Goal: Information Seeking & Learning: Learn about a topic

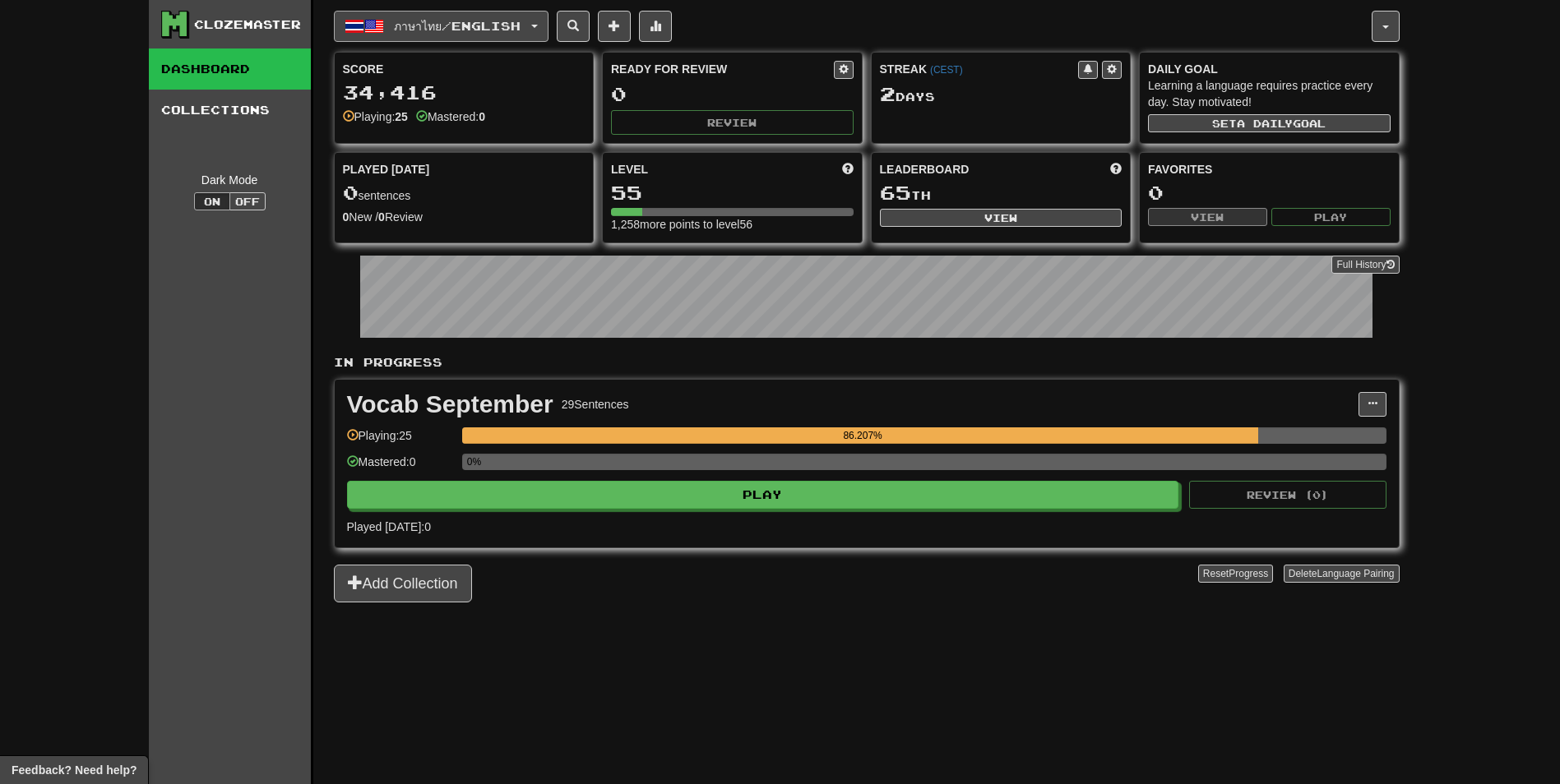
click at [529, 18] on button "ภาษาไทย / English" at bounding box center [440, 26] width 214 height 32
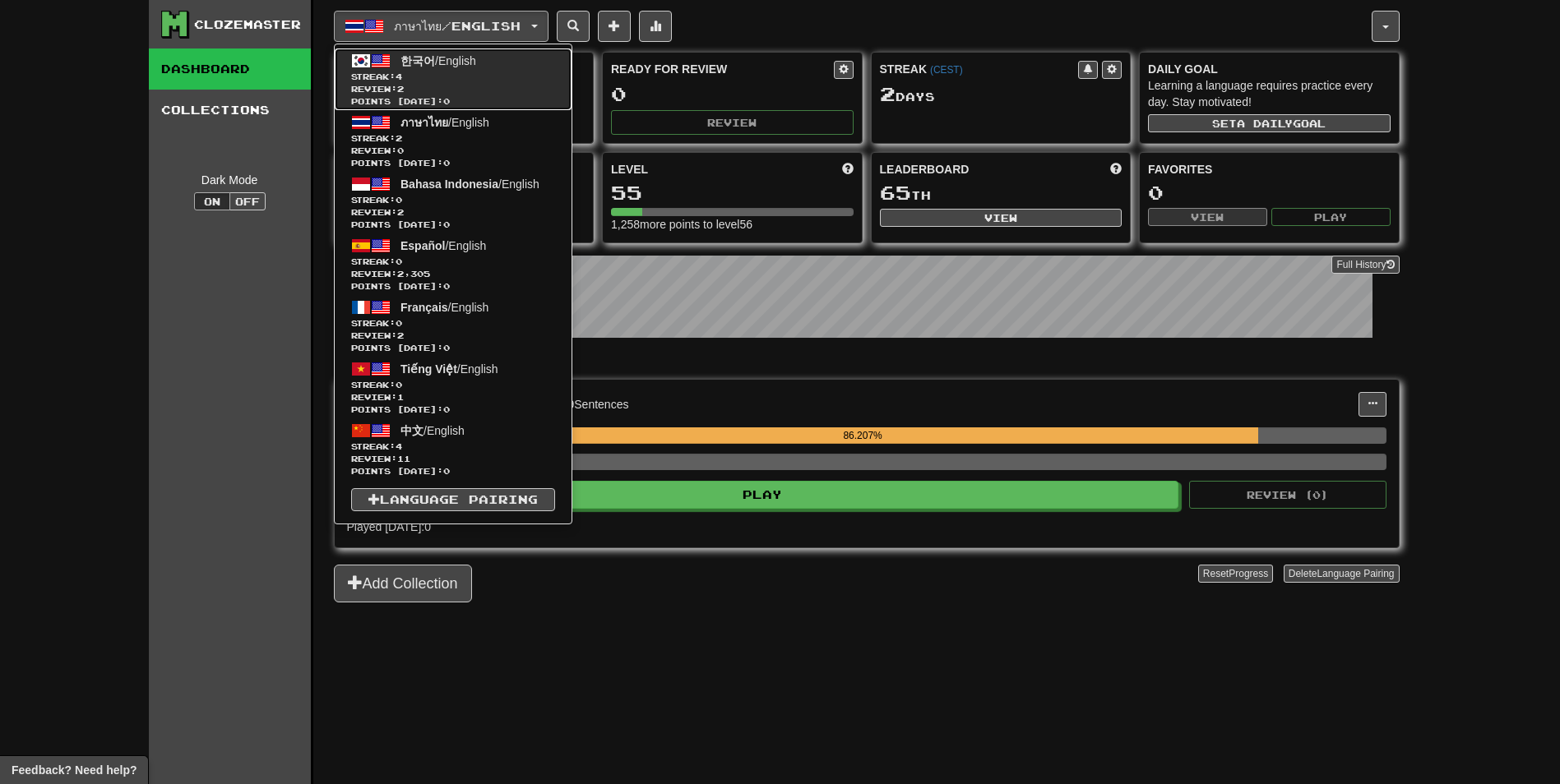
click at [469, 96] on span "Points today: 0" at bounding box center [453, 102] width 204 height 12
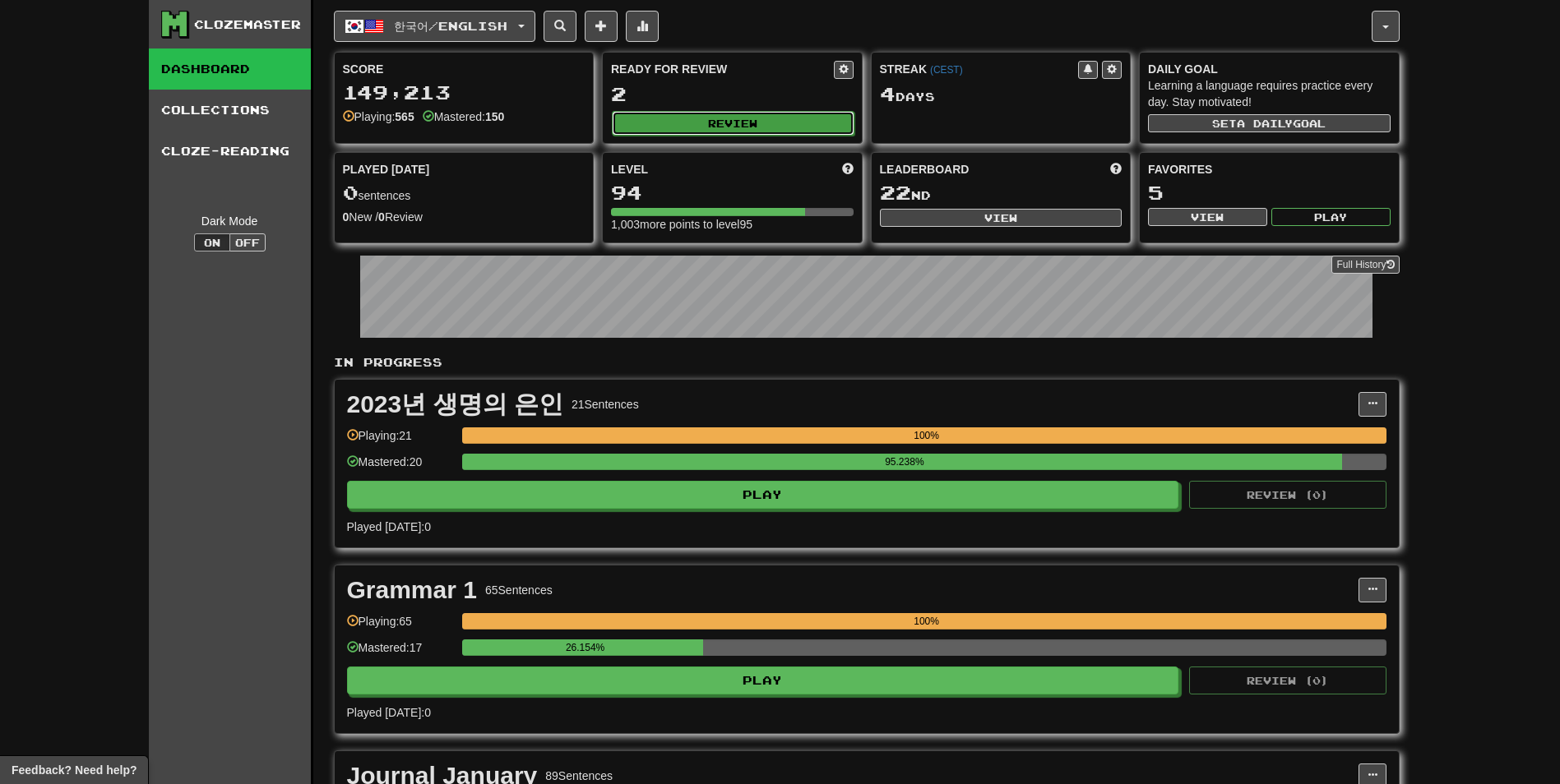
click at [715, 126] on button "Review" at bounding box center [733, 123] width 242 height 24
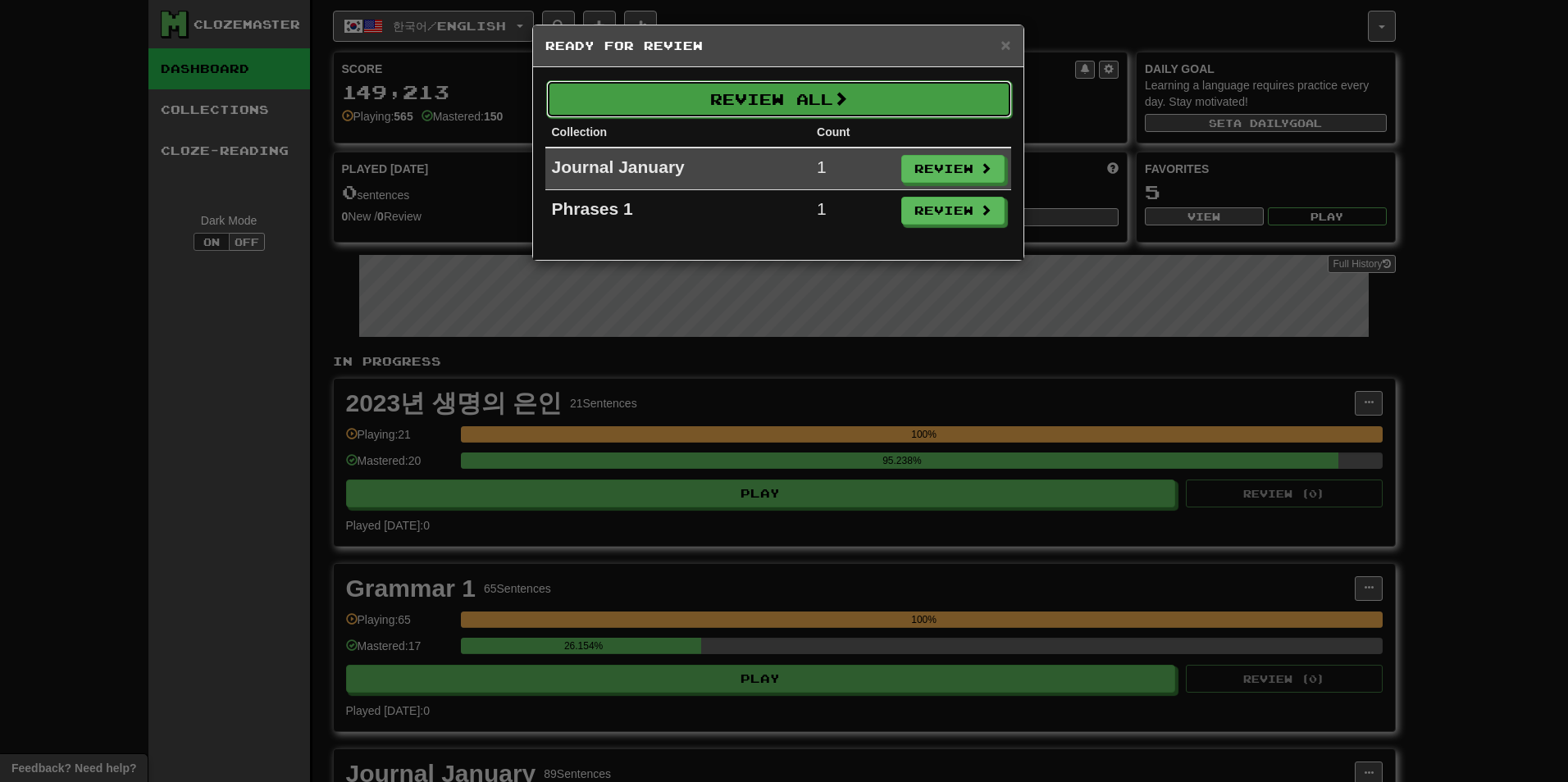
click at [739, 103] on button "Review All" at bounding box center [780, 99] width 466 height 38
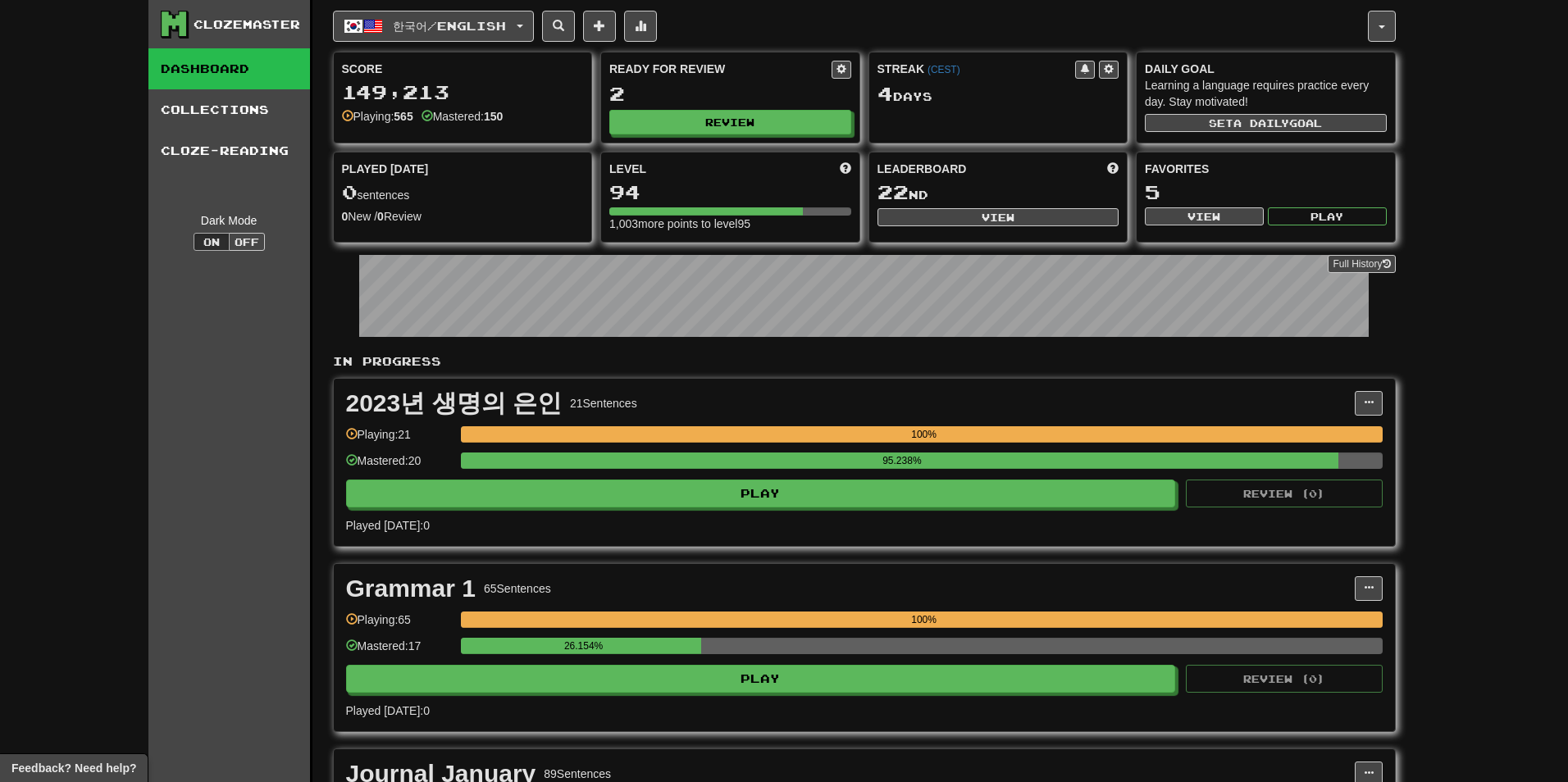
select select "**"
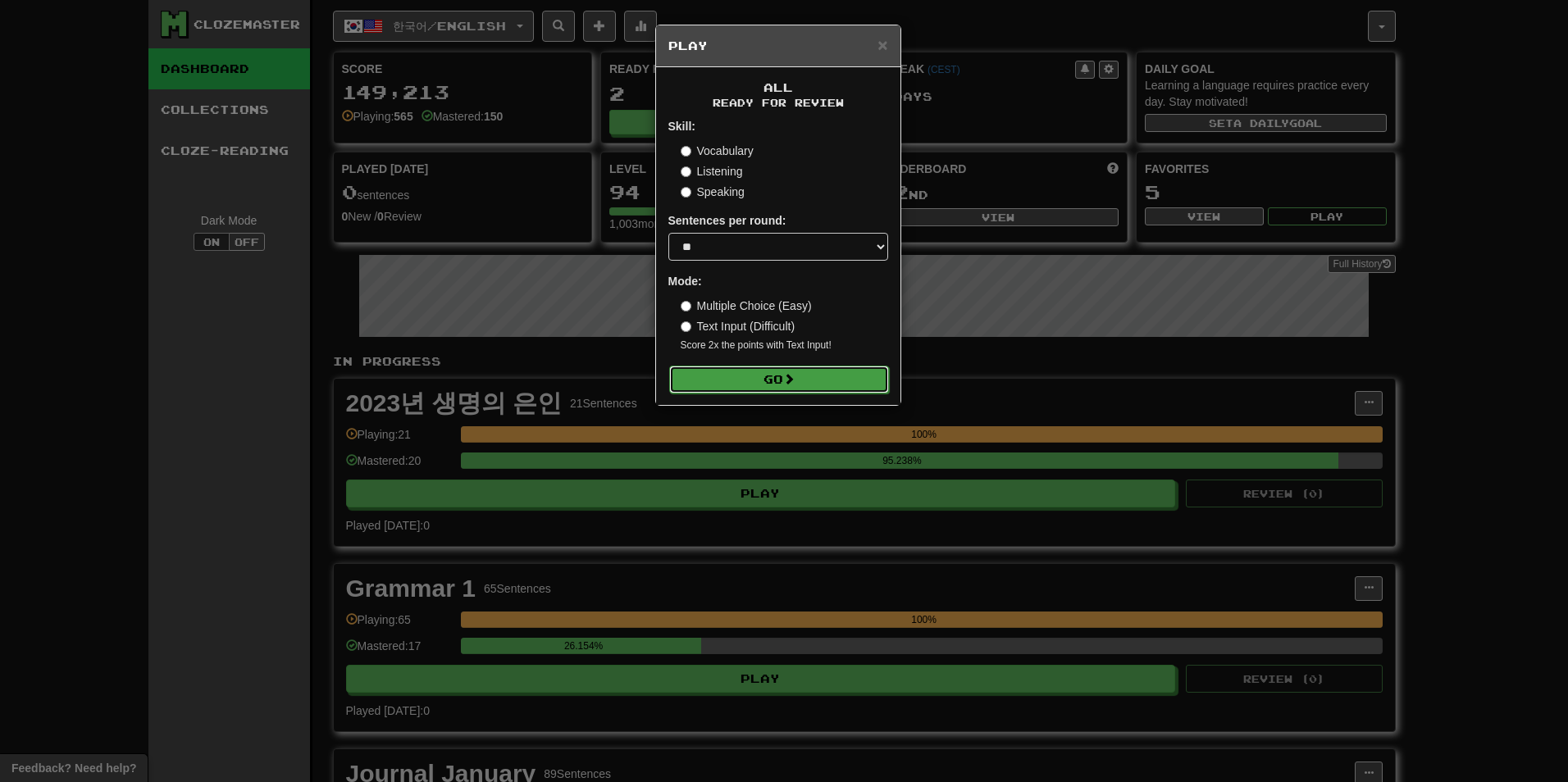
click at [781, 387] on button "Go" at bounding box center [779, 380] width 220 height 28
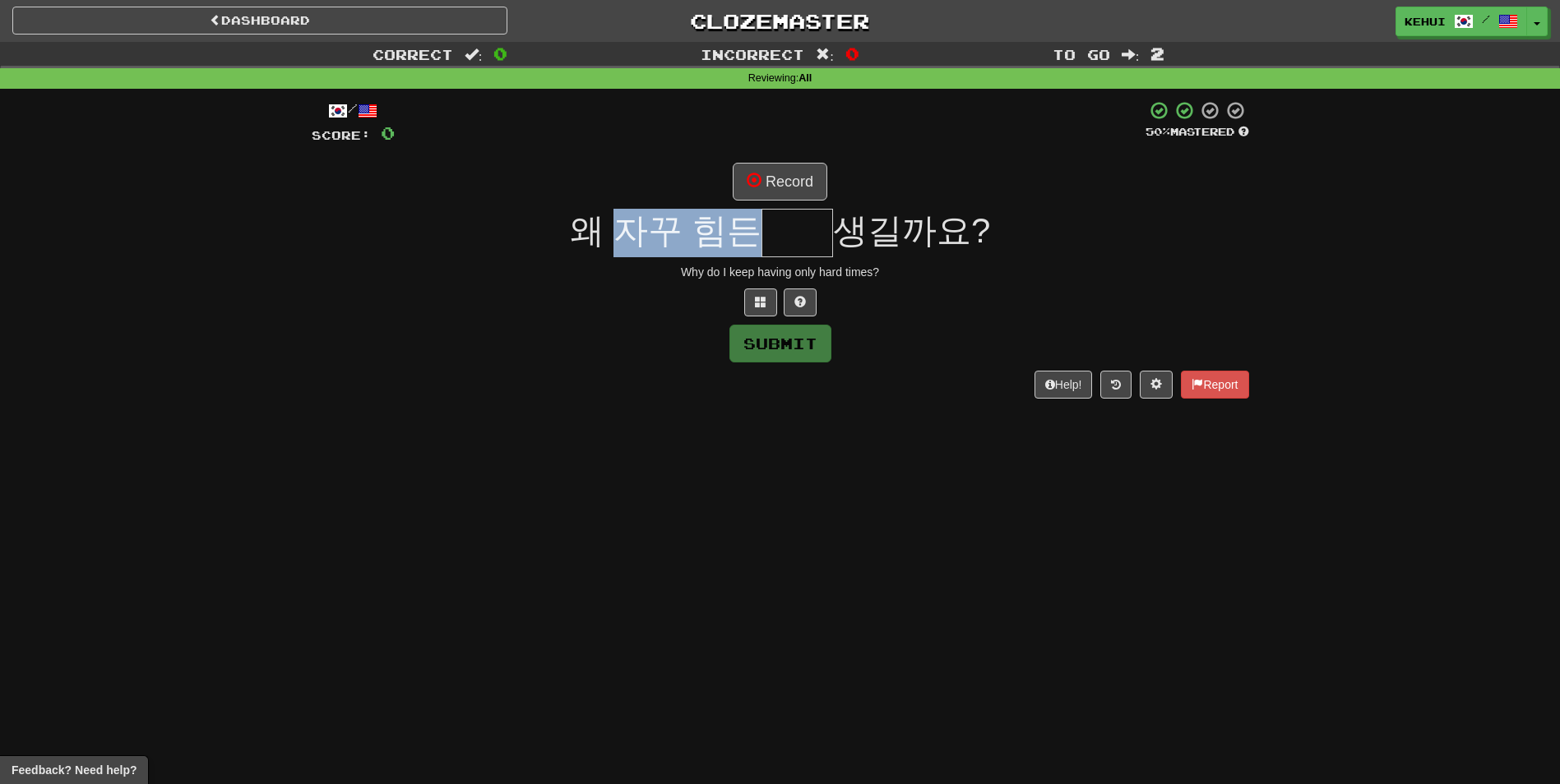
drag, startPoint x: 621, startPoint y: 231, endPoint x: 737, endPoint y: 236, distance: 116.1
click at [737, 236] on span "왜 자꾸 힘든" at bounding box center [665, 230] width 192 height 38
drag, startPoint x: 737, startPoint y: 236, endPoint x: 936, endPoint y: 300, distance: 209.0
click at [936, 300] on div at bounding box center [780, 303] width 938 height 28
click at [755, 304] on span at bounding box center [760, 301] width 11 height 11
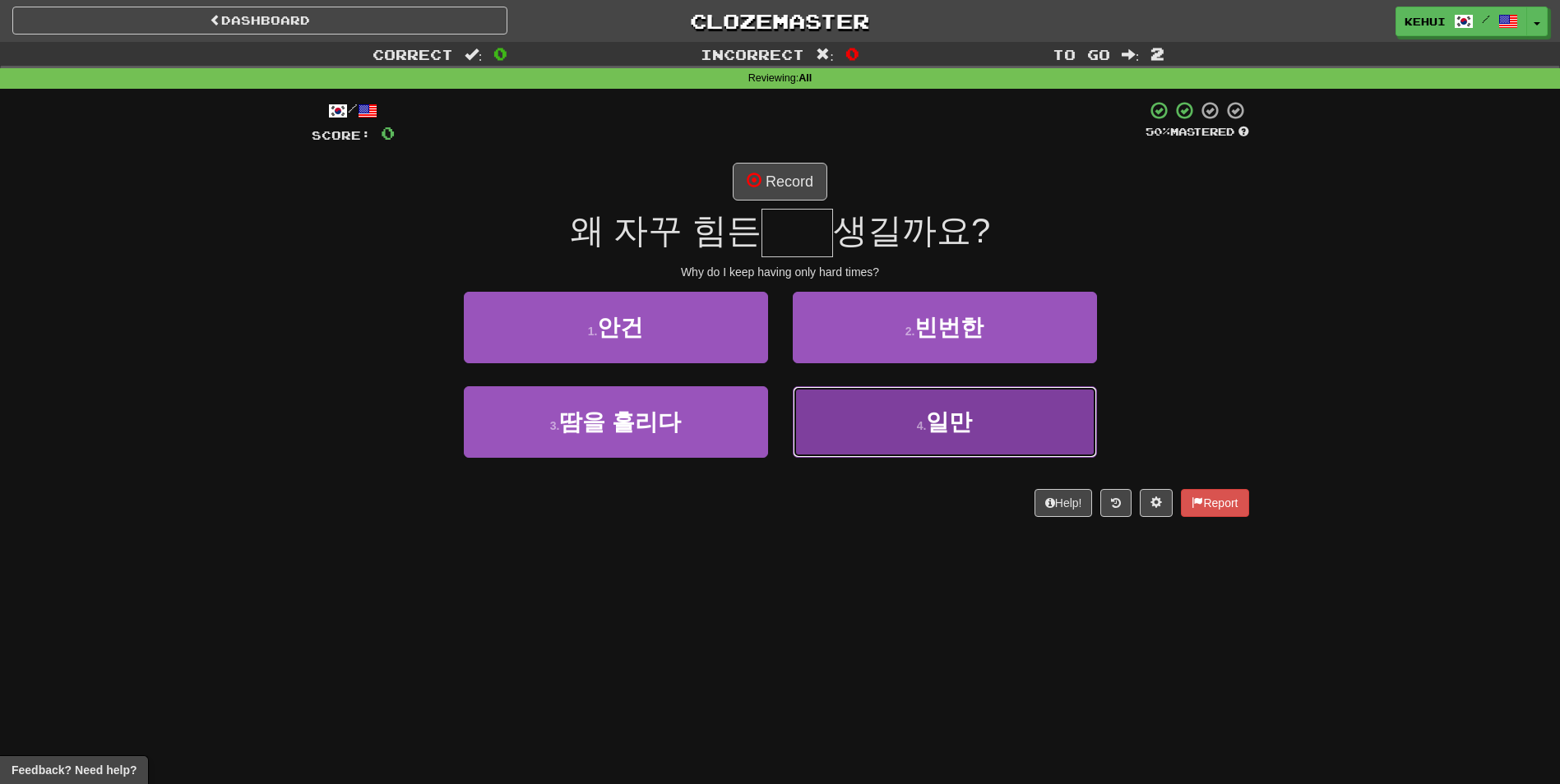
click at [879, 429] on button "4 . 일만" at bounding box center [945, 422] width 305 height 72
type input "**"
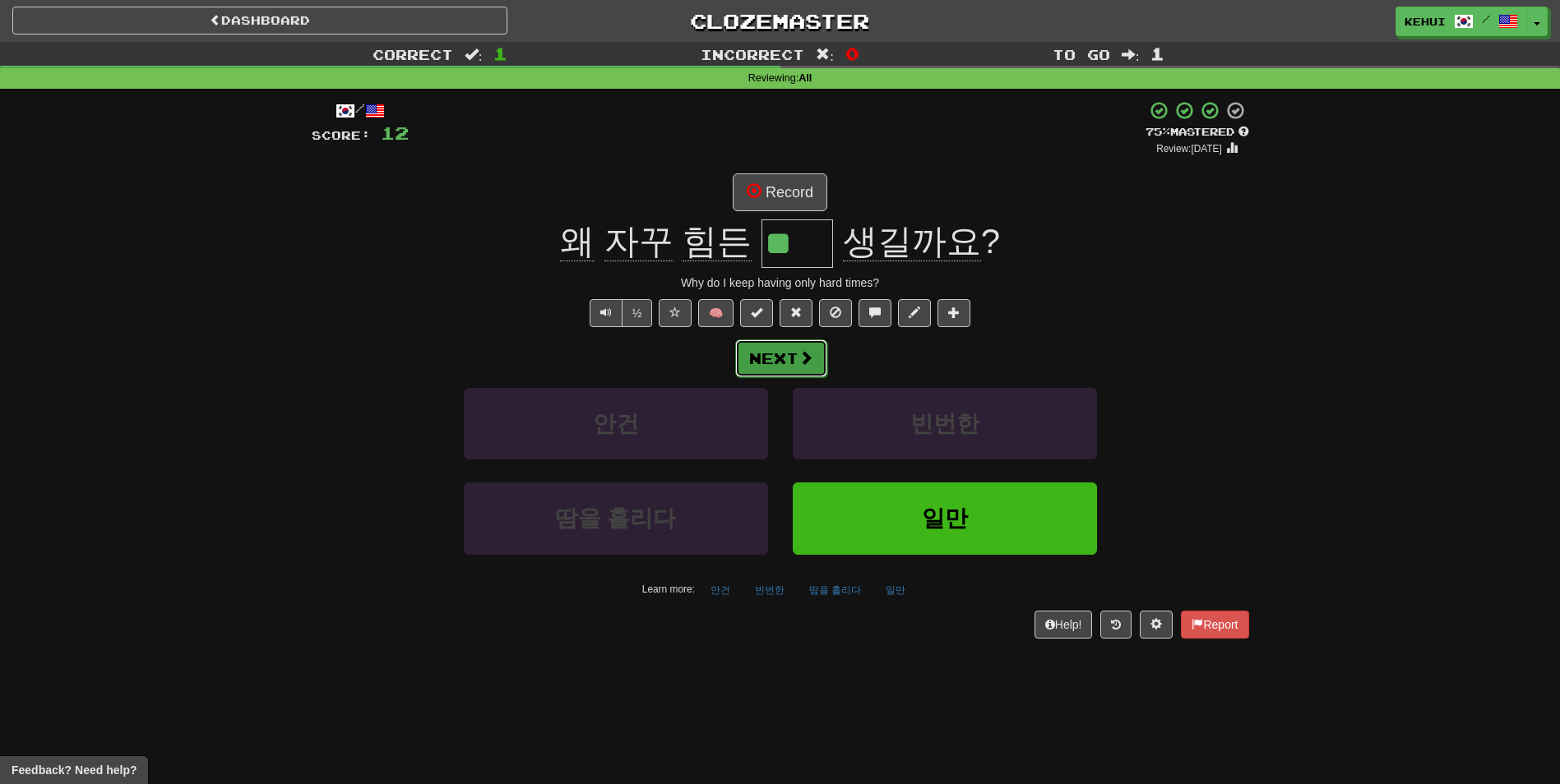
click at [774, 365] on button "Next" at bounding box center [781, 358] width 92 height 38
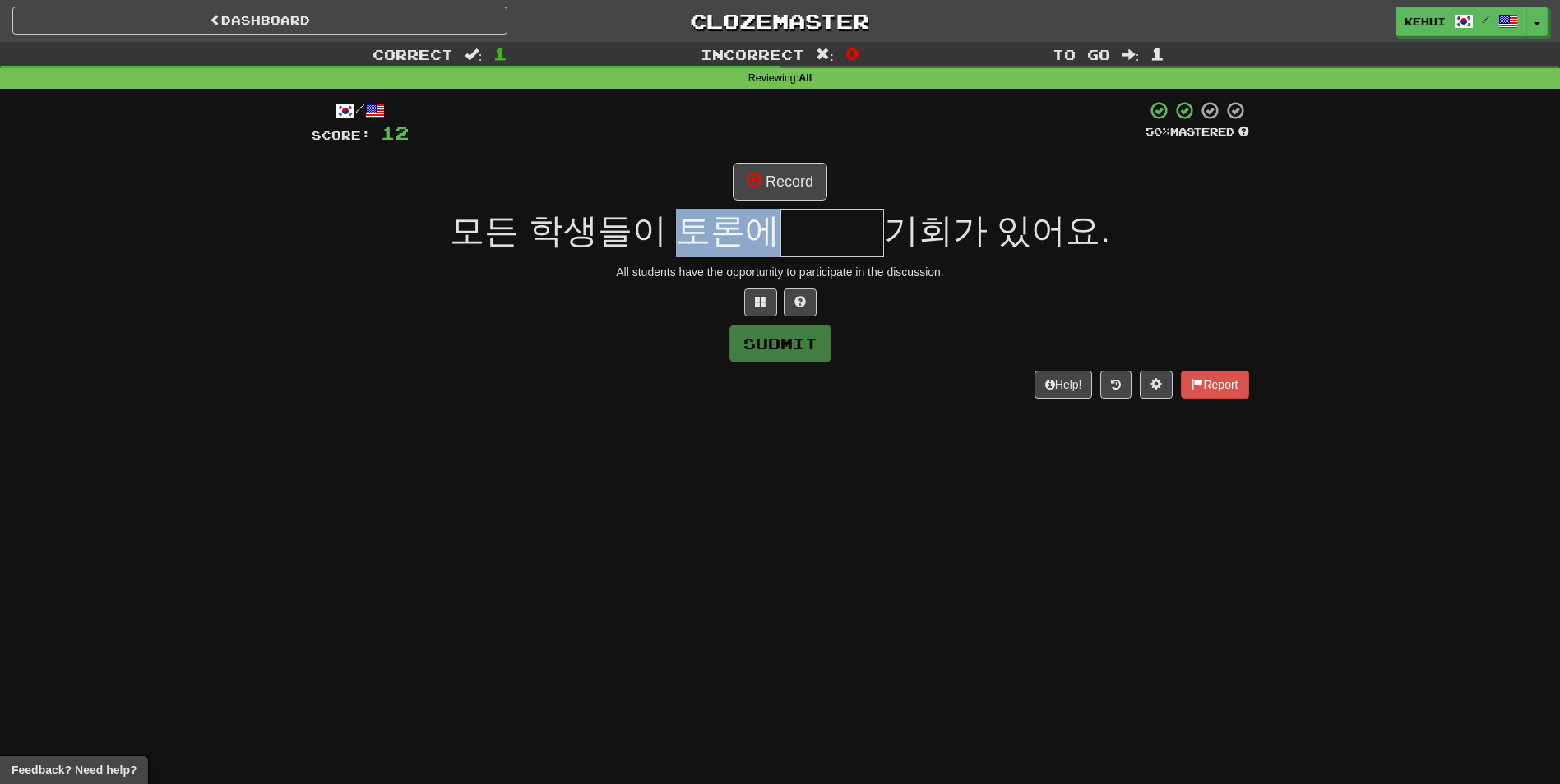
drag, startPoint x: 670, startPoint y: 239, endPoint x: 762, endPoint y: 236, distance: 92.0
click at [762, 236] on span "모든 학생들이 토론에" at bounding box center [615, 230] width 330 height 38
drag, startPoint x: 762, startPoint y: 236, endPoint x: 840, endPoint y: 228, distance: 78.4
click at [840, 228] on input "text" at bounding box center [832, 233] width 103 height 48
click at [767, 293] on button at bounding box center [761, 303] width 33 height 28
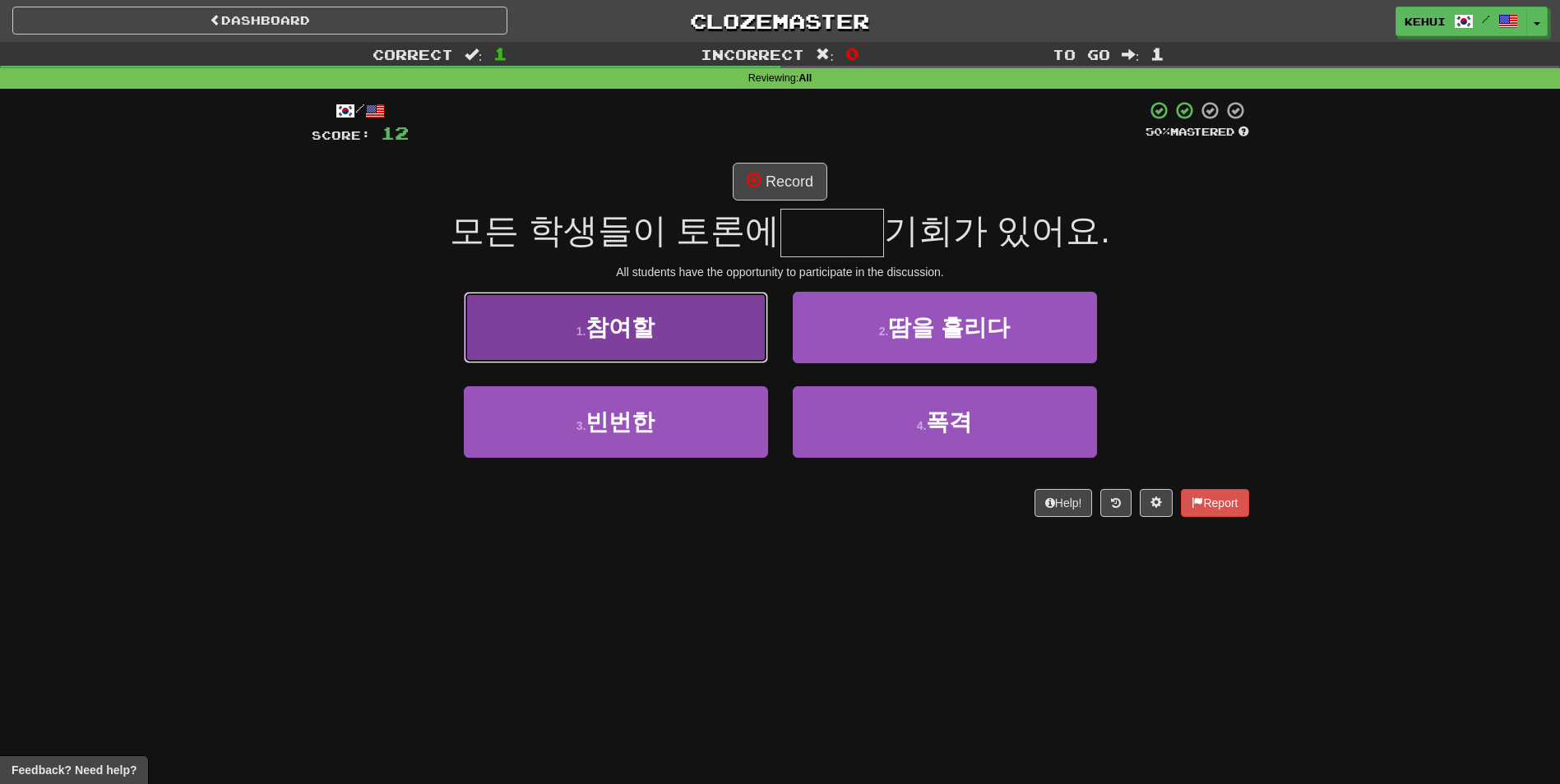
click at [624, 333] on span "참여할" at bounding box center [620, 327] width 69 height 25
type input "***"
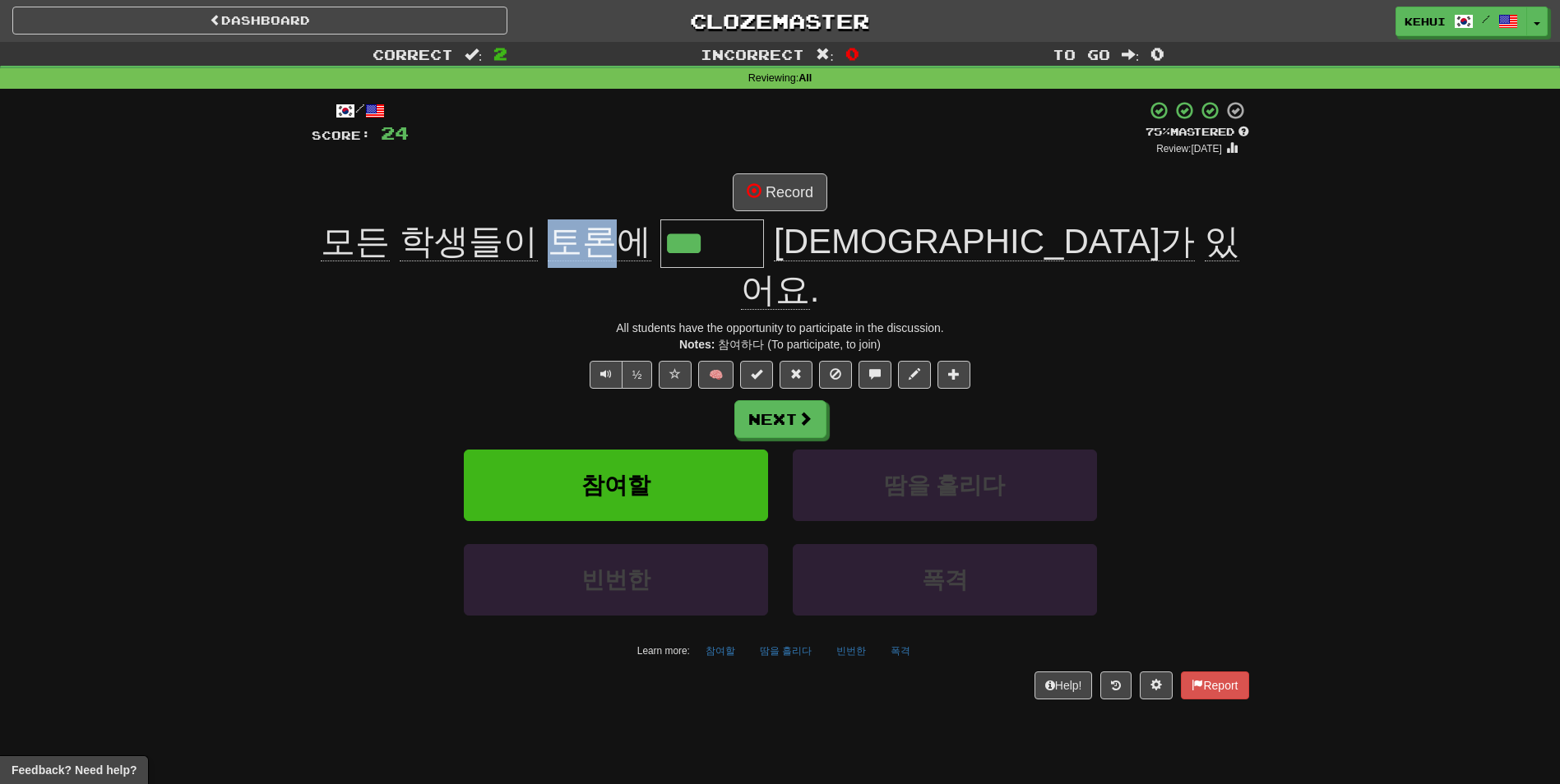
drag, startPoint x: 675, startPoint y: 242, endPoint x: 733, endPoint y: 241, distance: 58.0
click at [651, 241] on span "토론에" at bounding box center [600, 242] width 103 height 39
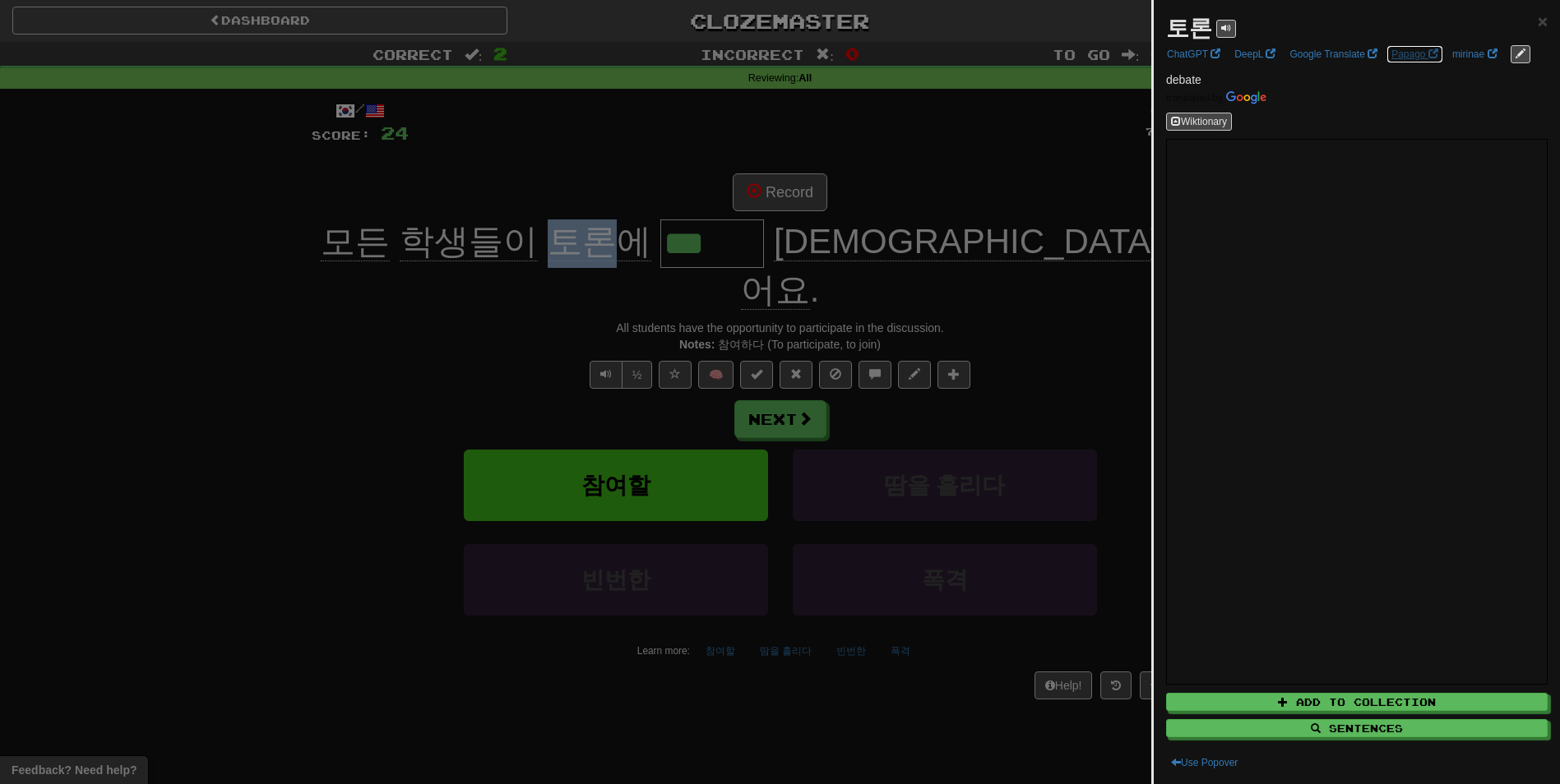
click at [1405, 57] on link "Papago" at bounding box center [1415, 54] width 57 height 18
click at [332, 349] on div at bounding box center [780, 392] width 1560 height 784
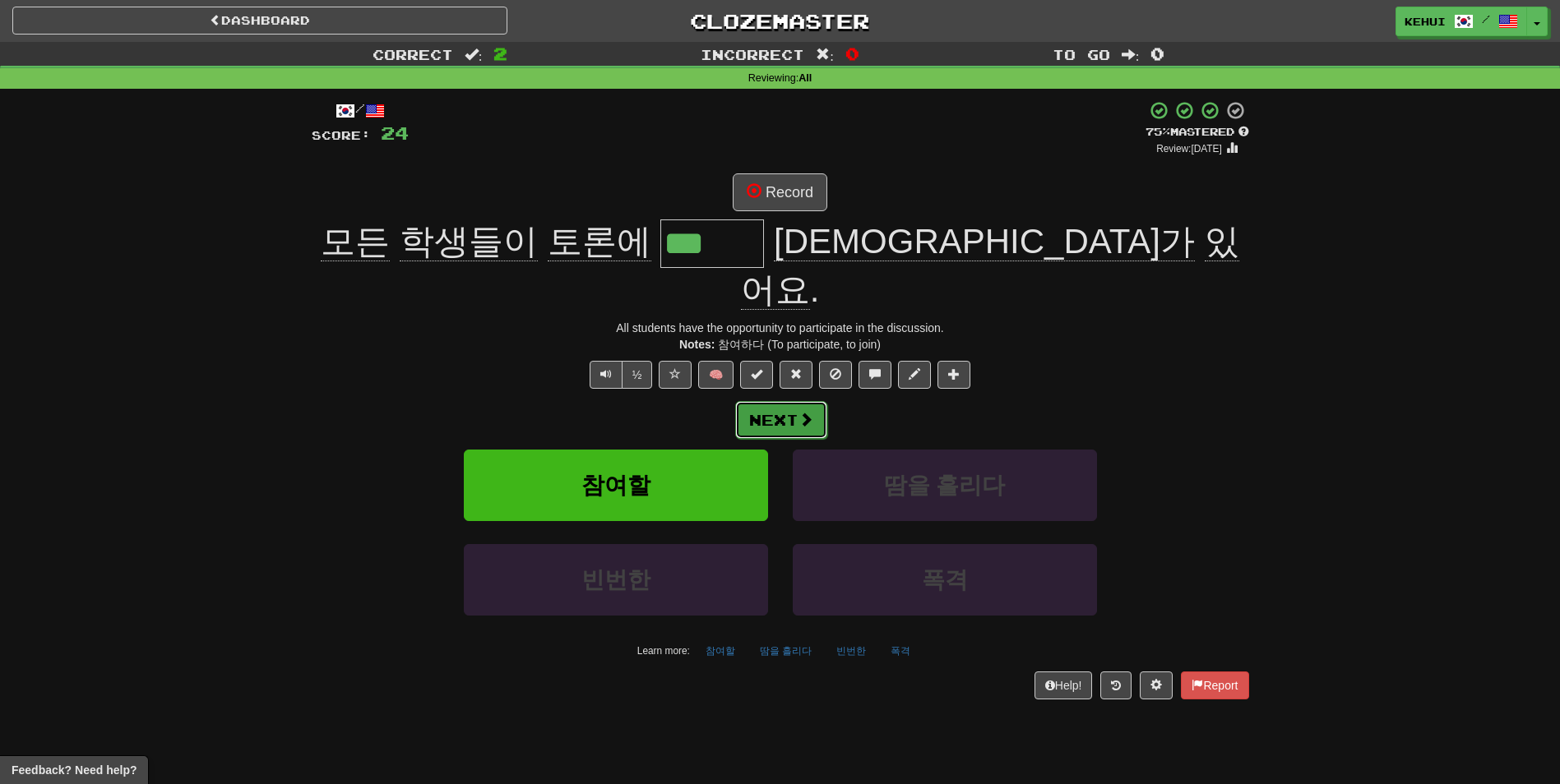
click at [758, 401] on button "Next" at bounding box center [781, 419] width 92 height 38
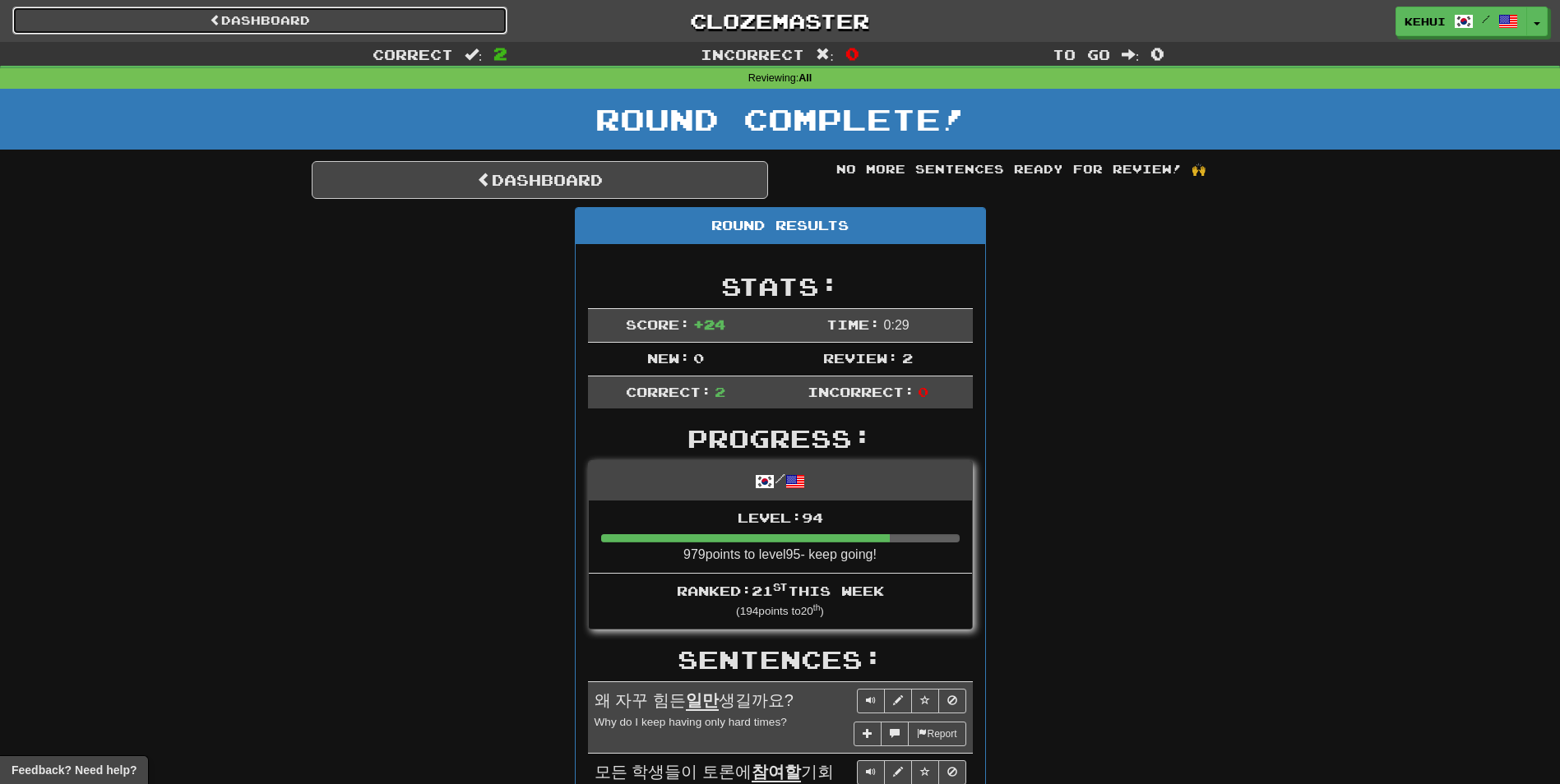
click at [359, 24] on link "Dashboard" at bounding box center [259, 21] width 495 height 28
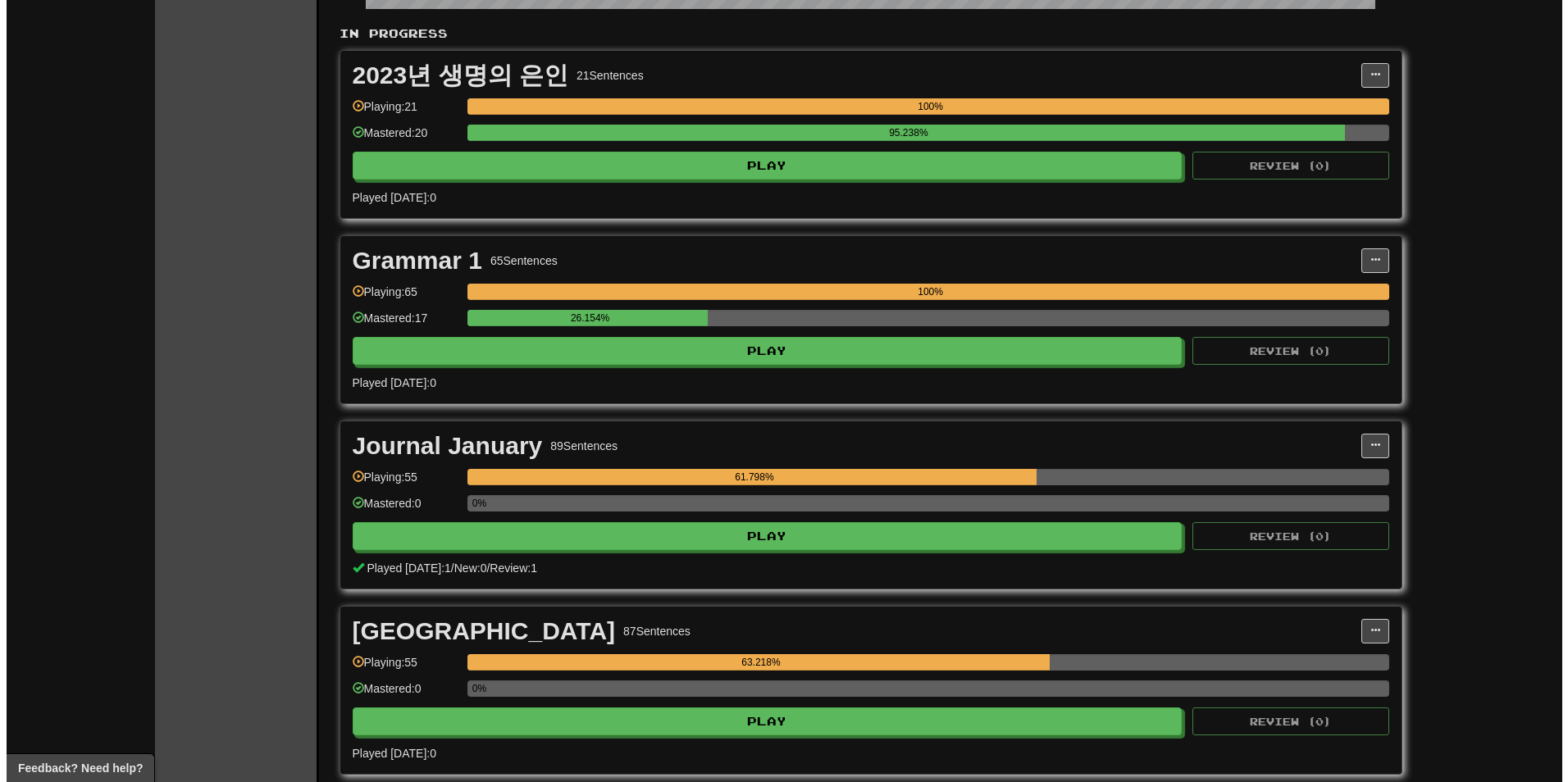
scroll to position [246, 0]
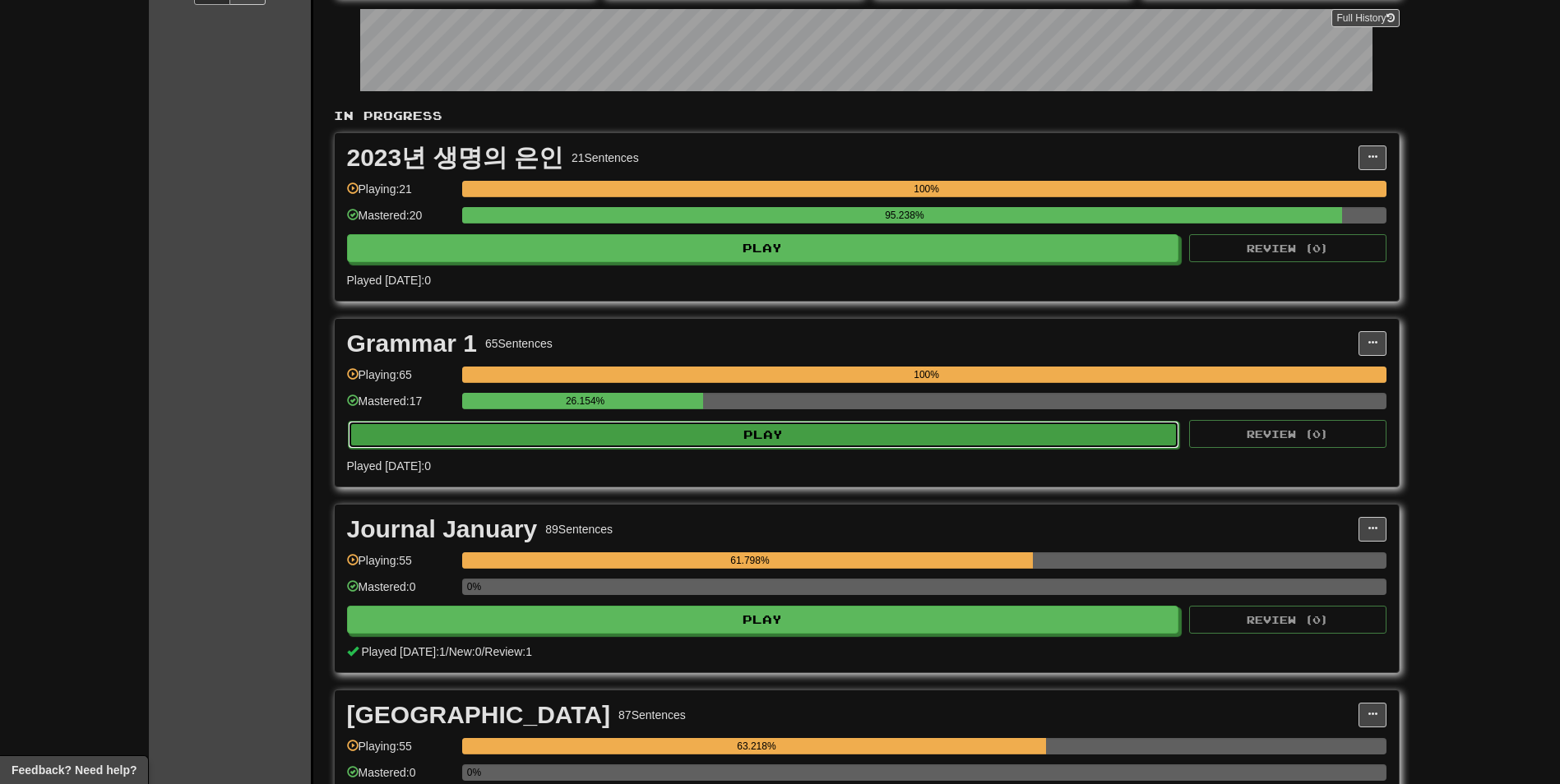
click at [638, 440] on button "Play" at bounding box center [763, 435] width 833 height 28
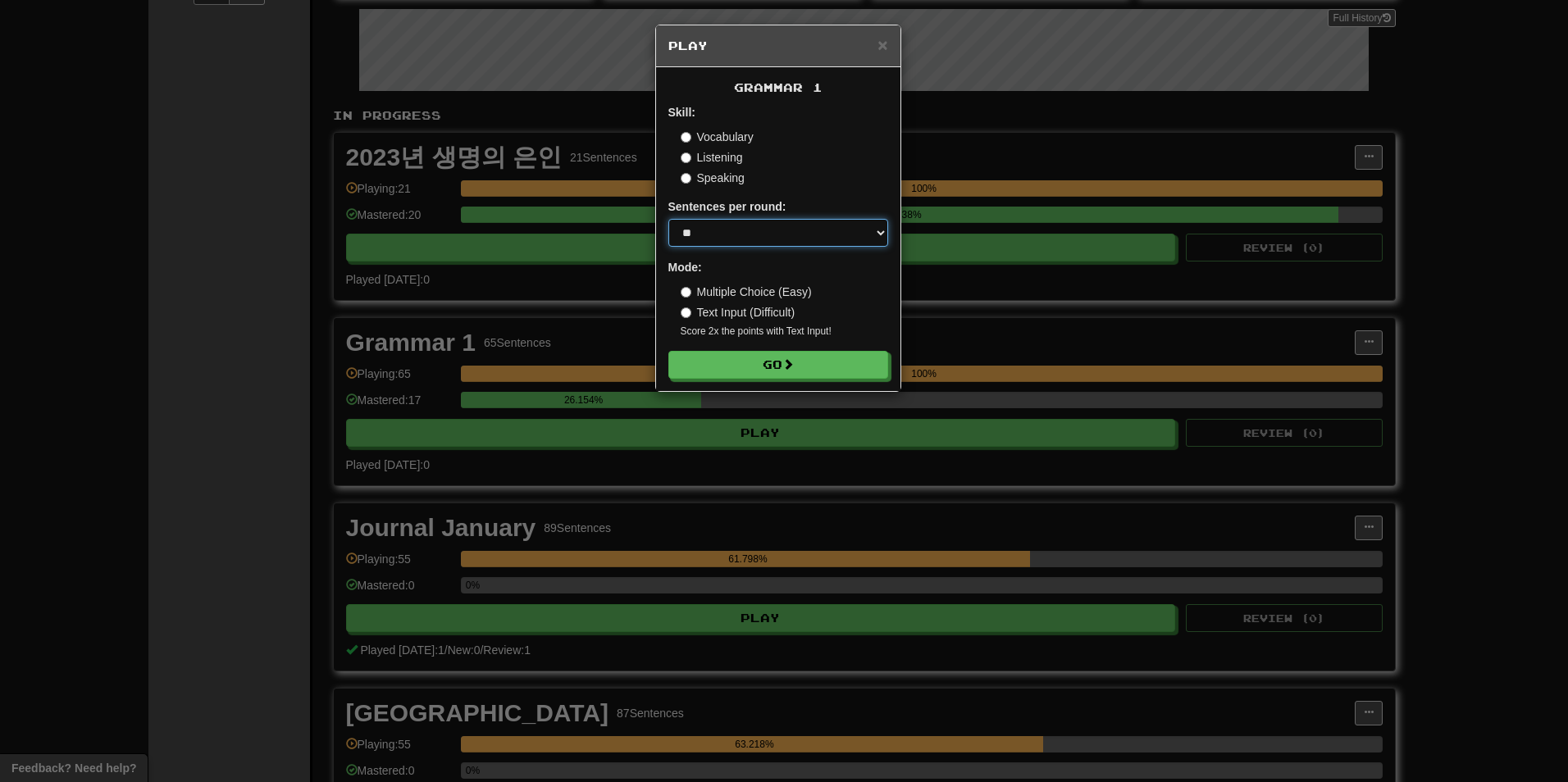
click at [737, 236] on select "* ** ** ** ** ** *** ********" at bounding box center [778, 233] width 220 height 28
select select "*"
click at [668, 219] on select "* ** ** ** ** ** *** ********" at bounding box center [778, 233] width 220 height 28
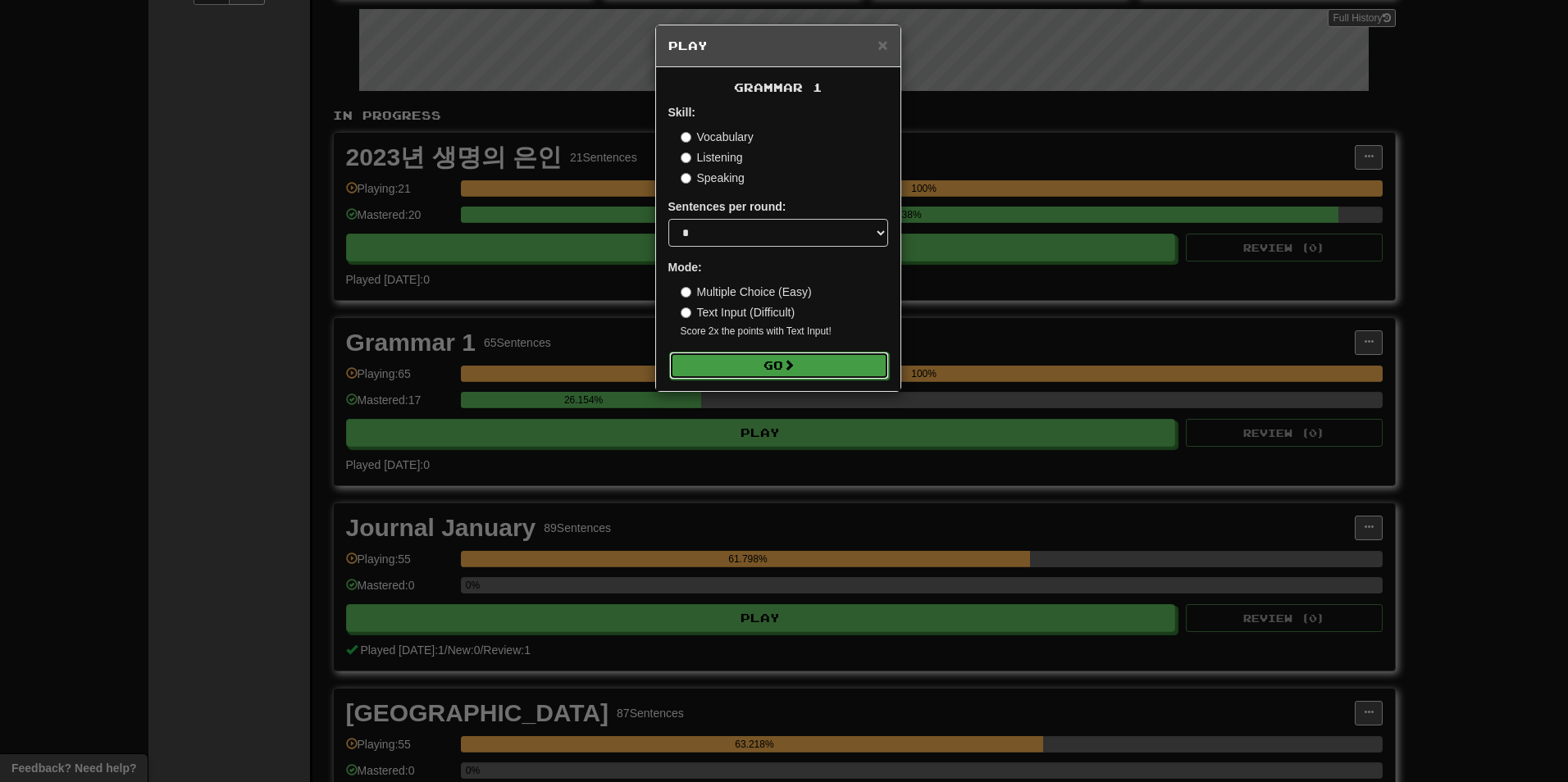
click at [742, 370] on button "Go" at bounding box center [779, 366] width 220 height 28
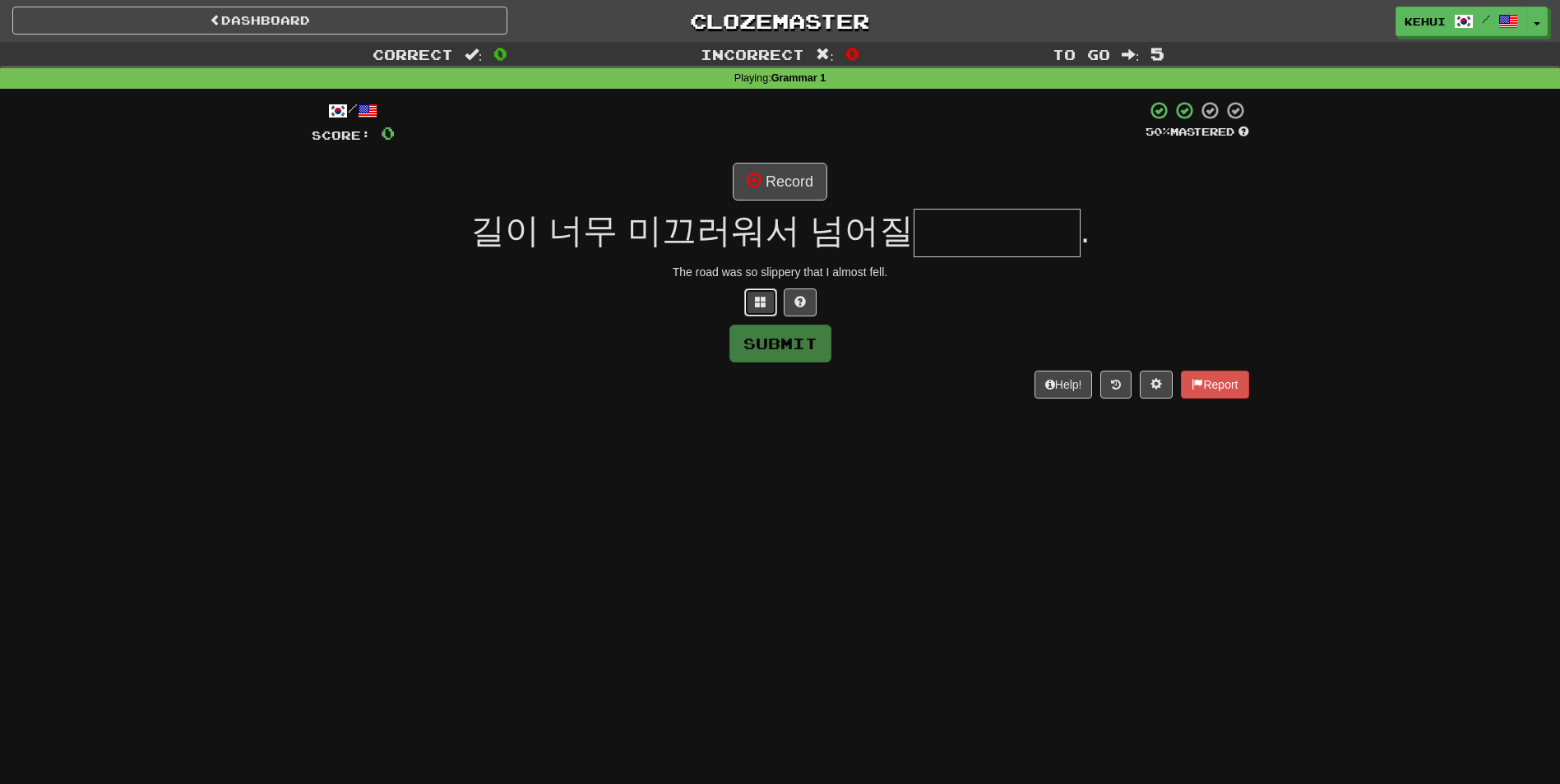
click at [753, 312] on button at bounding box center [761, 303] width 33 height 28
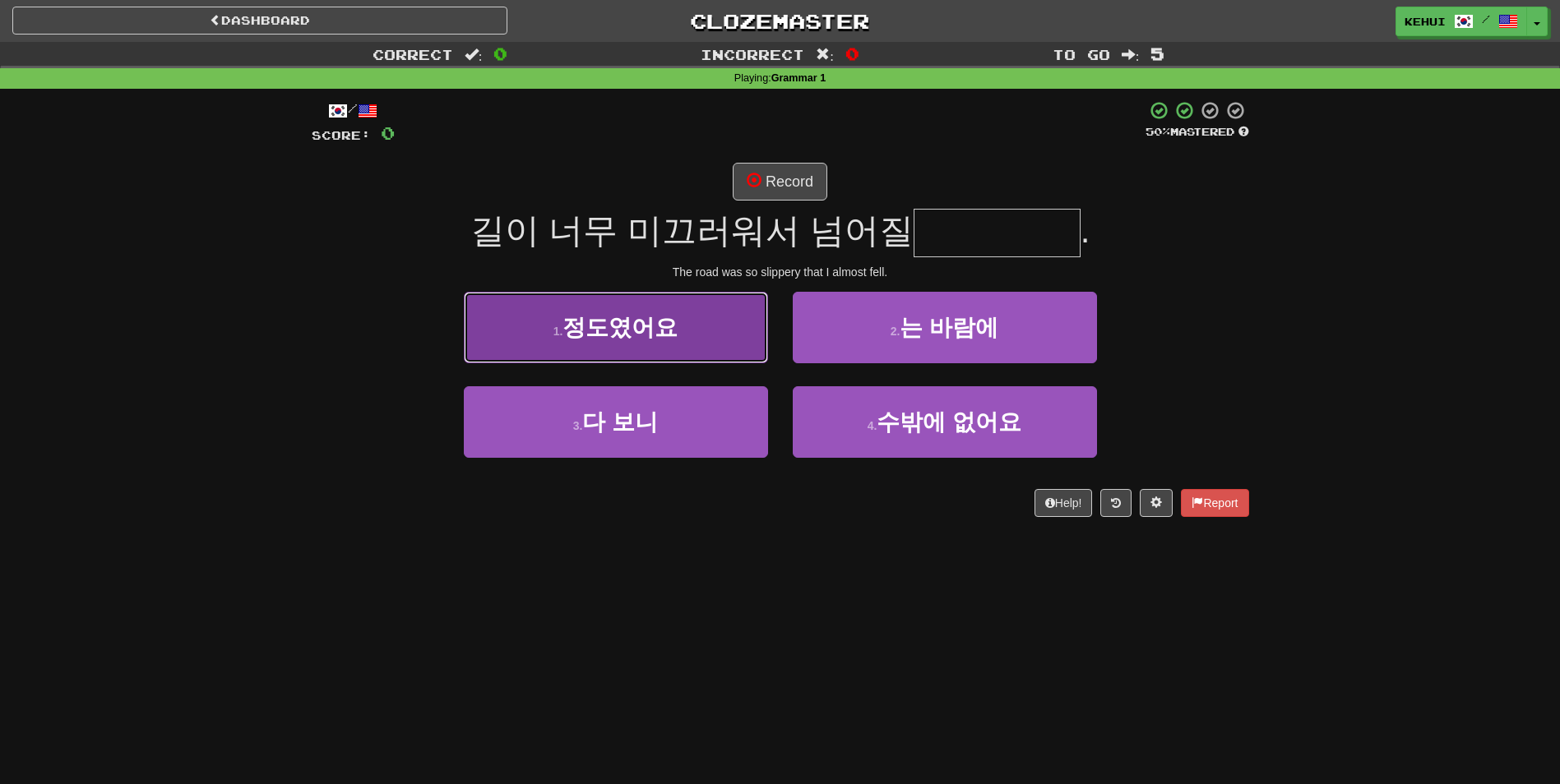
click at [594, 338] on span "정도였어요" at bounding box center [619, 327] width 115 height 25
type input "*****"
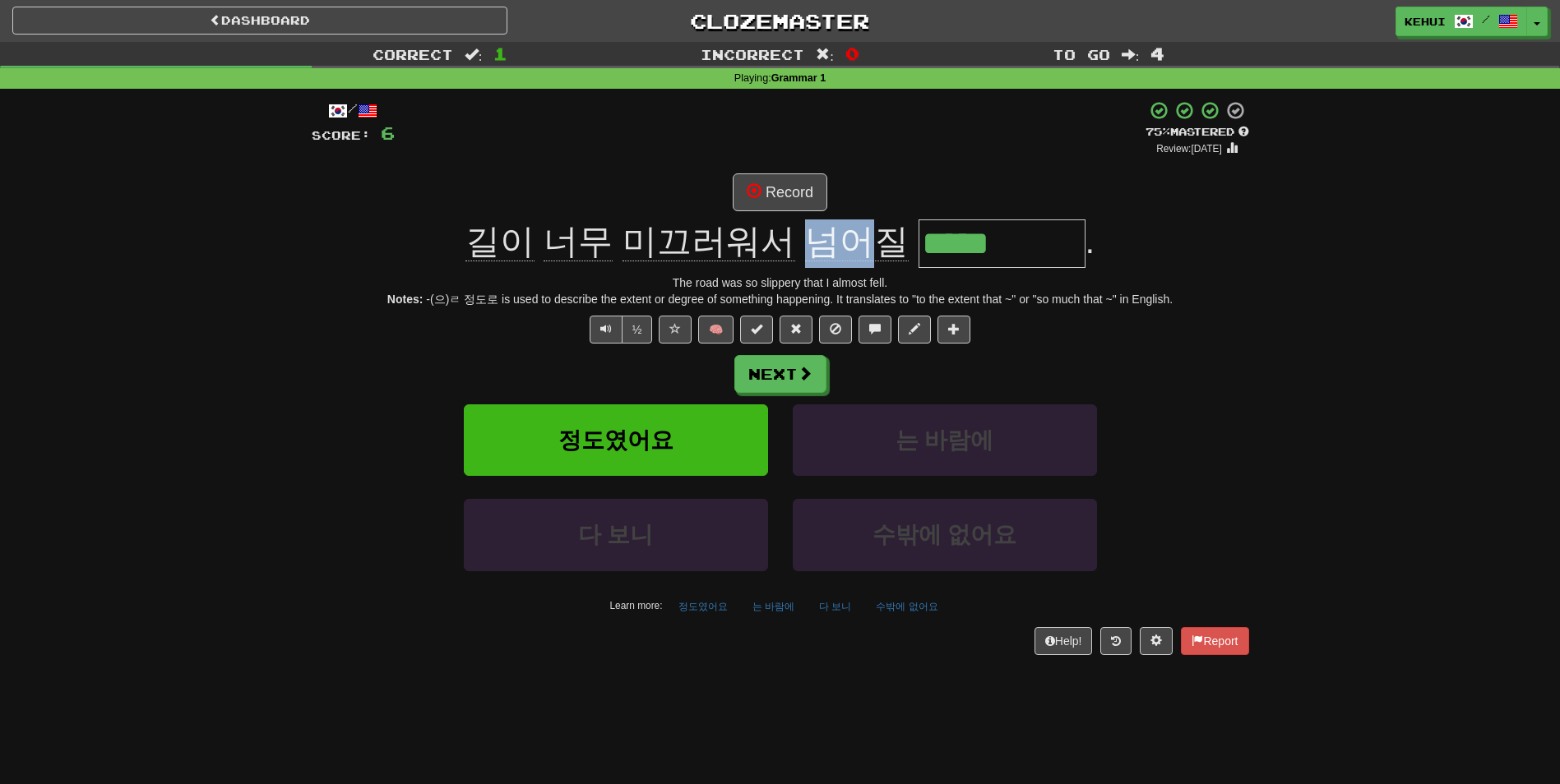
drag, startPoint x: 809, startPoint y: 240, endPoint x: 870, endPoint y: 239, distance: 61.0
click at [870, 239] on span "넘어질" at bounding box center [857, 242] width 103 height 39
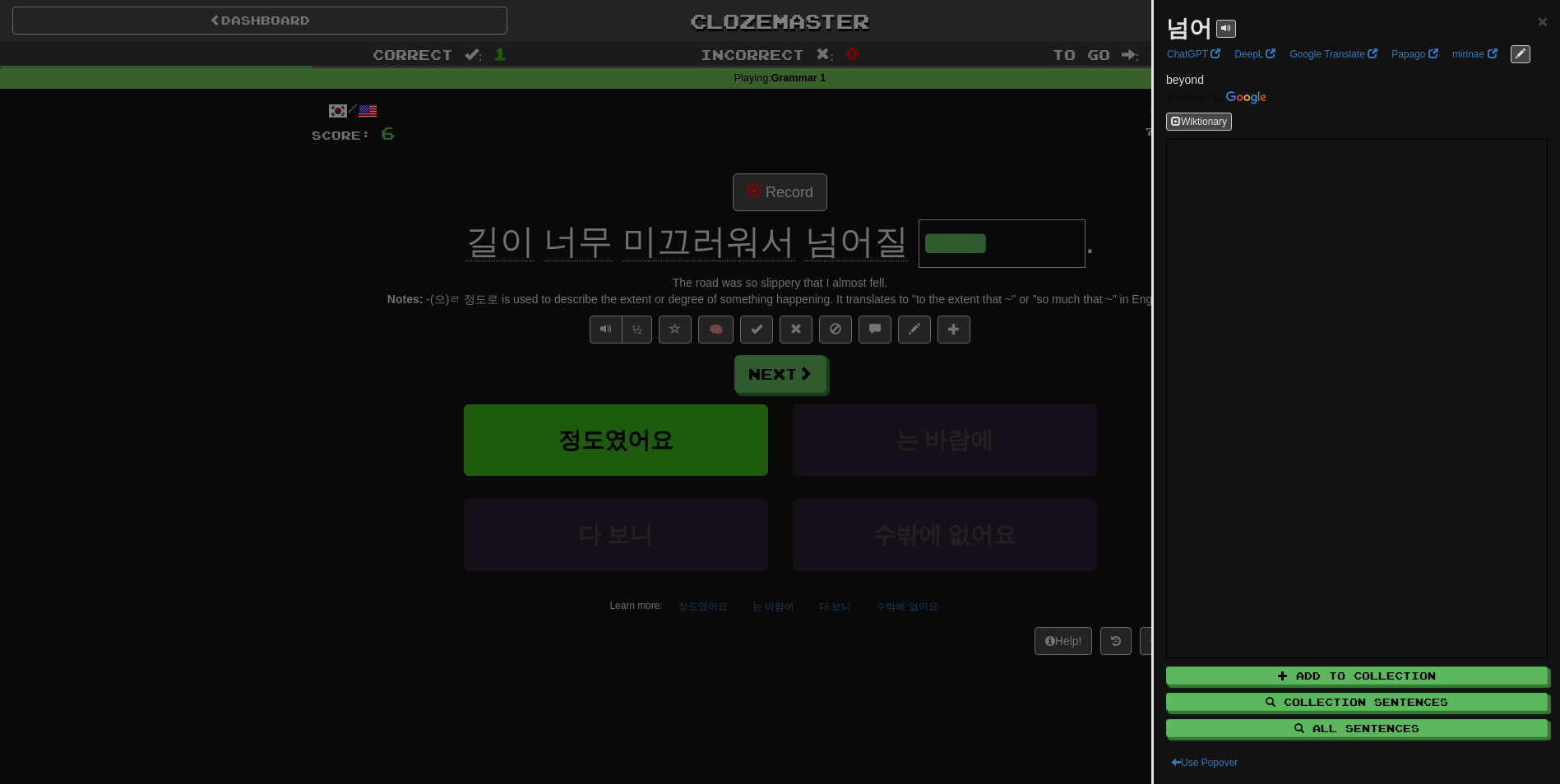
click at [870, 164] on div at bounding box center [780, 392] width 1560 height 784
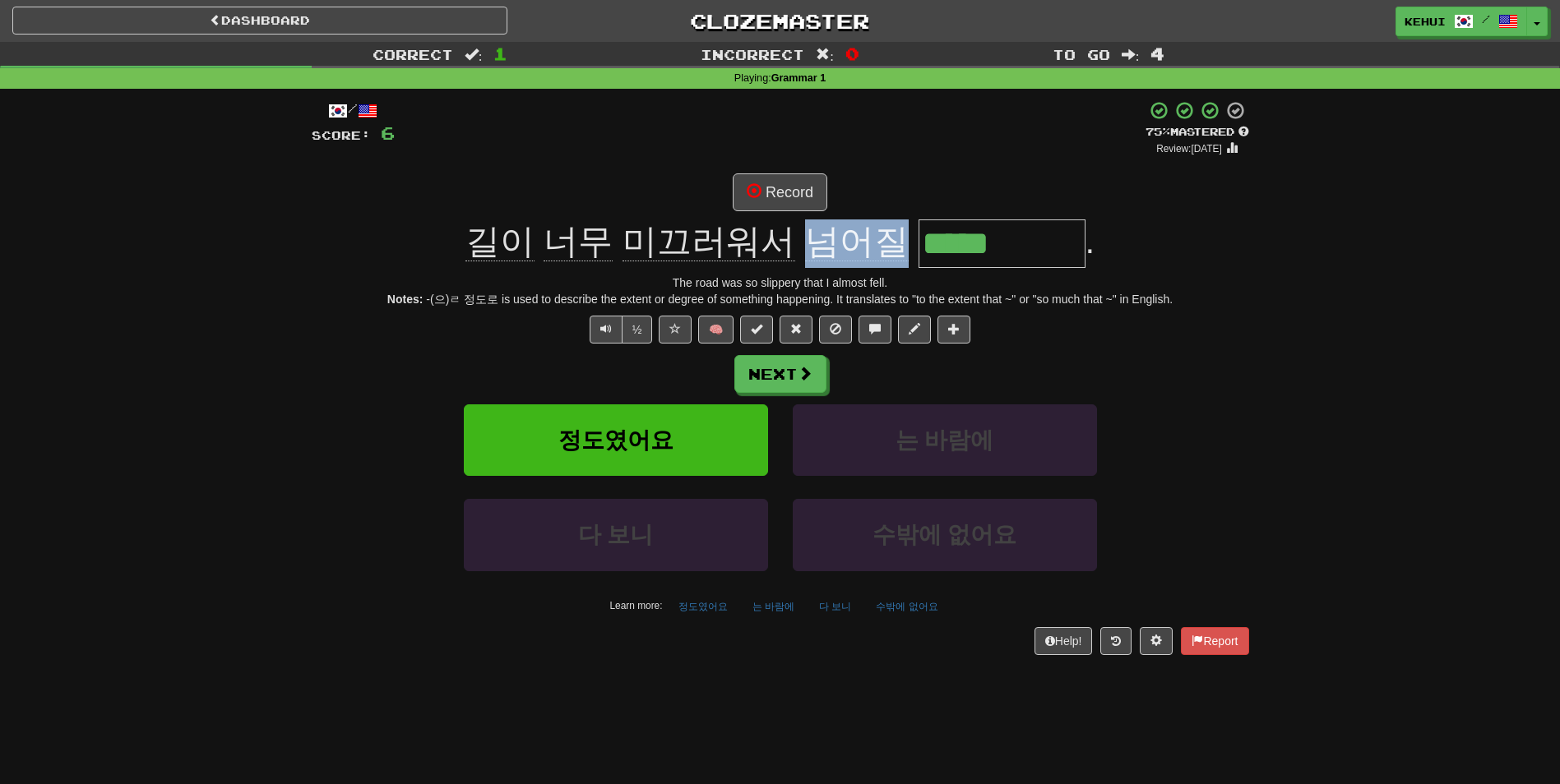
drag, startPoint x: 803, startPoint y: 241, endPoint x: 877, endPoint y: 242, distance: 74.0
click at [877, 242] on span "넘어질" at bounding box center [857, 242] width 103 height 39
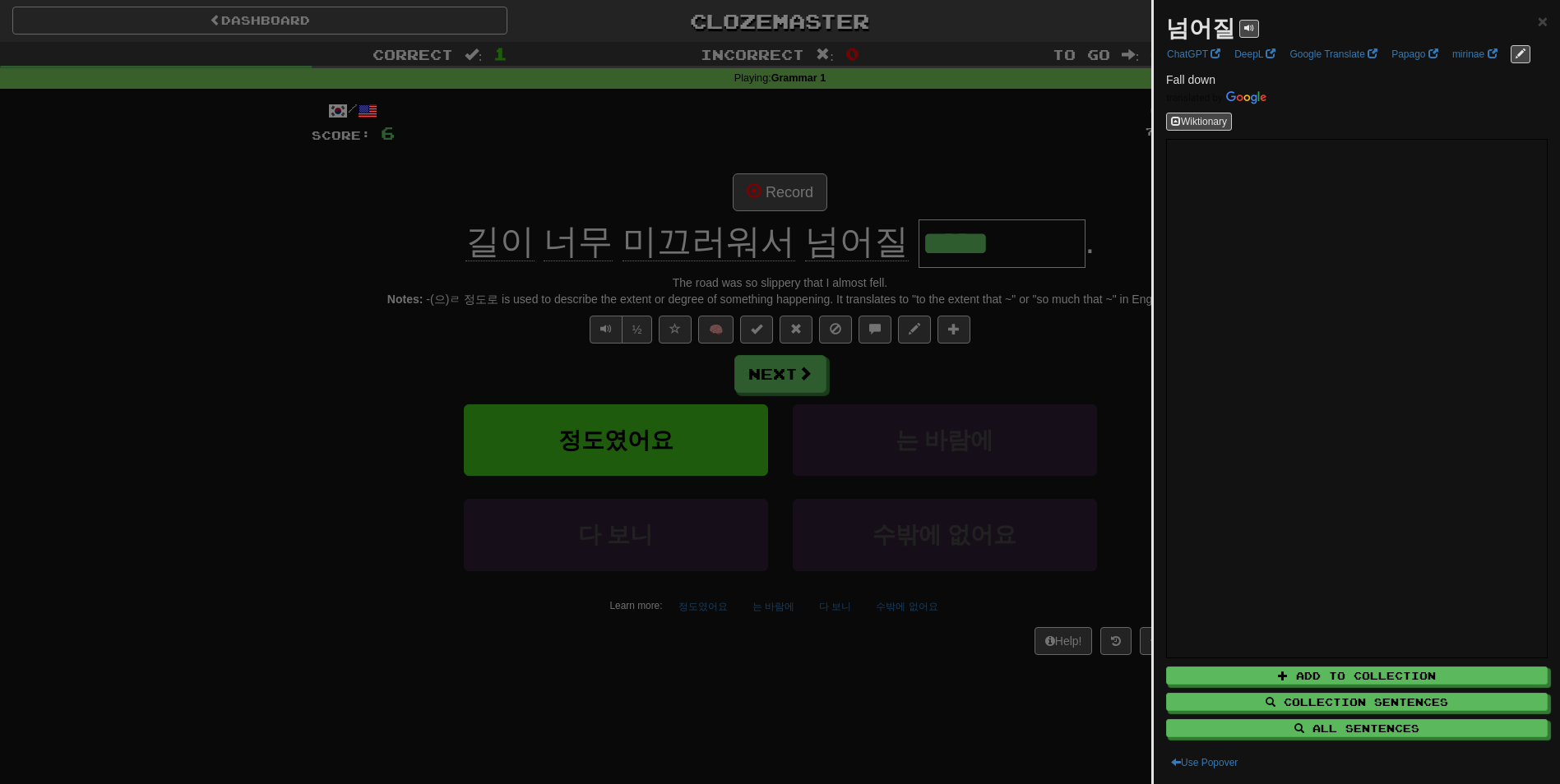
click at [934, 156] on div at bounding box center [780, 392] width 1560 height 784
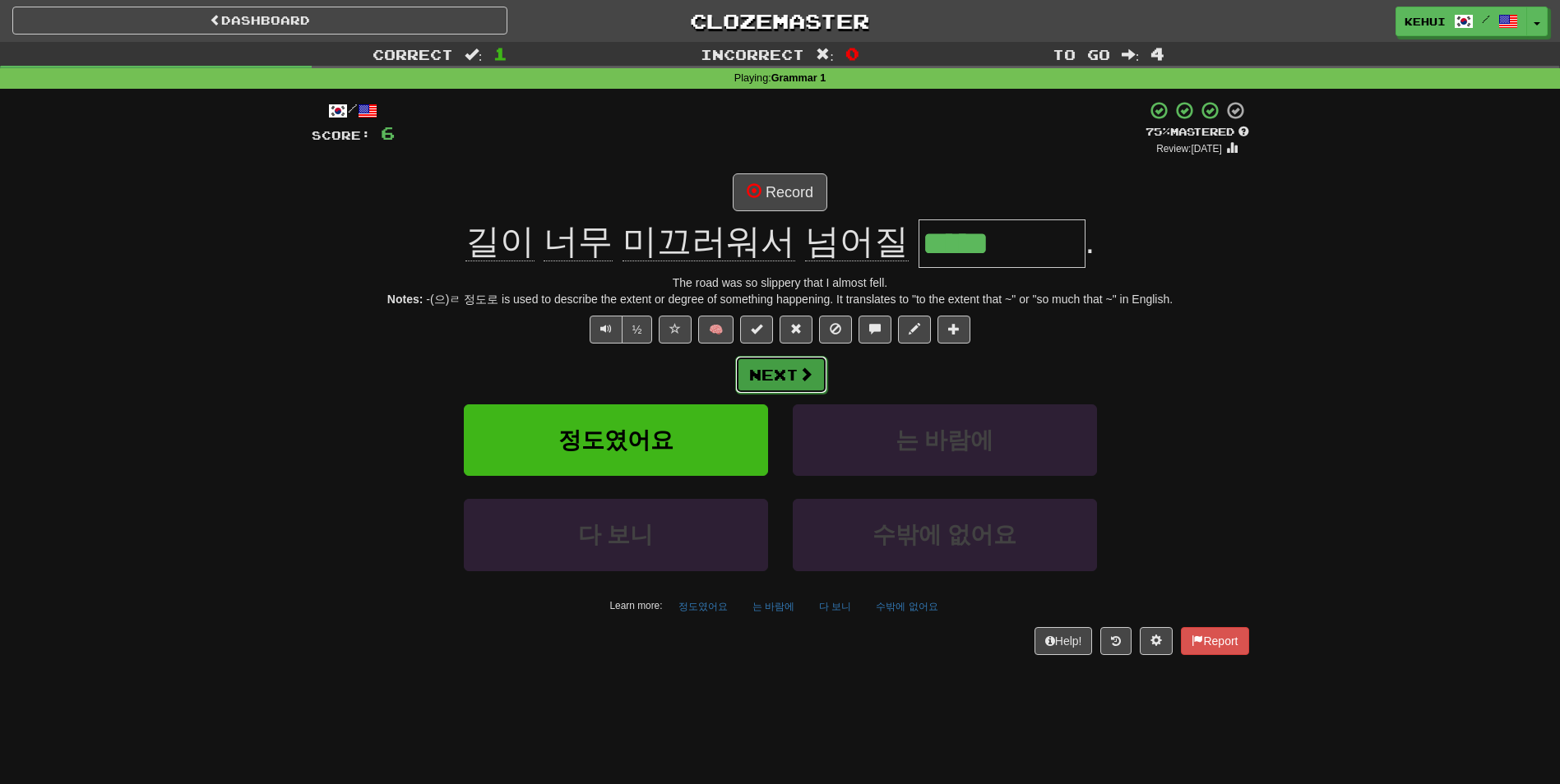
click at [799, 367] on span at bounding box center [805, 374] width 15 height 15
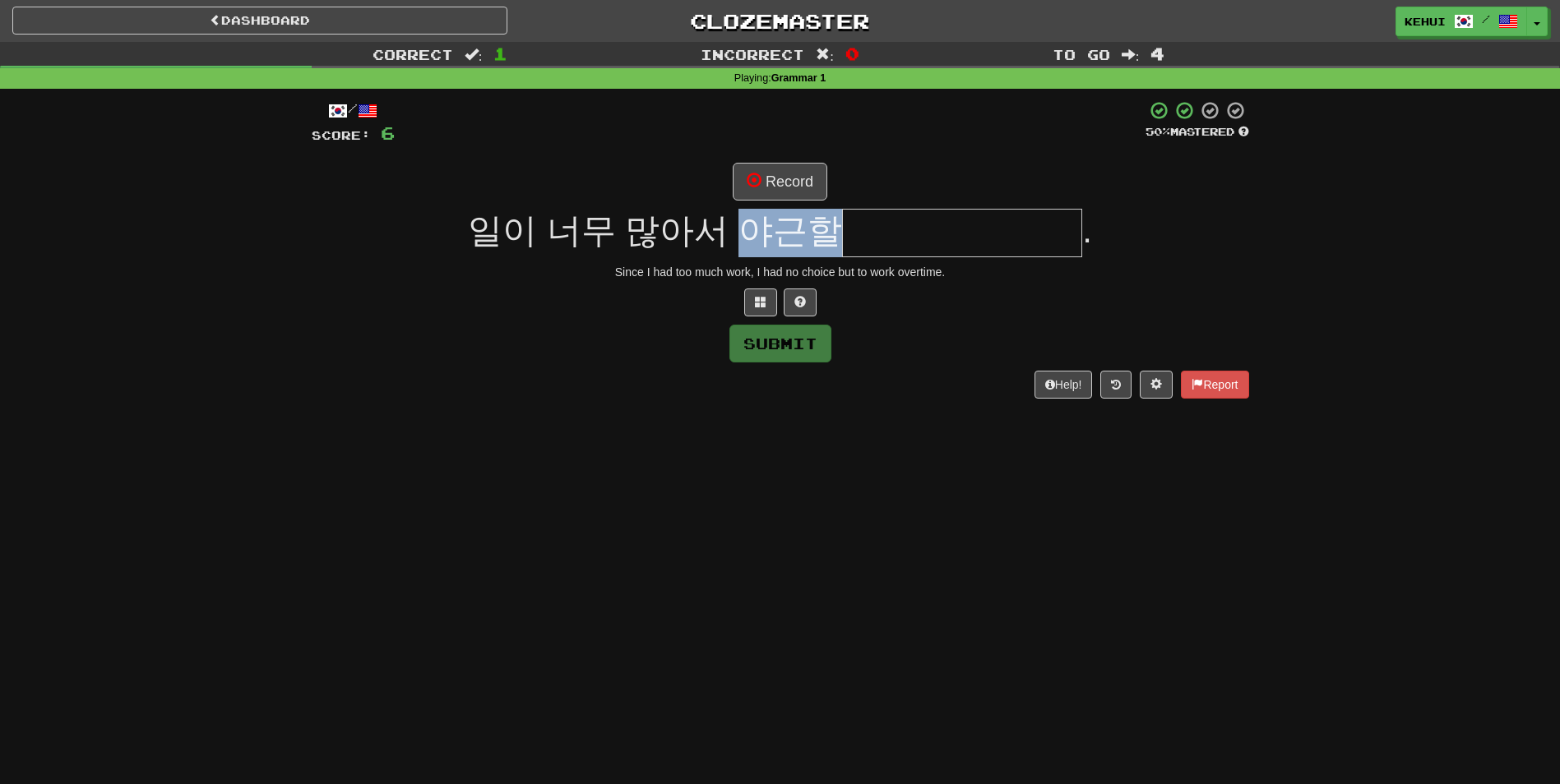
drag, startPoint x: 819, startPoint y: 224, endPoint x: 736, endPoint y: 226, distance: 83.0
click at [736, 226] on span "일이 너무 많아서 야근할" at bounding box center [654, 230] width 374 height 38
drag, startPoint x: 736, startPoint y: 226, endPoint x: 750, endPoint y: 291, distance: 66.5
click at [750, 291] on button at bounding box center [761, 303] width 33 height 28
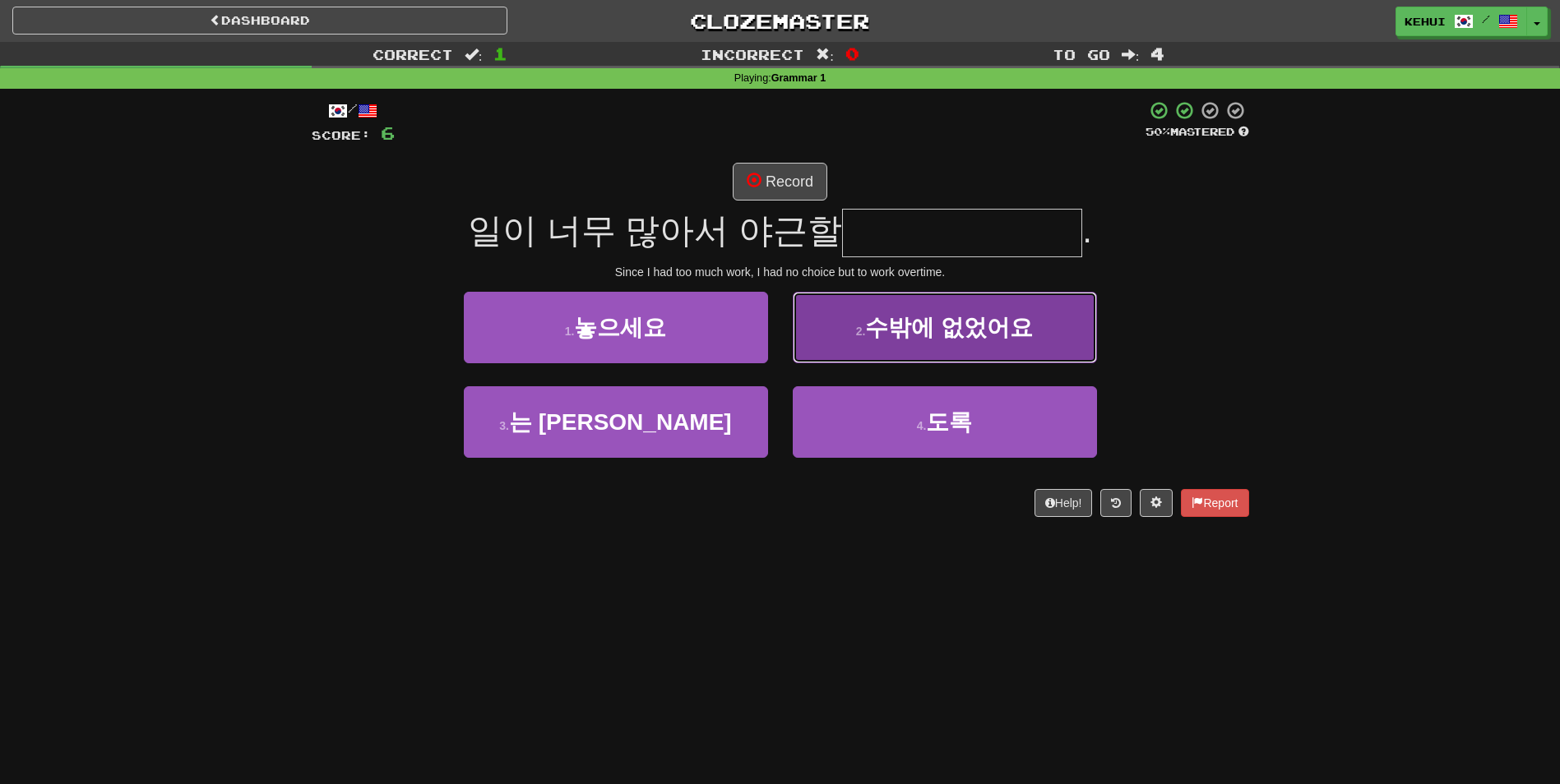
click at [889, 327] on span "수밖에 없었어요" at bounding box center [949, 327] width 168 height 25
type input "********"
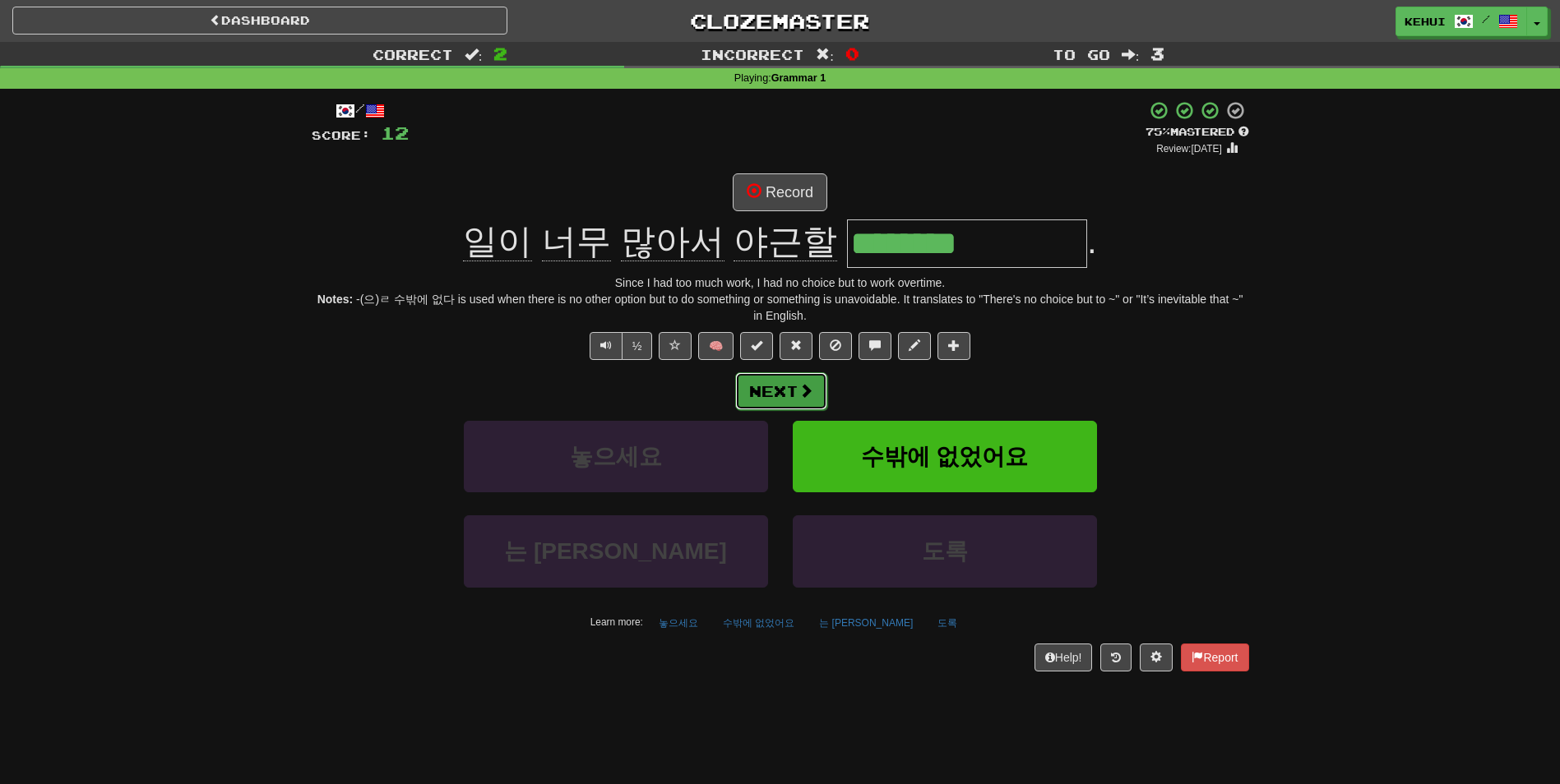
click at [772, 400] on button "Next" at bounding box center [781, 390] width 92 height 38
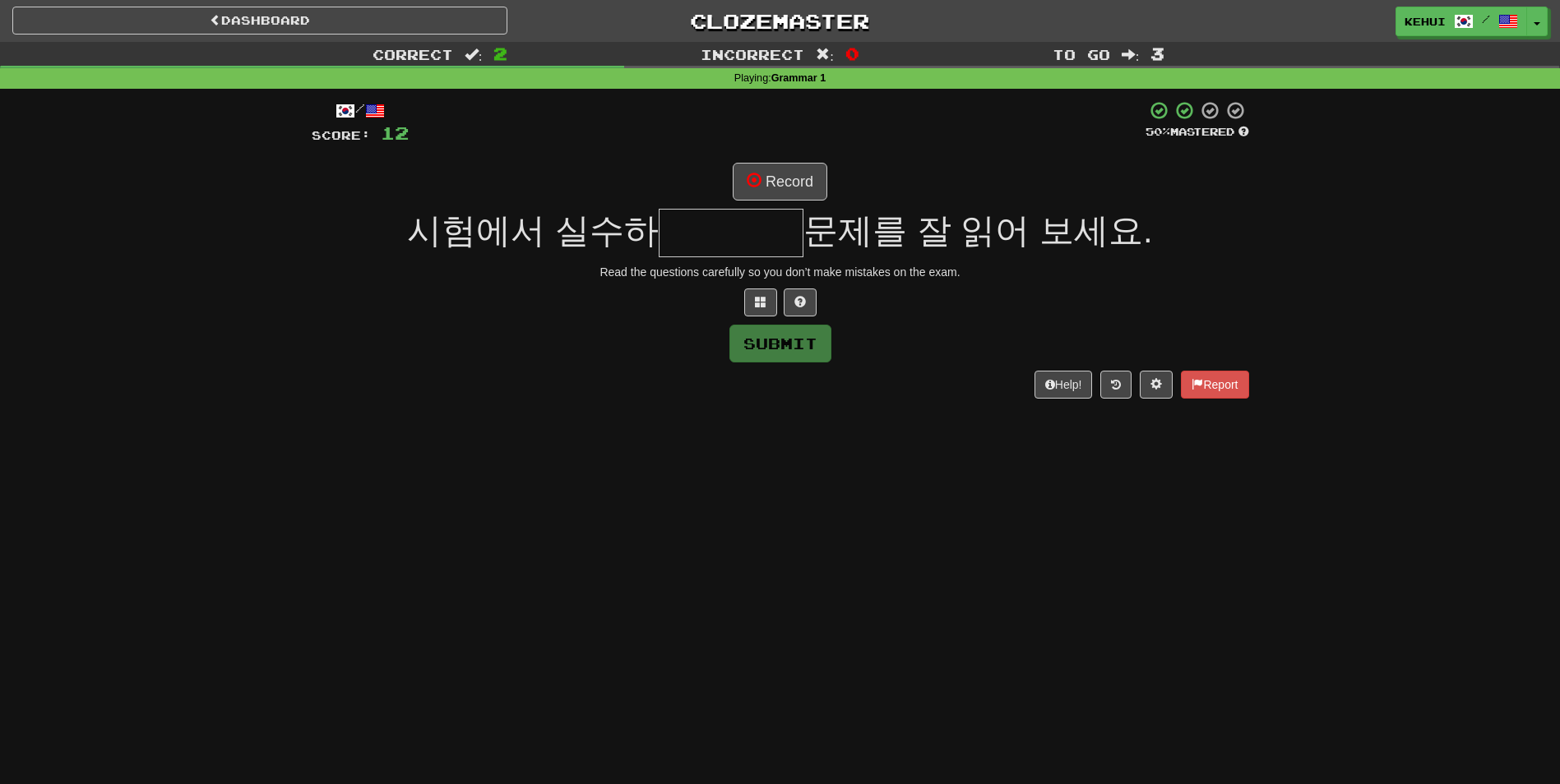
drag, startPoint x: 810, startPoint y: 231, endPoint x: 1132, endPoint y: 234, distance: 322.0
click at [1132, 234] on span "문제를 잘 읽어 보세요." at bounding box center [978, 230] width 349 height 38
click at [527, 253] on div "시험에서 실수하 문제를 잘 읽어 보세요." at bounding box center [780, 233] width 938 height 48
click at [765, 311] on button at bounding box center [761, 303] width 33 height 28
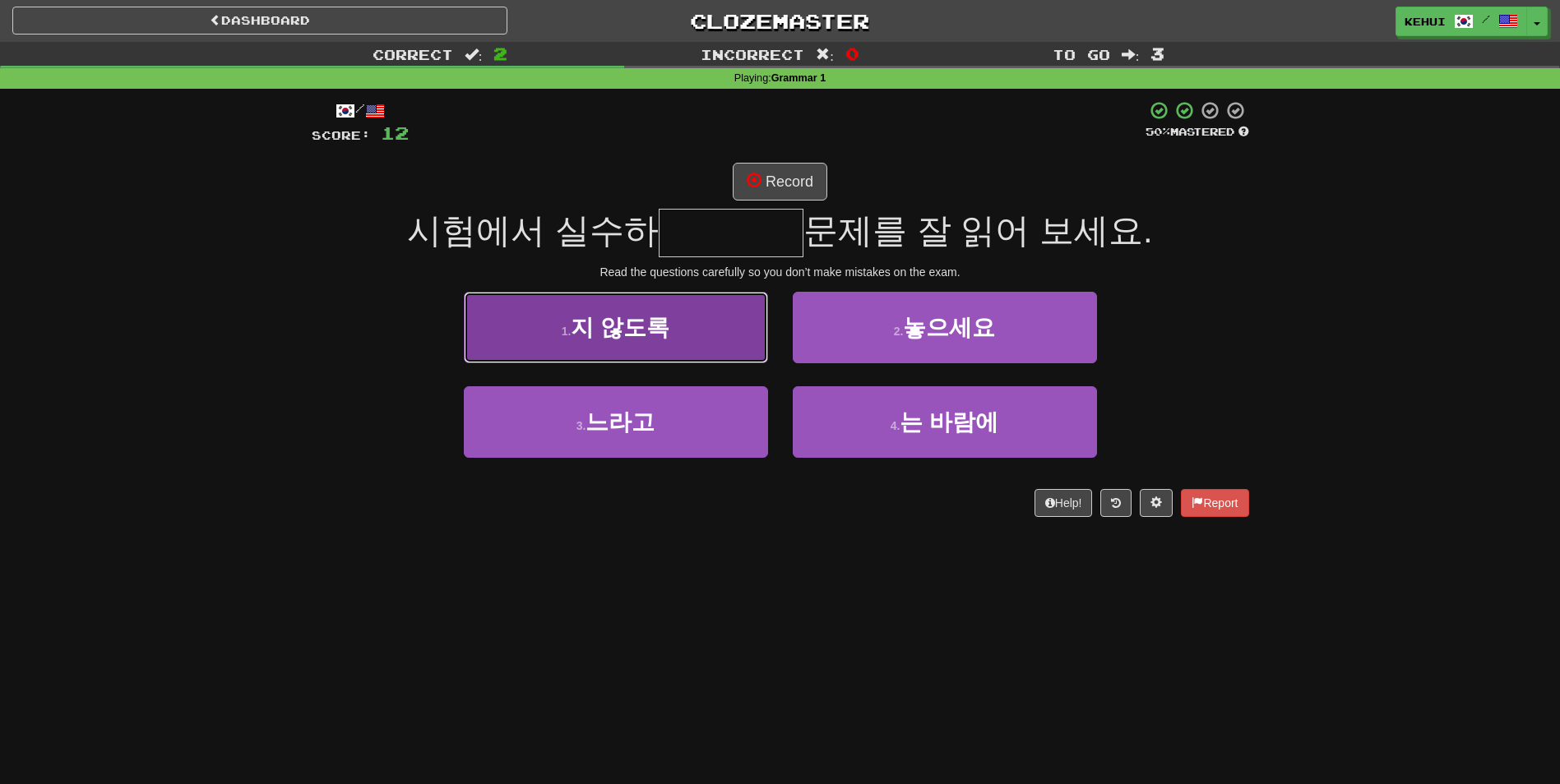
click at [610, 334] on span "지 않도록" at bounding box center [620, 327] width 99 height 25
type input "*****"
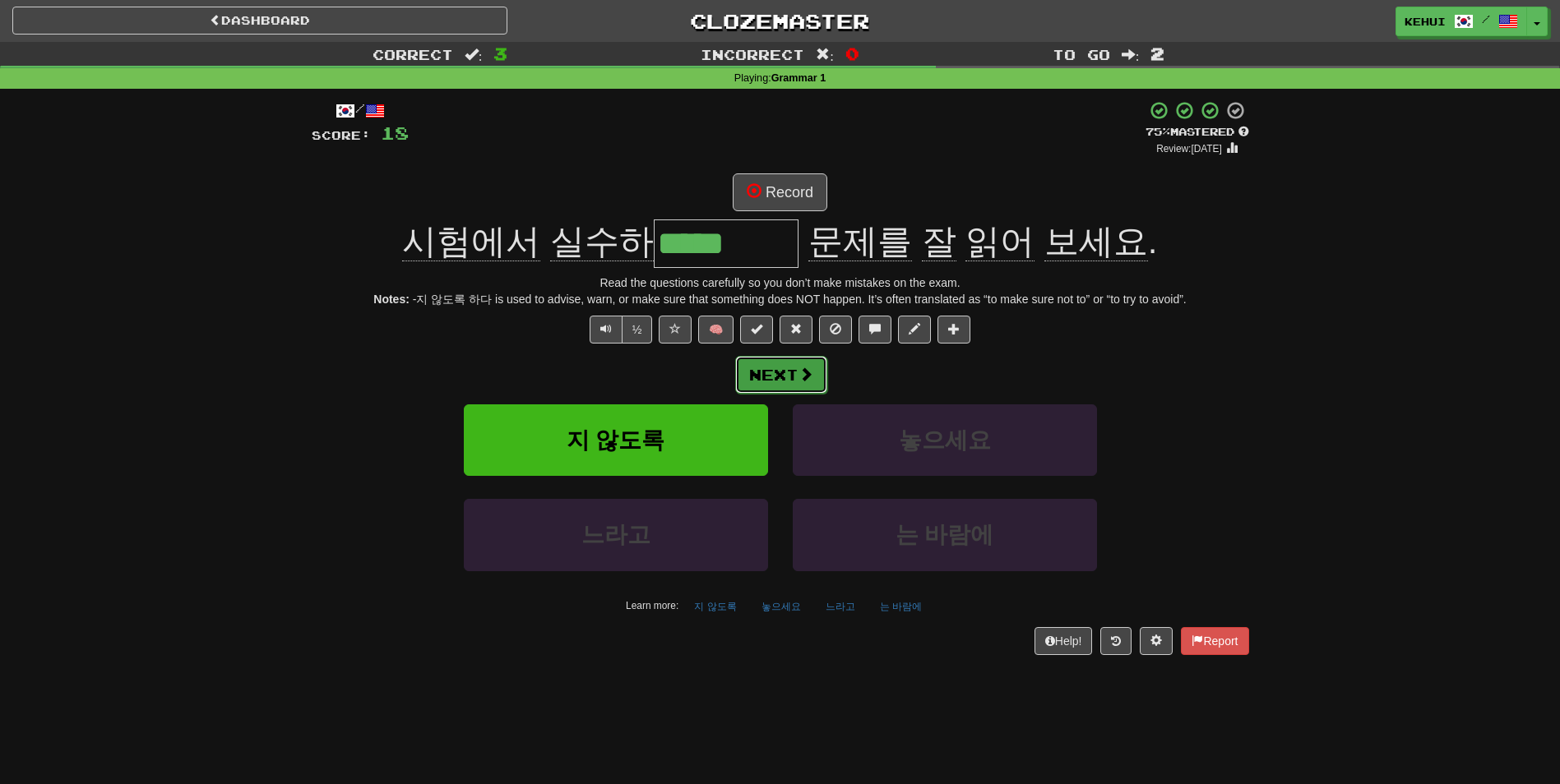
click at [795, 378] on button "Next" at bounding box center [781, 374] width 92 height 38
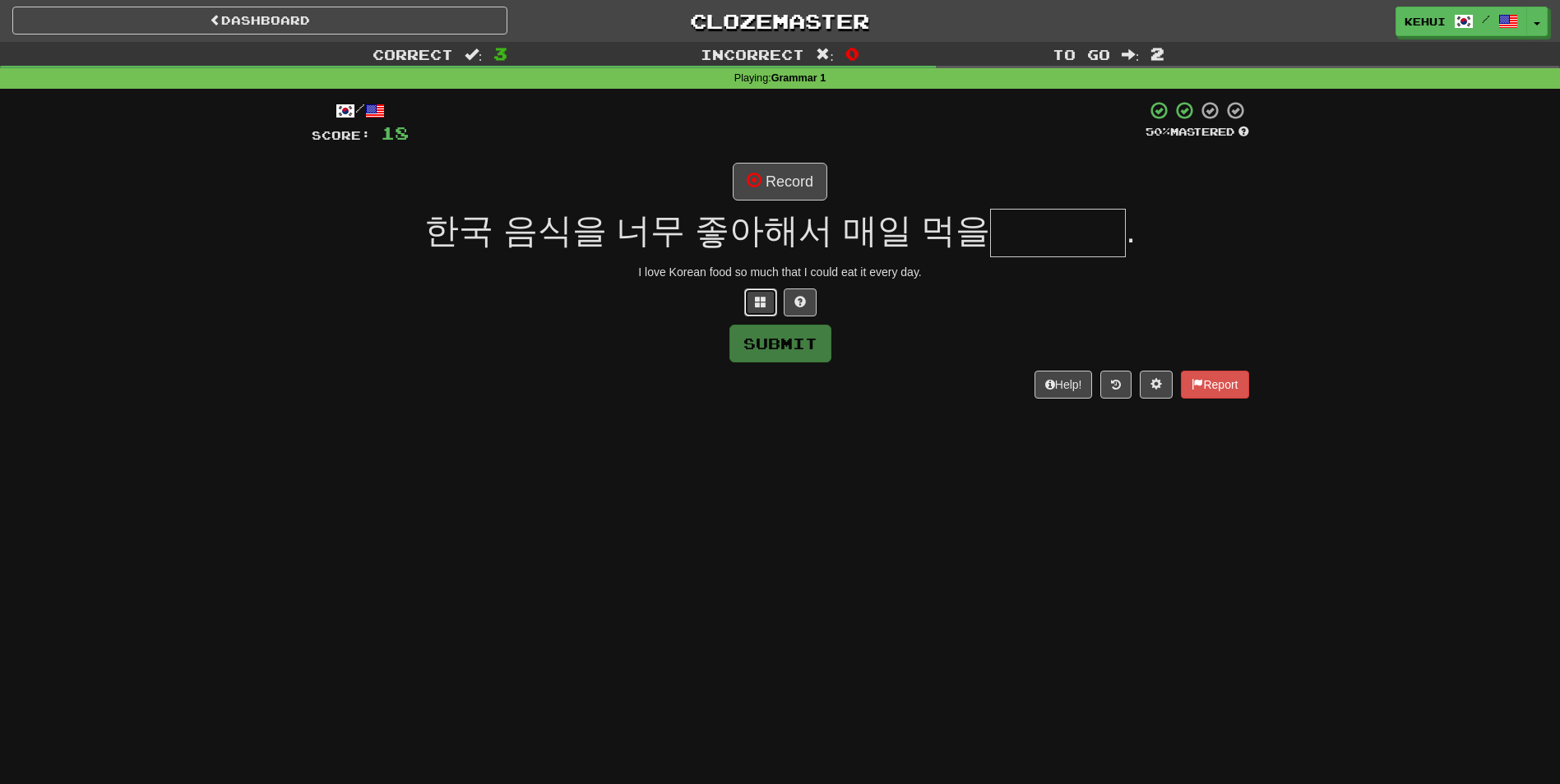
click at [768, 301] on button at bounding box center [761, 303] width 33 height 28
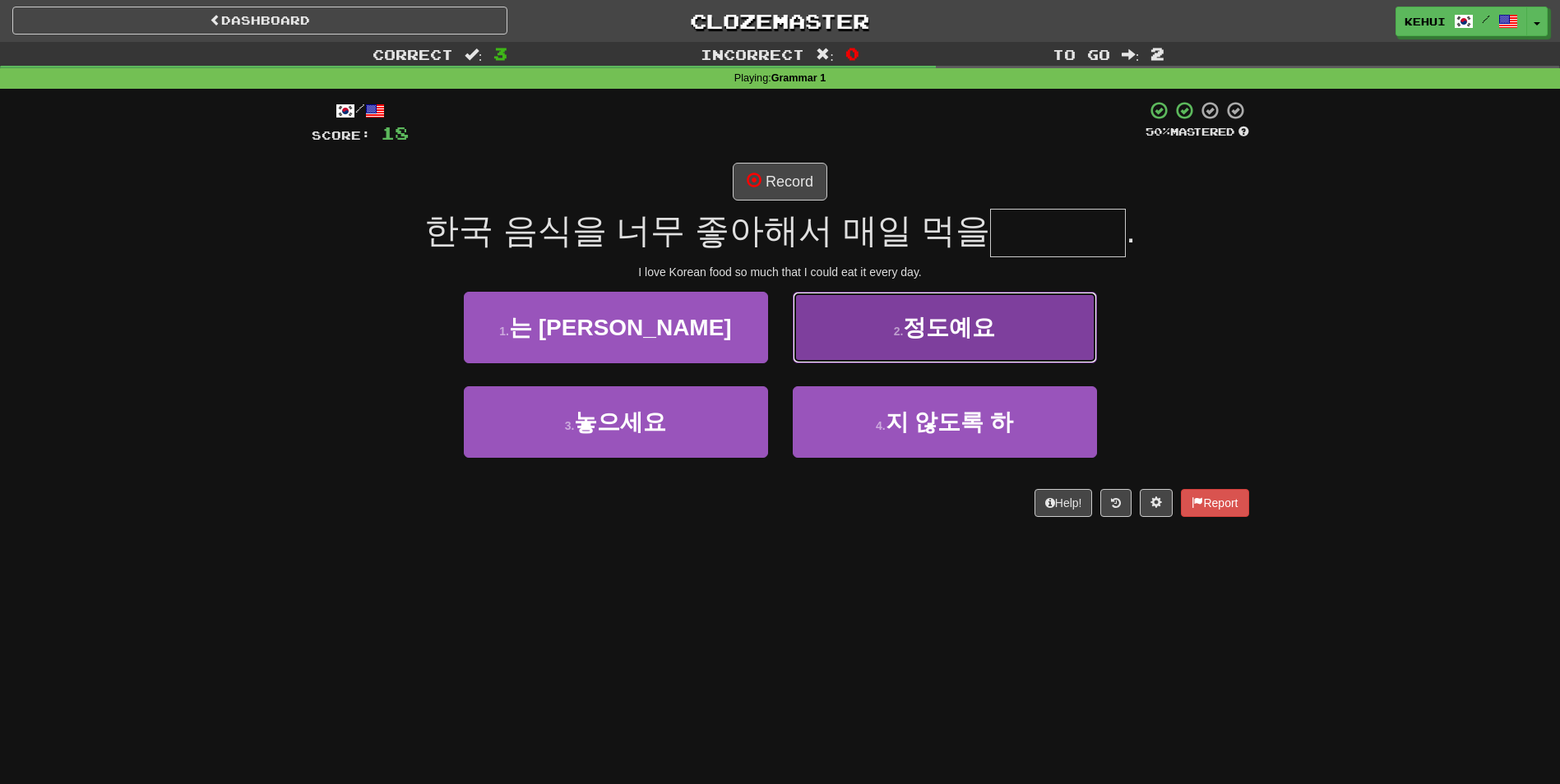
click at [903, 333] on small "2 ." at bounding box center [898, 331] width 10 height 13
type input "****"
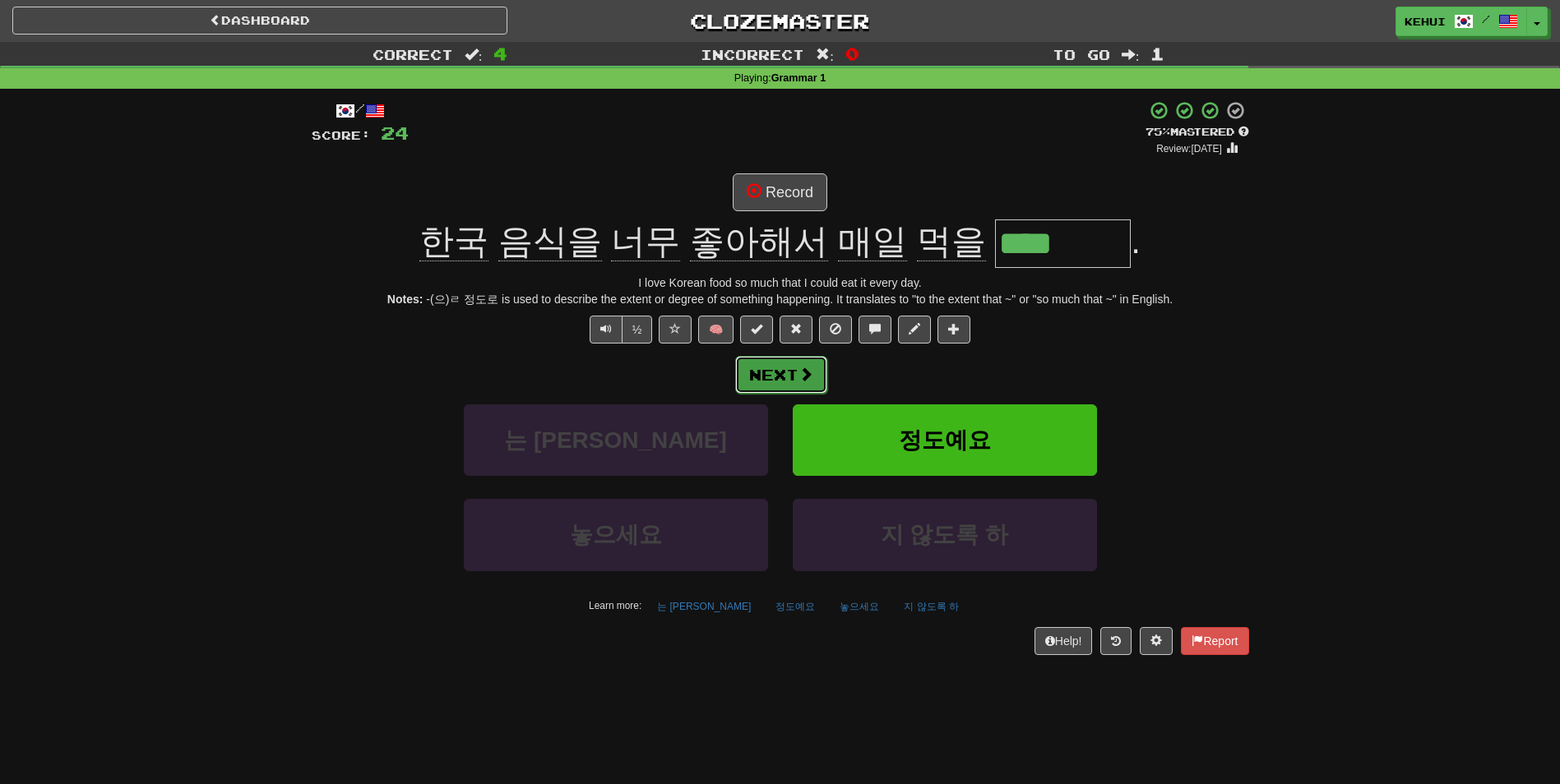
click at [778, 374] on button "Next" at bounding box center [781, 374] width 92 height 38
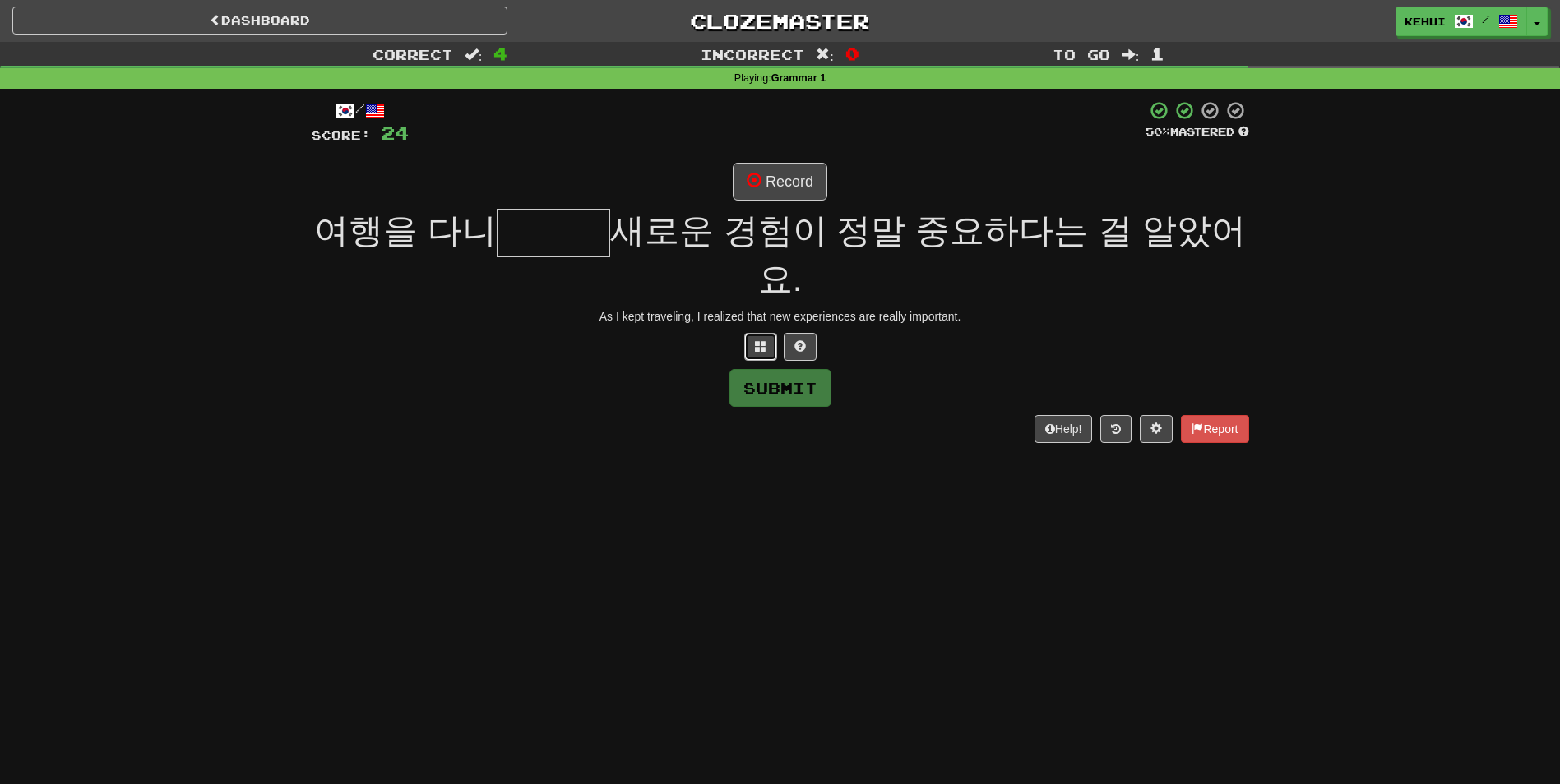
click at [762, 332] on button at bounding box center [761, 346] width 33 height 28
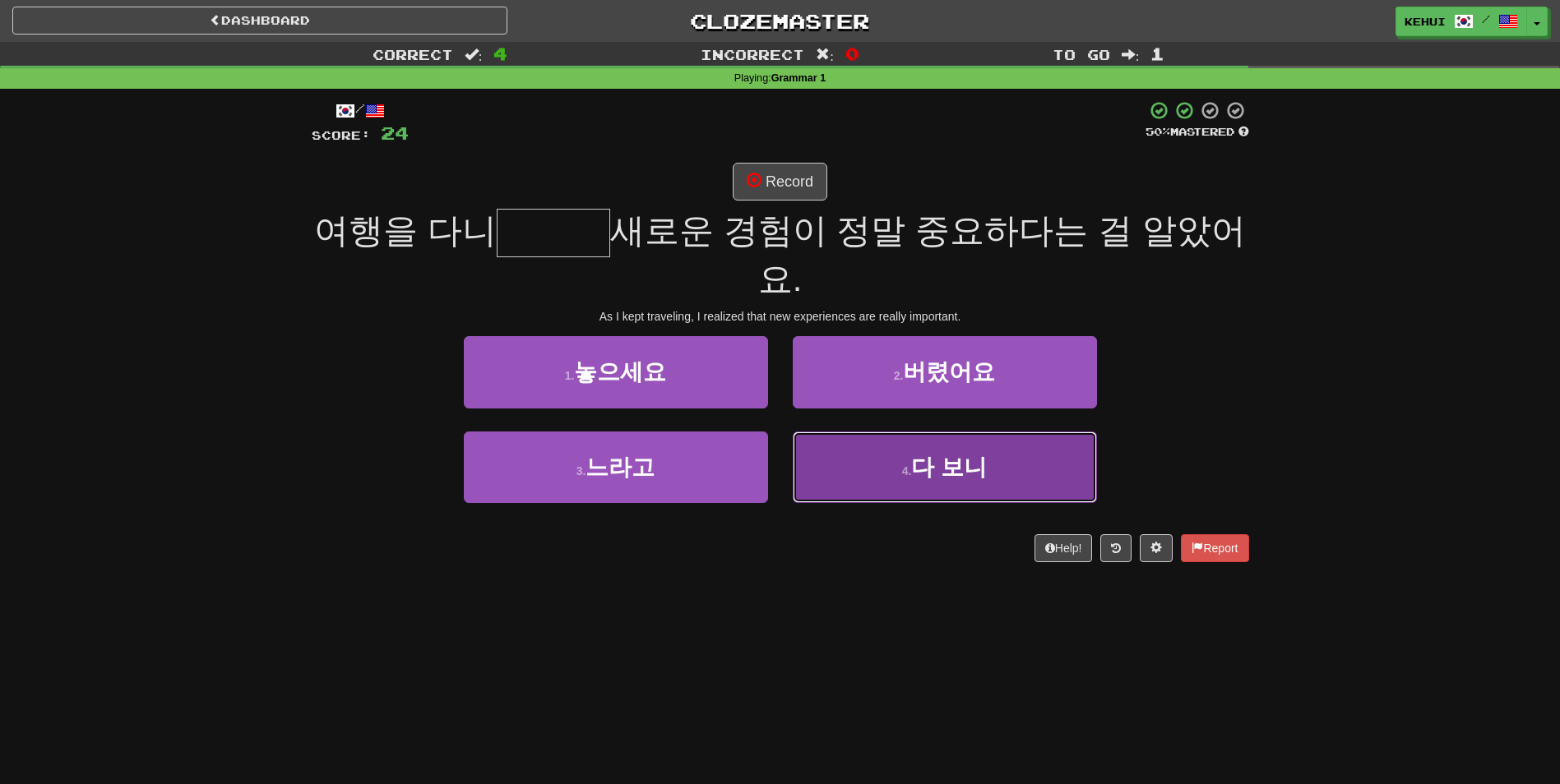
click at [893, 435] on button "4 . 다 보니" at bounding box center [945, 467] width 305 height 72
type input "****"
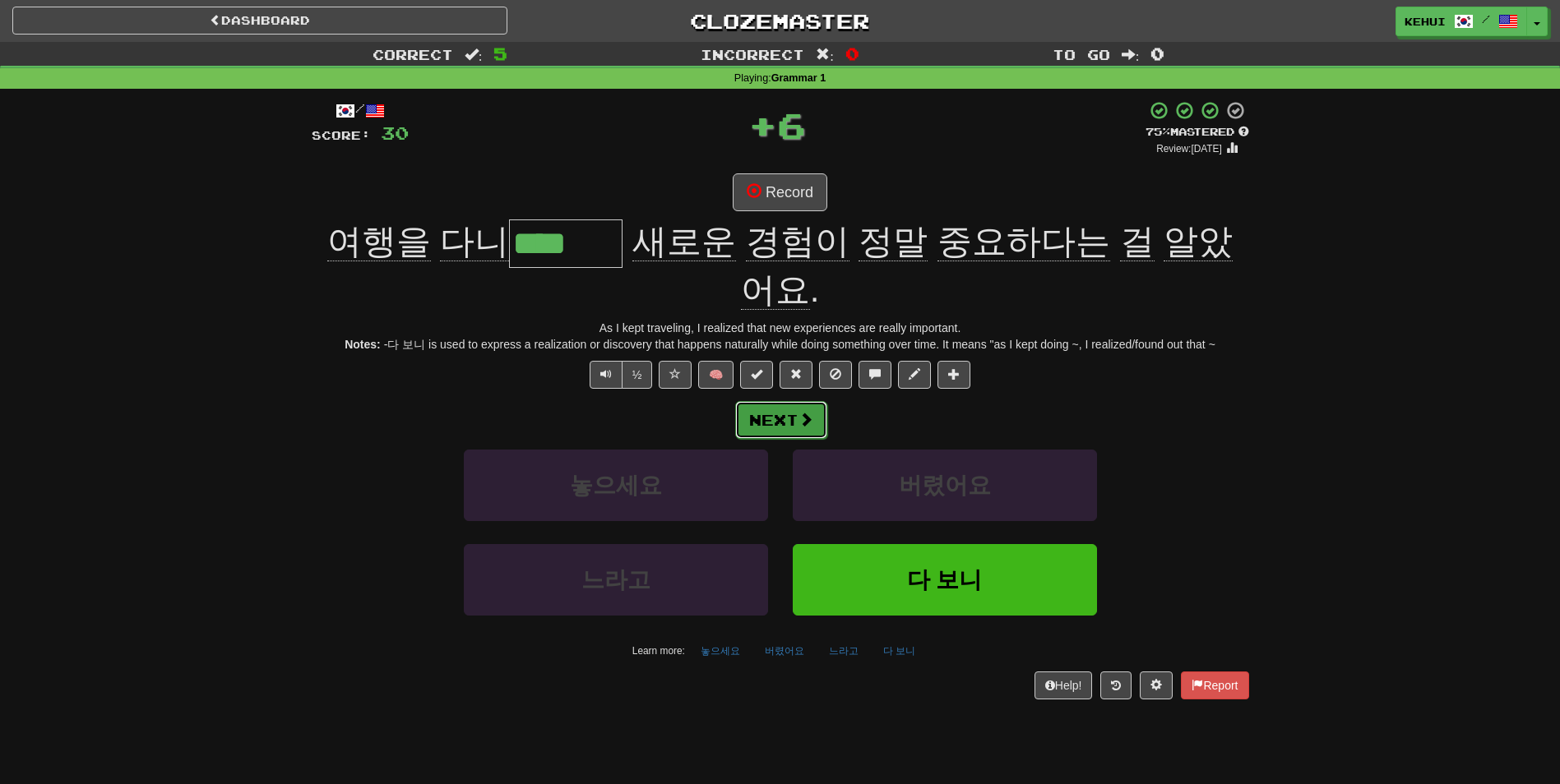
click at [769, 401] on button "Next" at bounding box center [781, 419] width 92 height 38
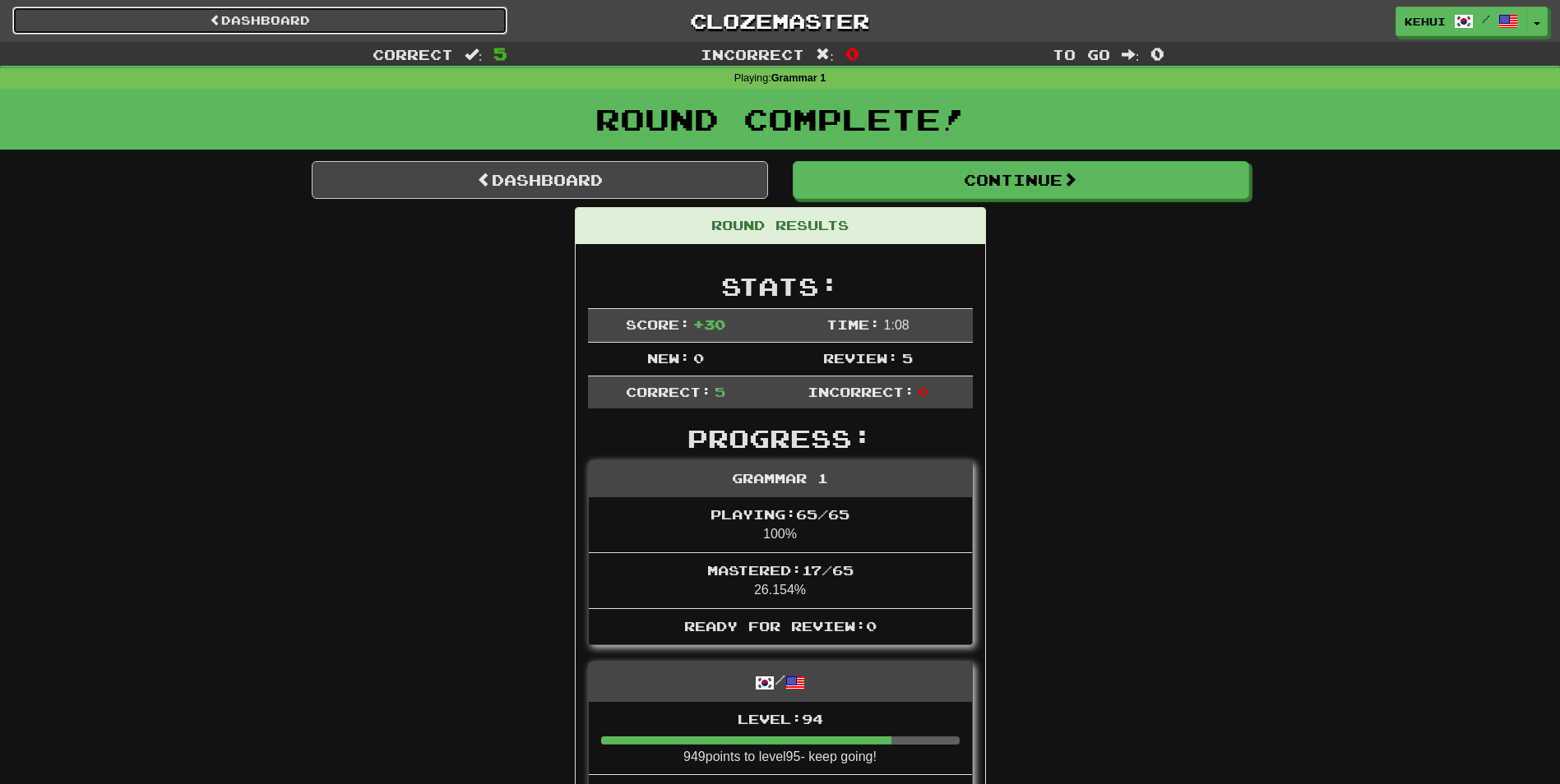
click at [318, 13] on link "Dashboard" at bounding box center [259, 21] width 495 height 28
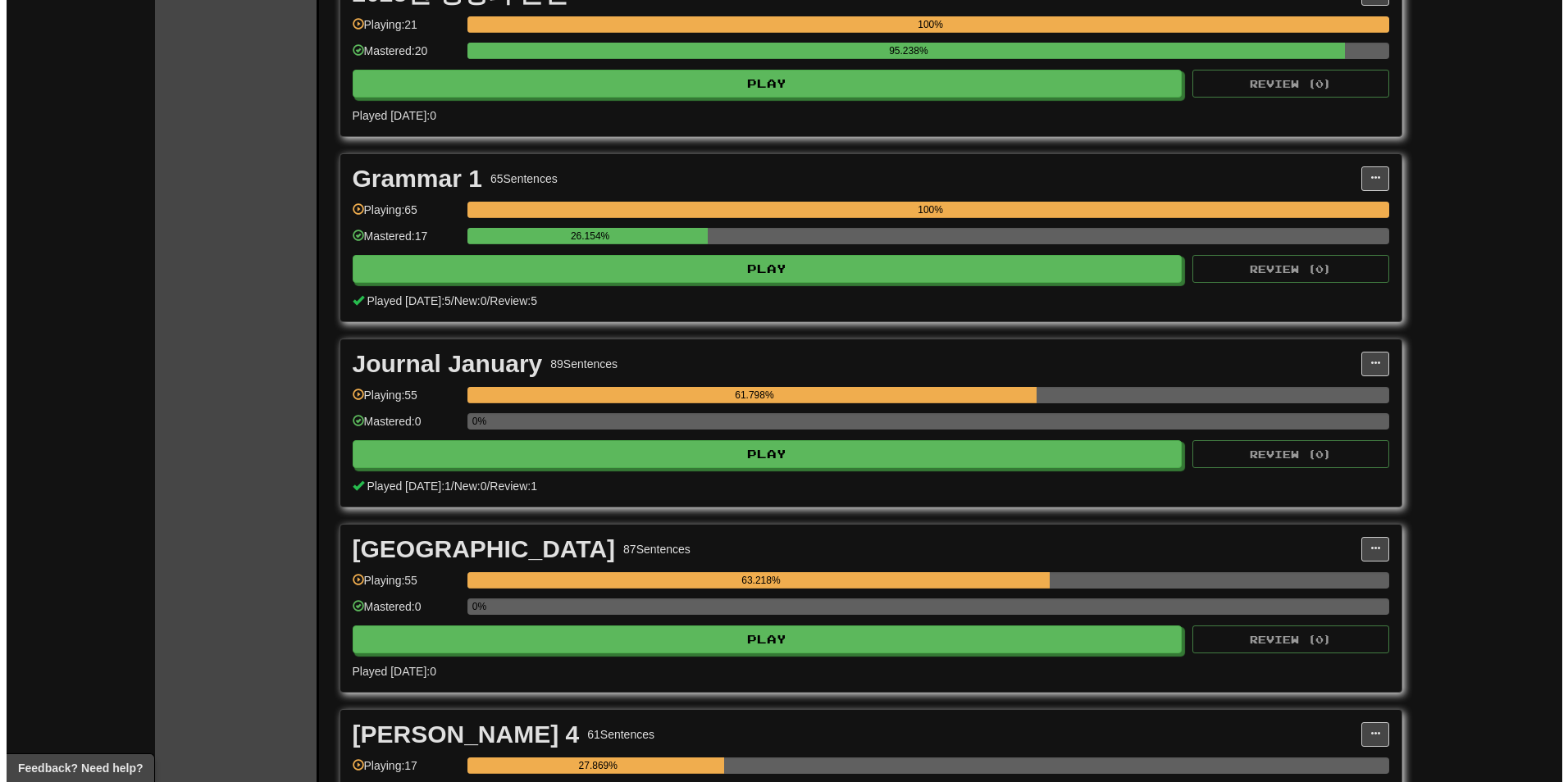
scroll to position [492, 0]
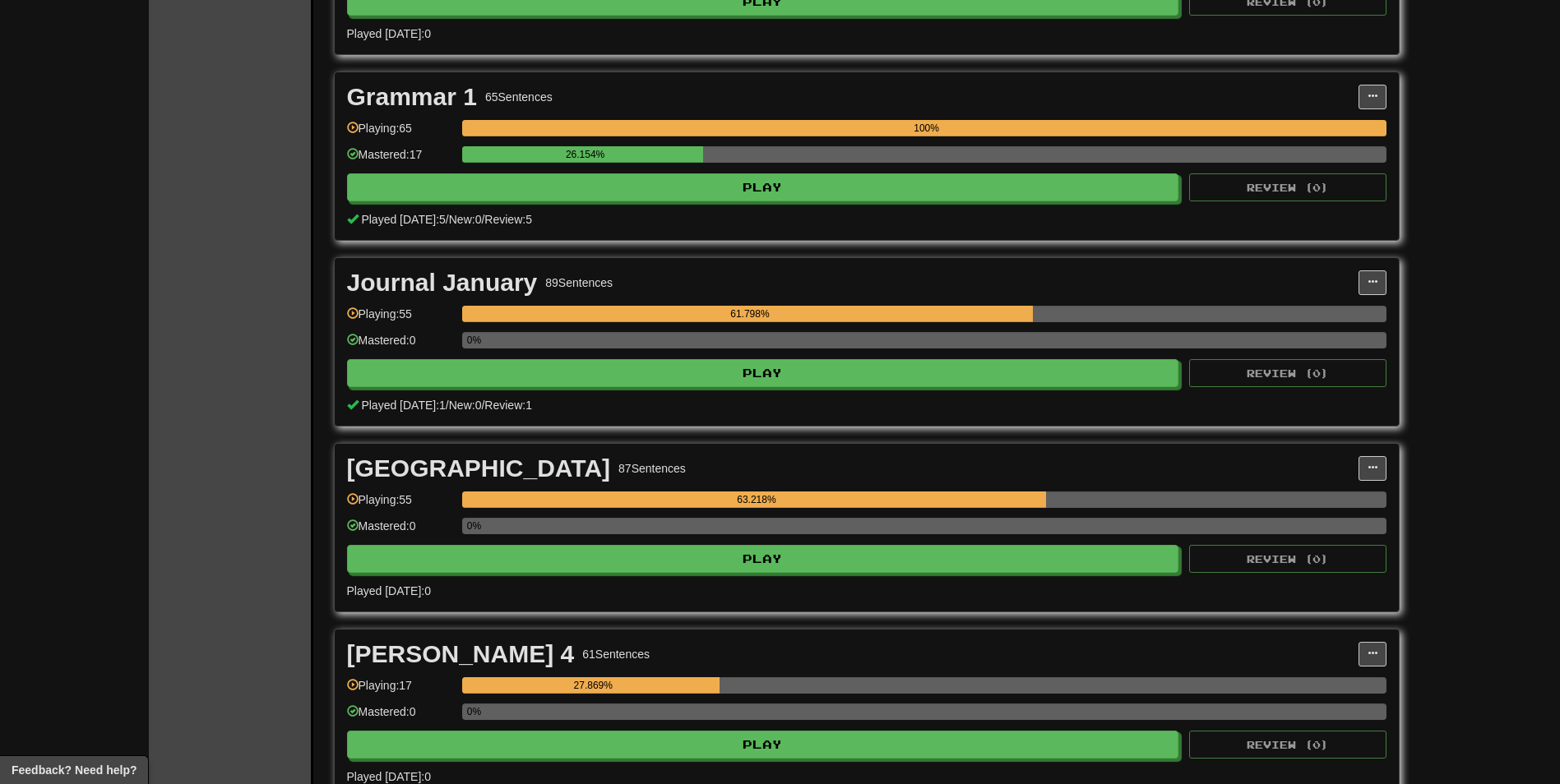
click at [606, 357] on div "0%" at bounding box center [924, 345] width 924 height 27
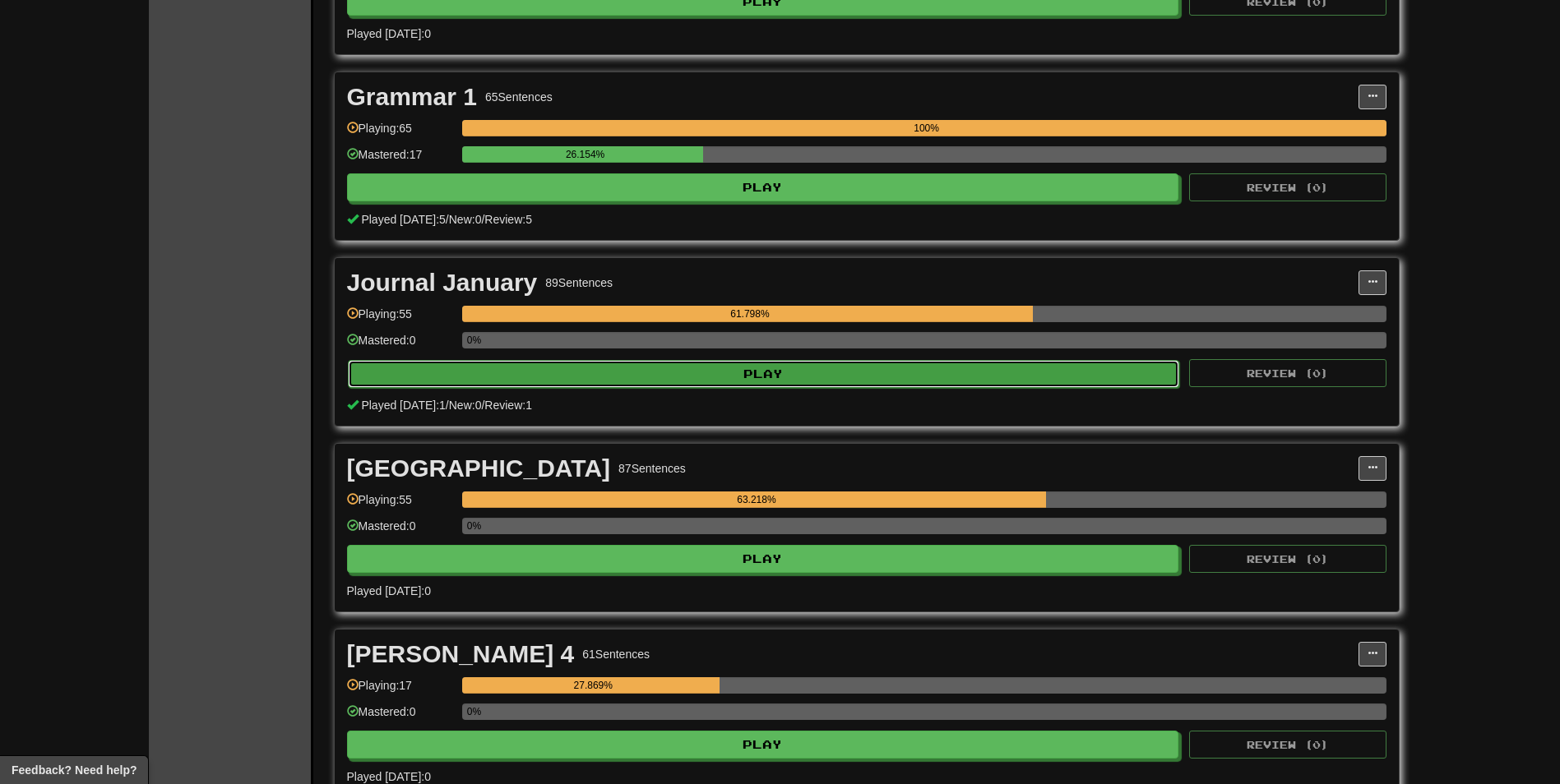
click at [606, 368] on button "Play" at bounding box center [763, 374] width 833 height 28
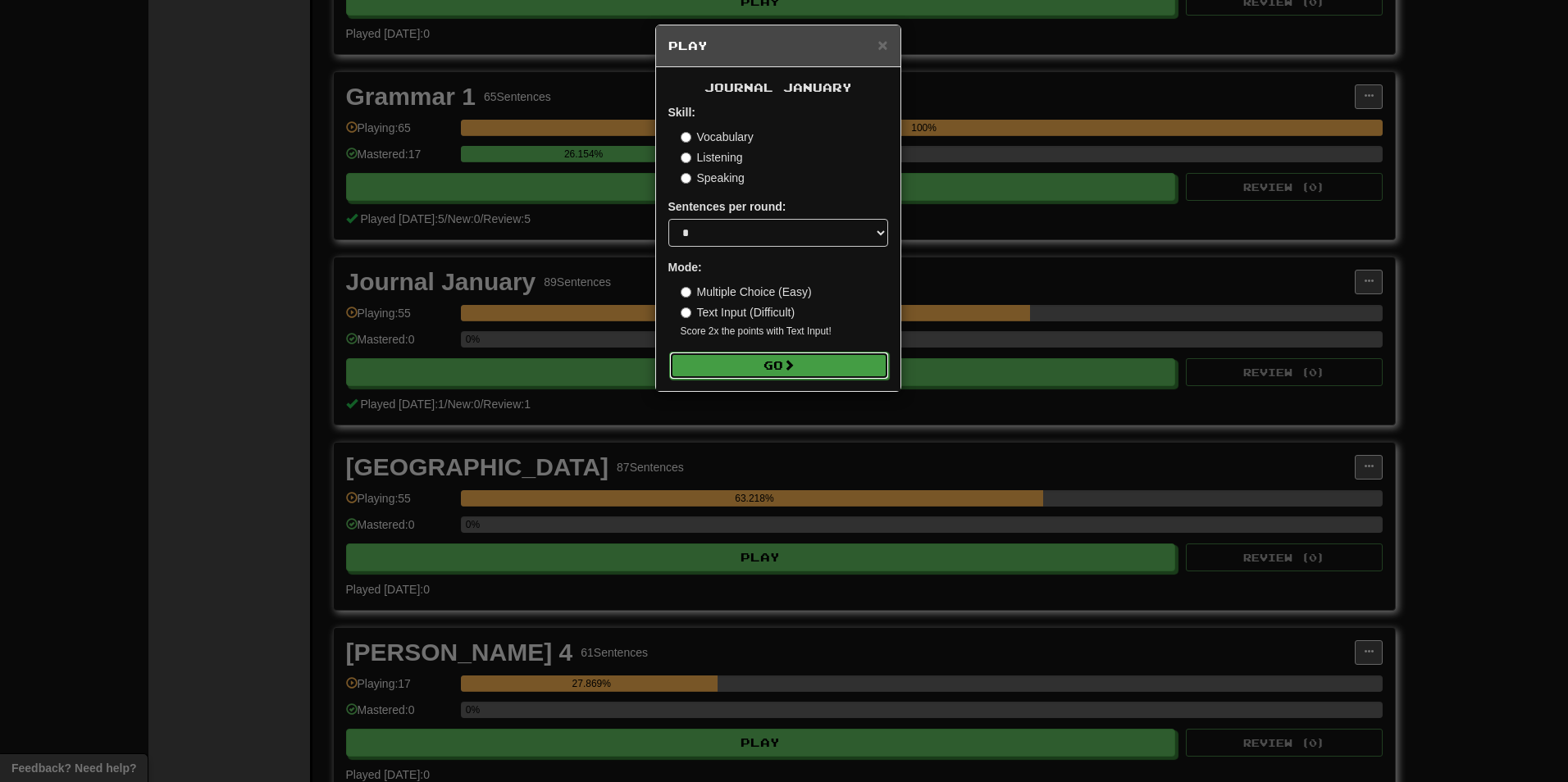
click at [761, 371] on button "Go" at bounding box center [779, 366] width 220 height 28
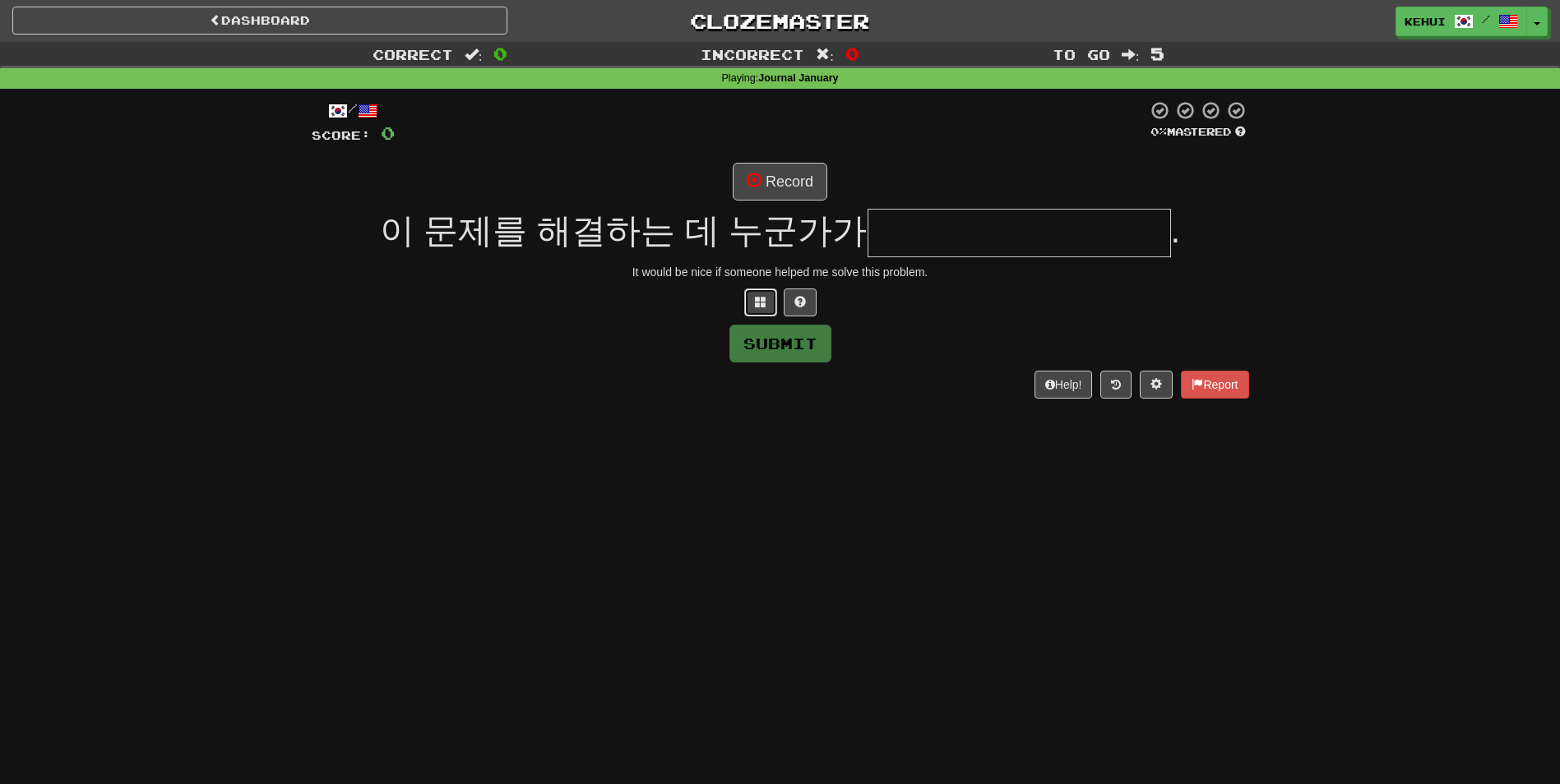
click at [768, 296] on button at bounding box center [761, 303] width 33 height 28
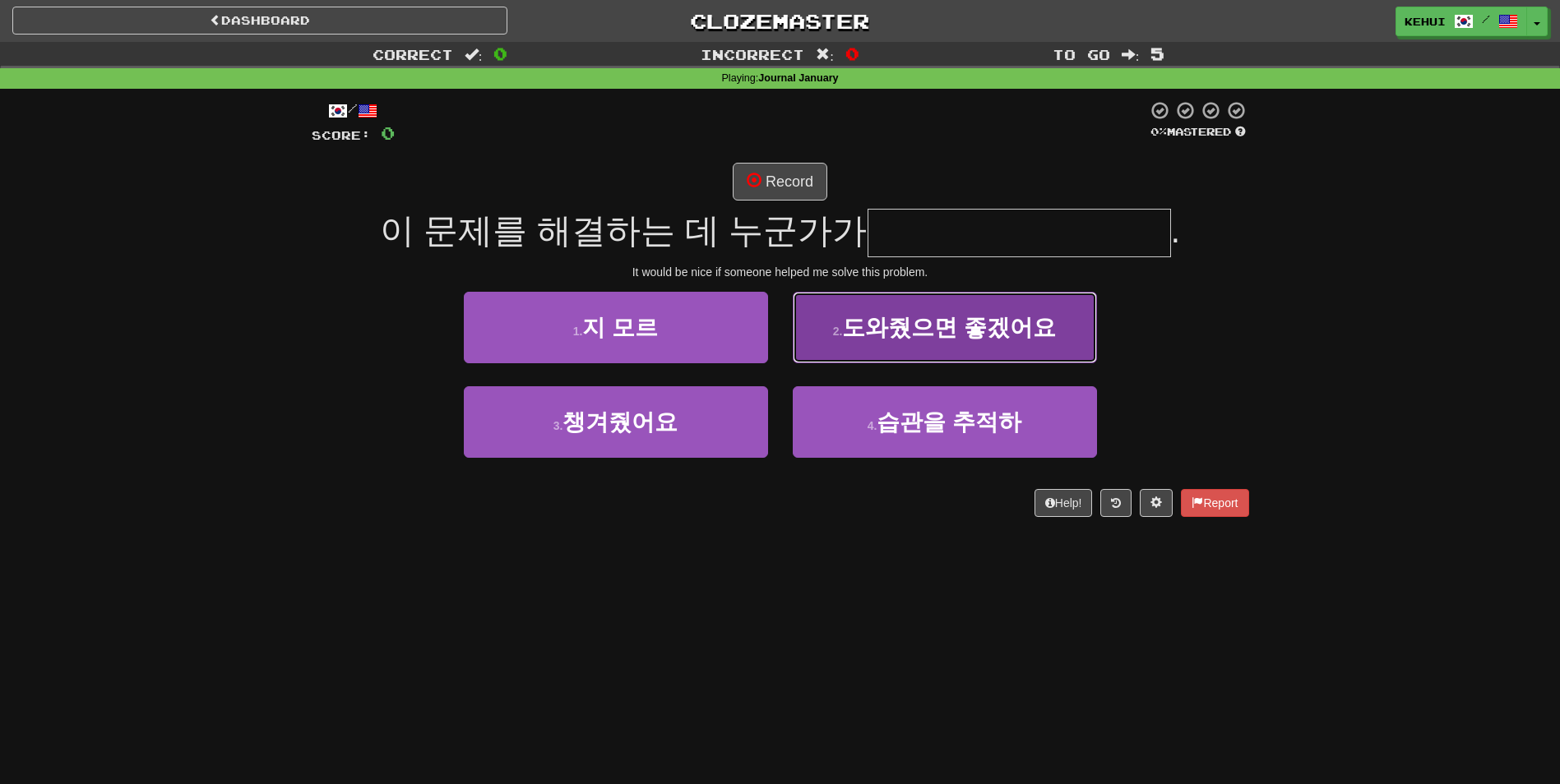
click at [938, 343] on button "2 . 도와줬으면 좋겠어요" at bounding box center [945, 327] width 305 height 72
type input "**********"
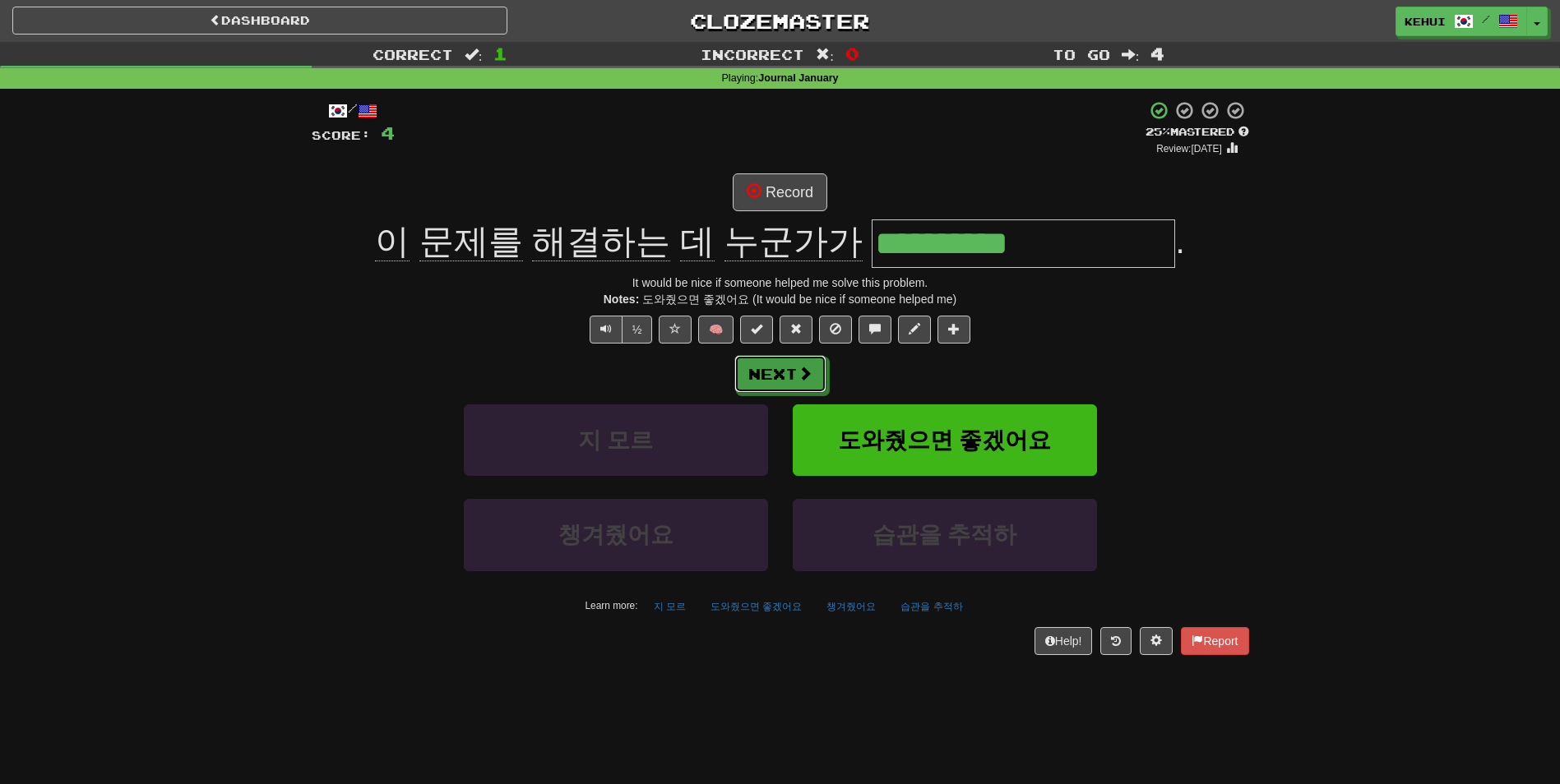
click at [805, 374] on span at bounding box center [805, 373] width 15 height 15
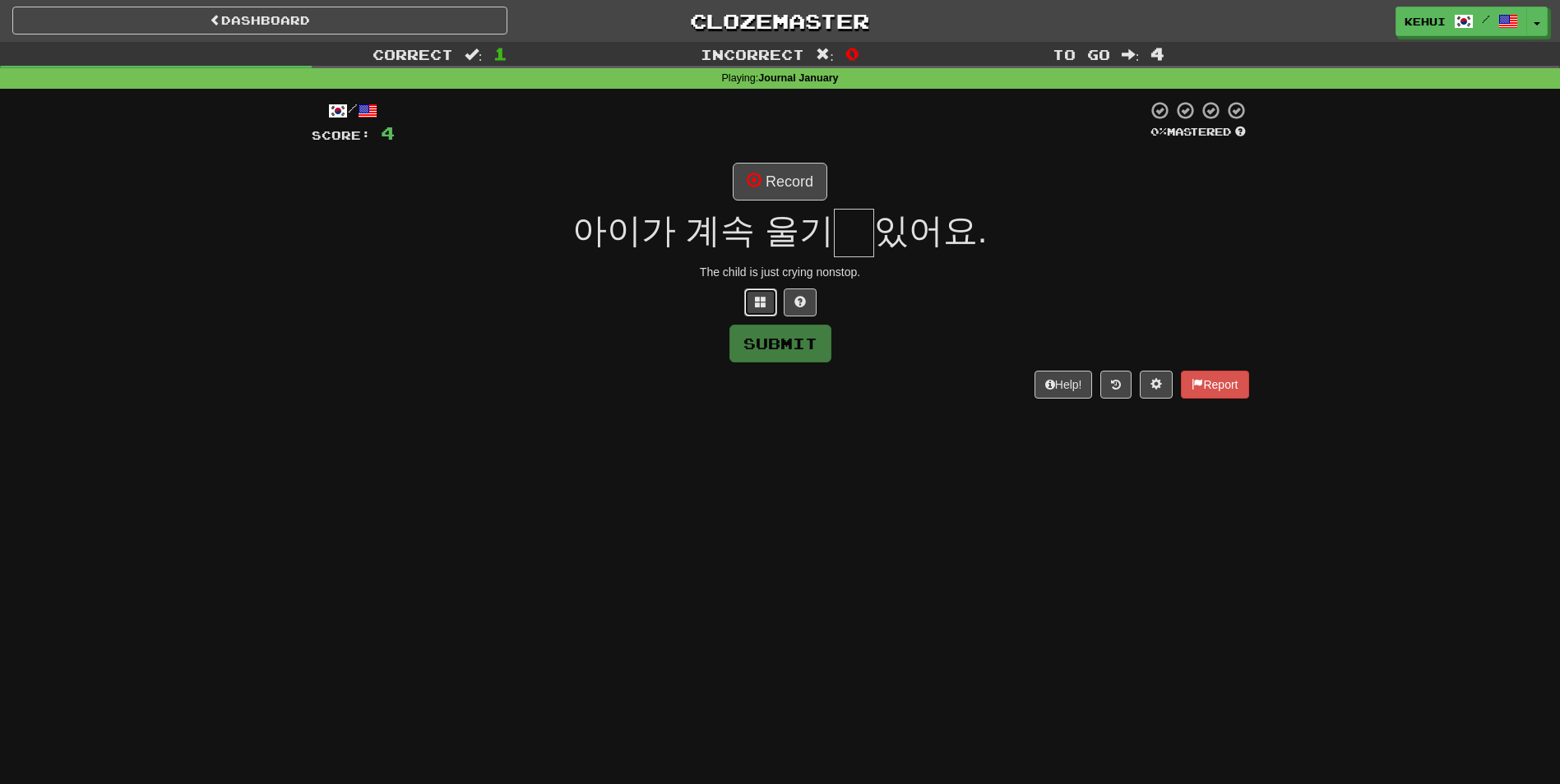
click at [769, 299] on button at bounding box center [761, 303] width 33 height 28
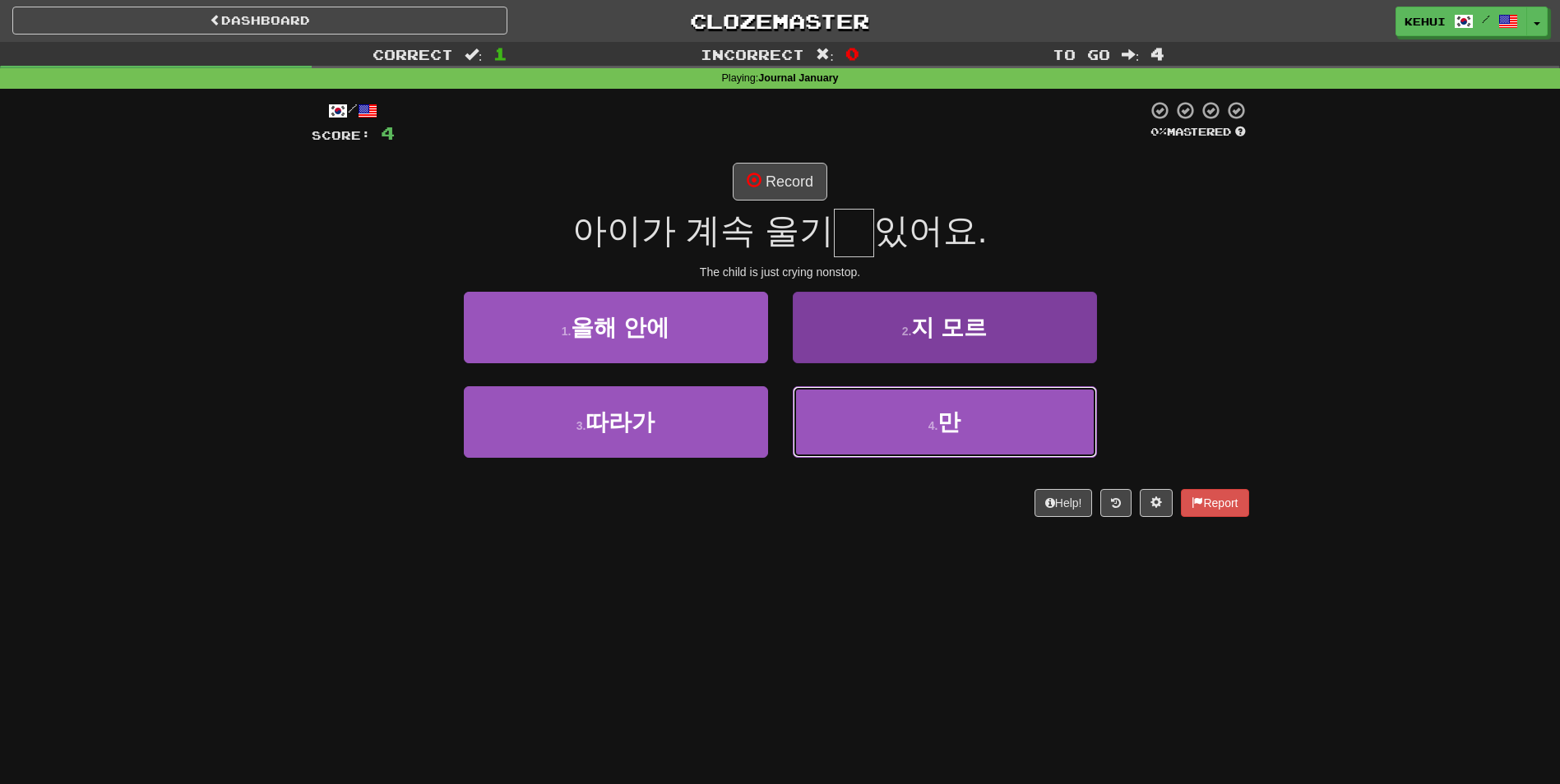
click at [945, 416] on span "만" at bounding box center [949, 422] width 23 height 25
type input "*"
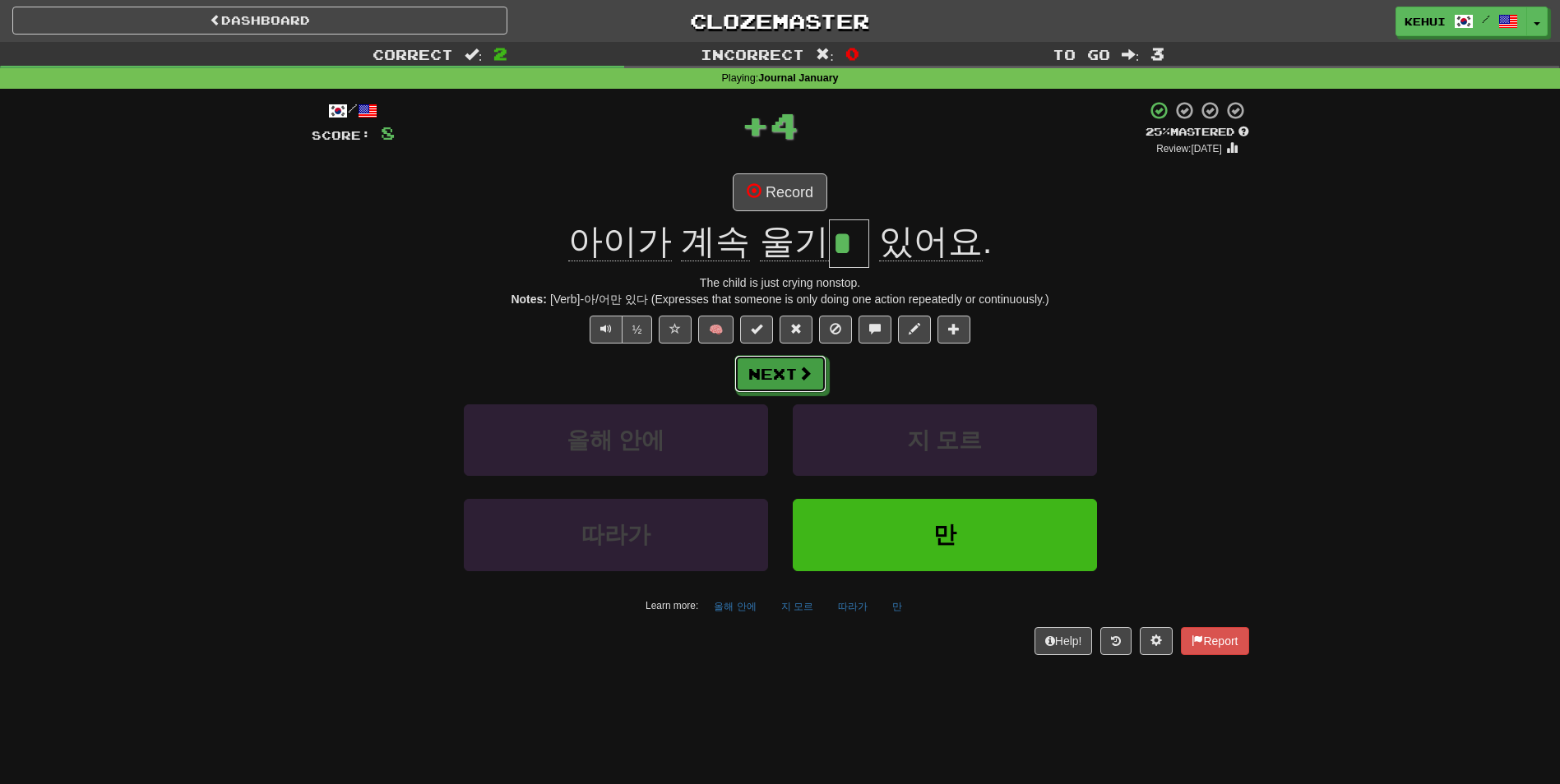
click at [793, 379] on button "Next" at bounding box center [780, 374] width 92 height 38
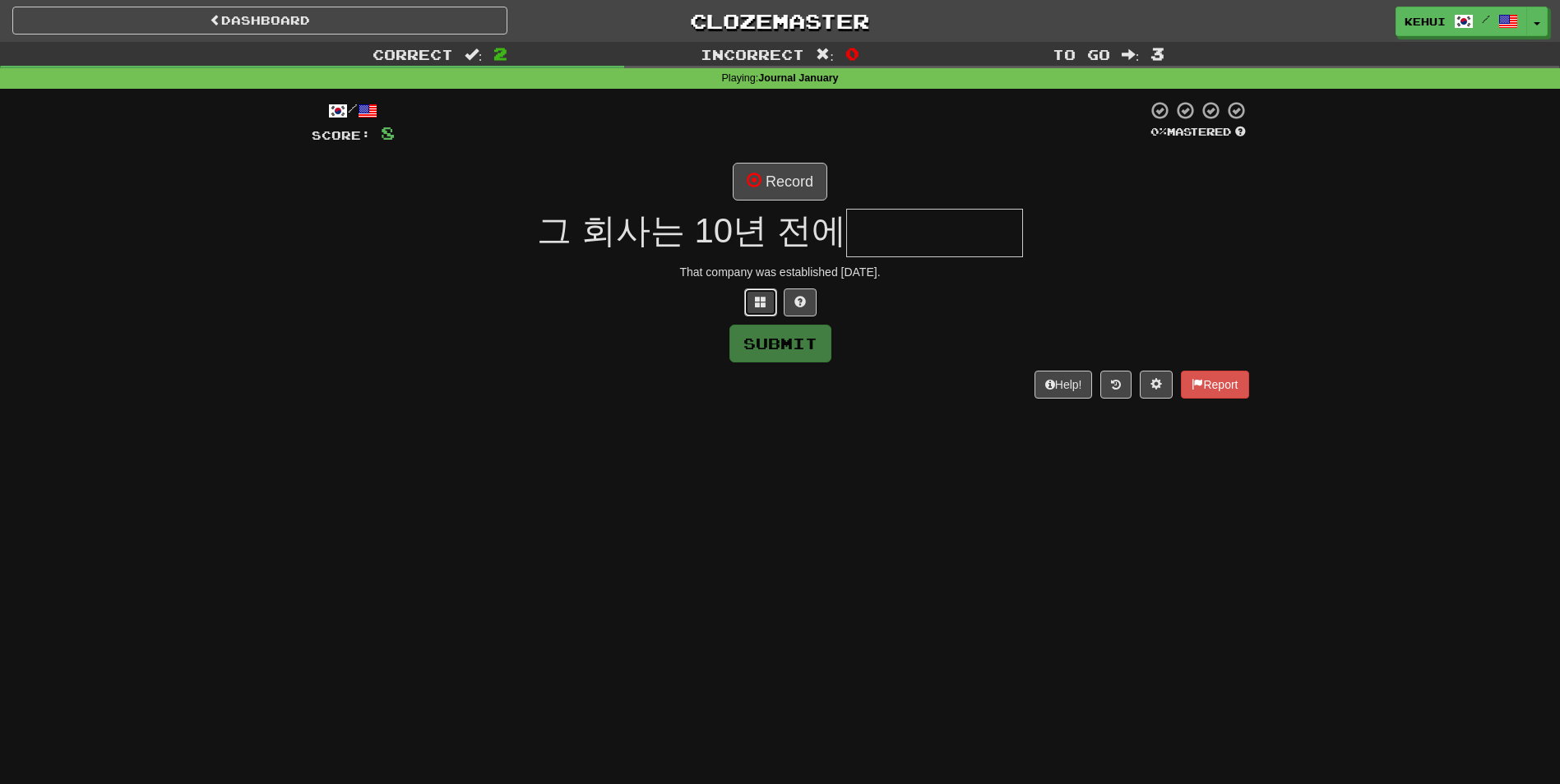
click at [768, 301] on button at bounding box center [761, 303] width 33 height 28
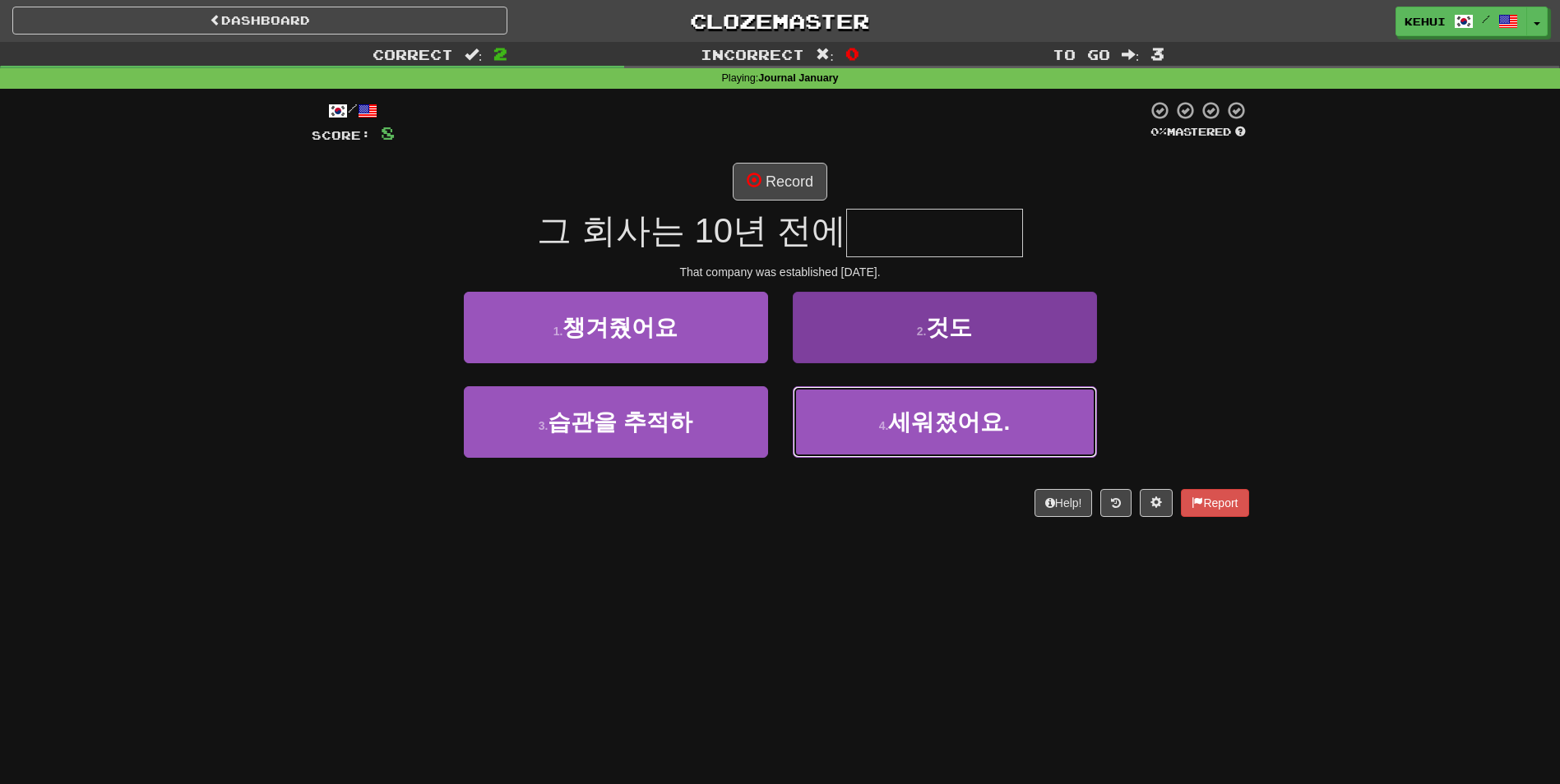
click at [914, 438] on button "4 . 세워졌어요." at bounding box center [945, 422] width 305 height 72
type input "******"
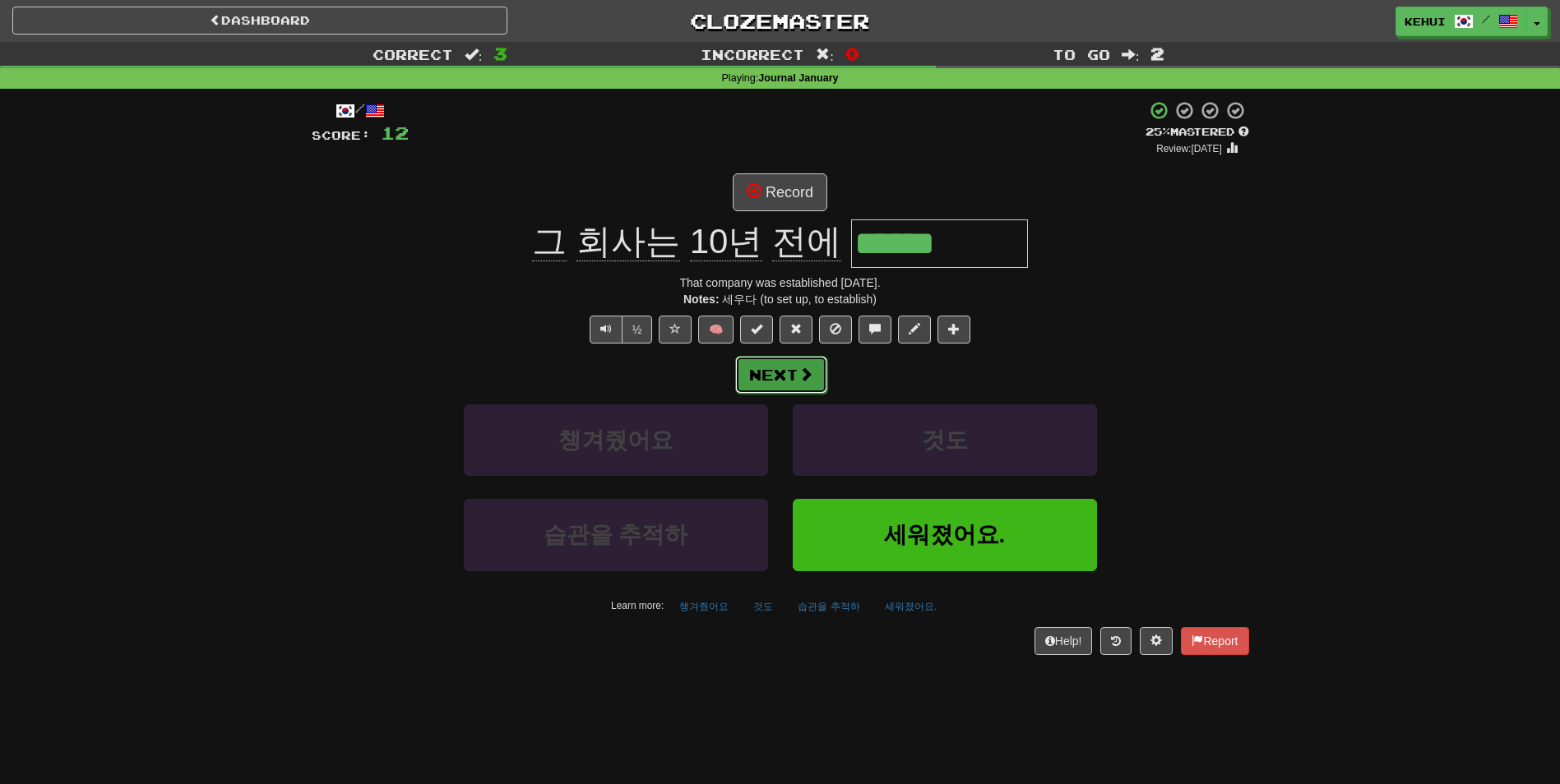
click at [821, 382] on button "Next" at bounding box center [781, 374] width 92 height 38
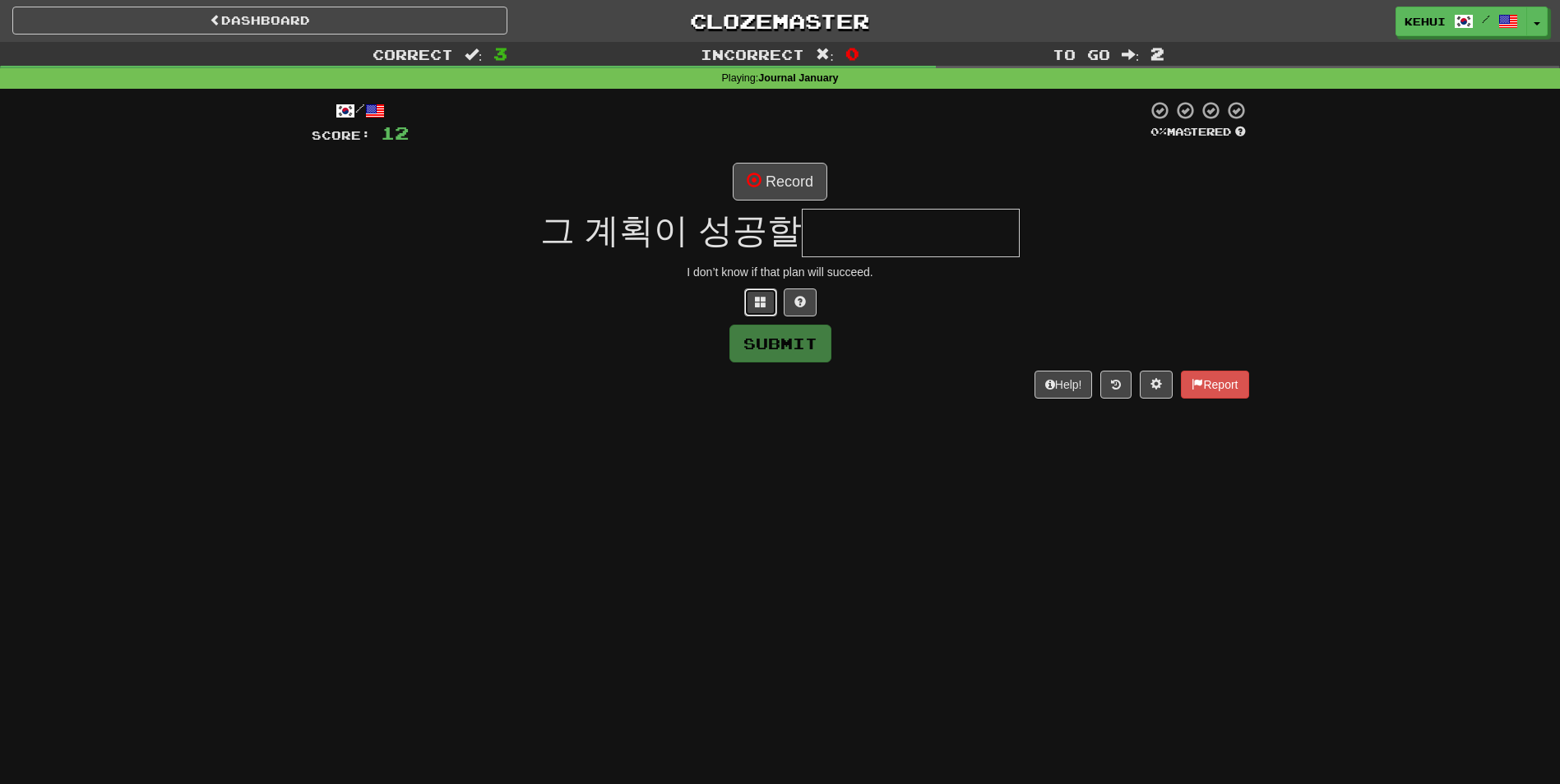
click at [769, 304] on button at bounding box center [761, 303] width 33 height 28
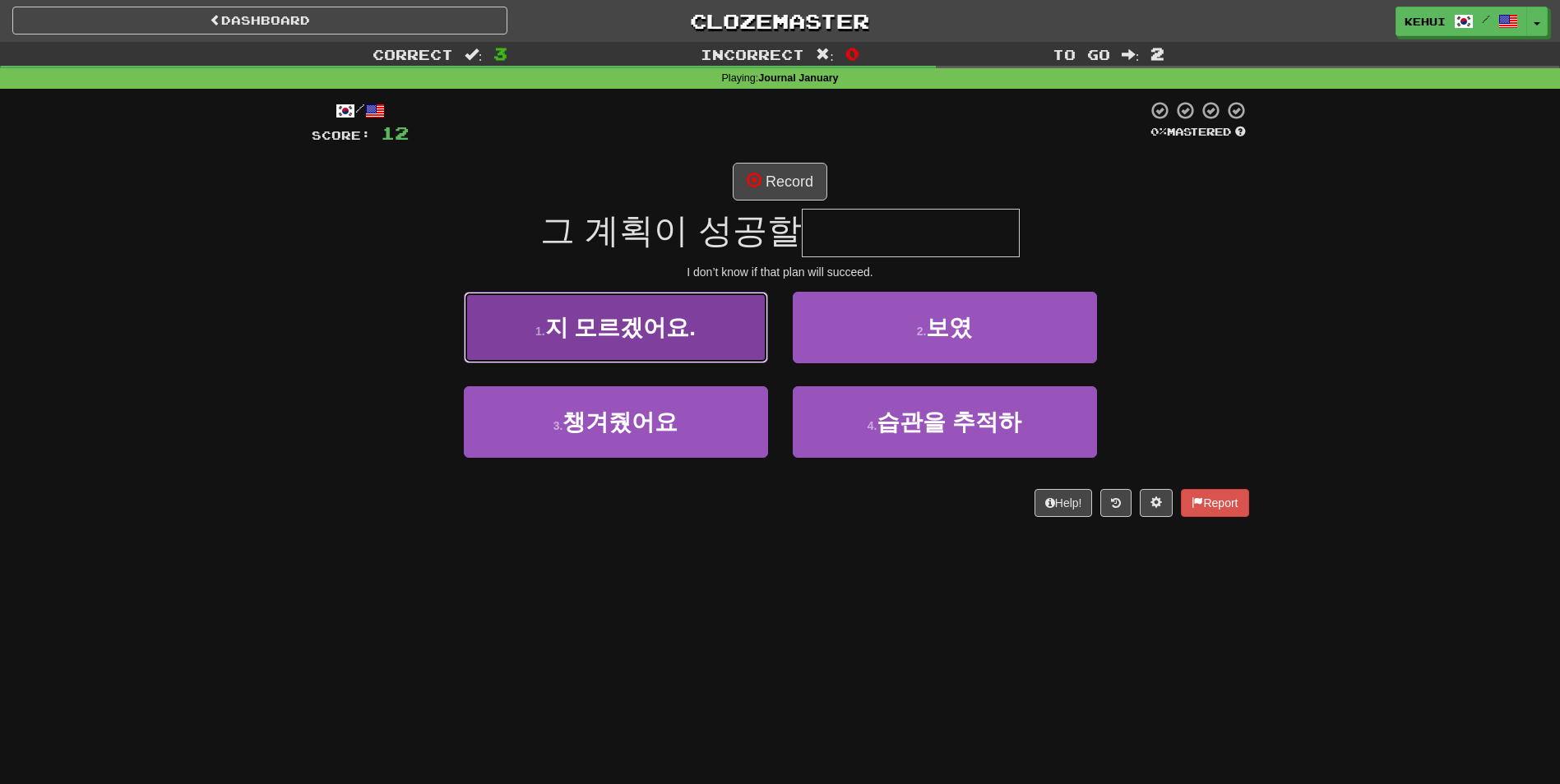
click at [587, 335] on span "지 모르겠어요." at bounding box center [621, 327] width 151 height 25
type input "********"
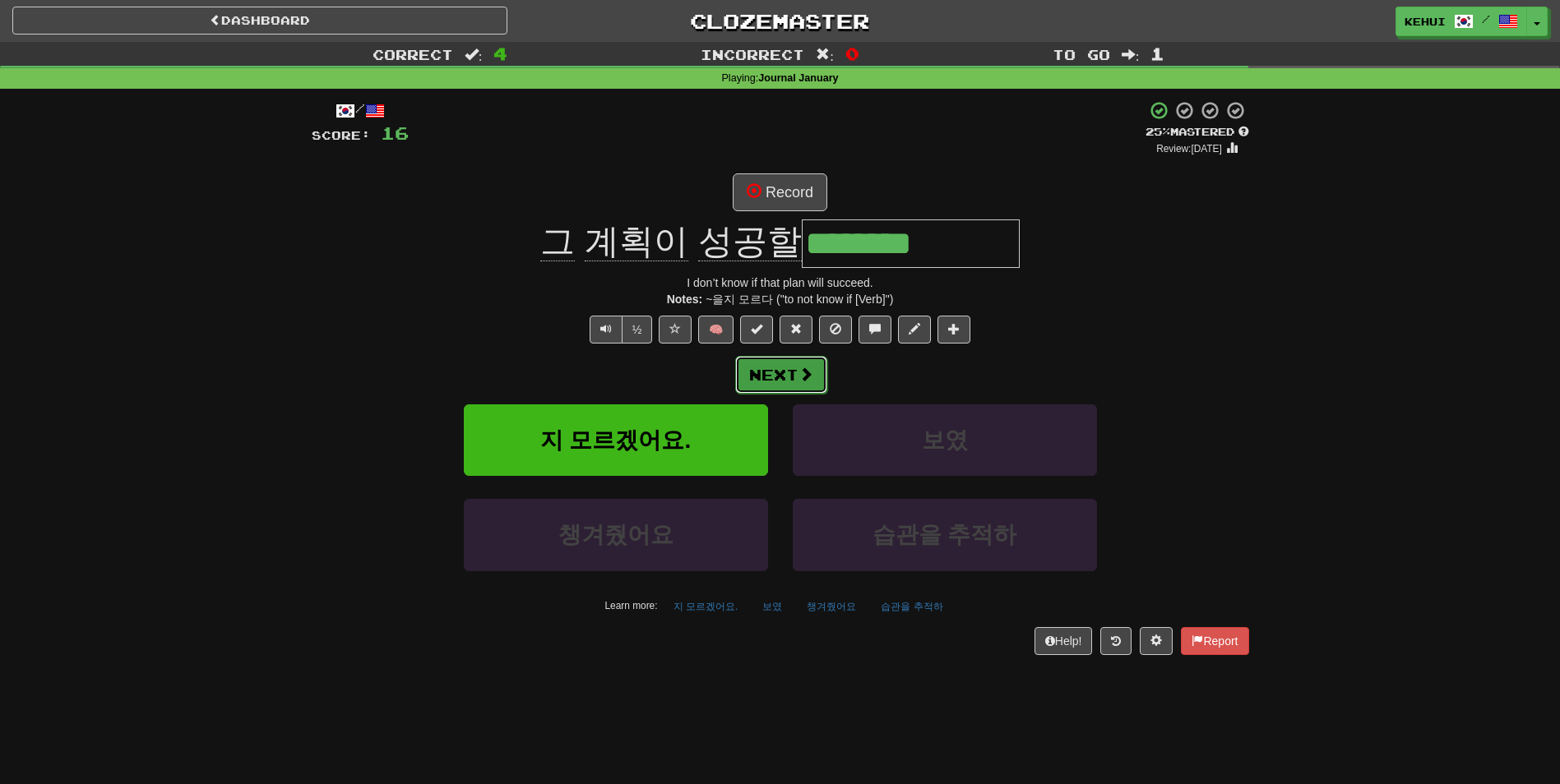
click at [791, 372] on button "Next" at bounding box center [781, 374] width 92 height 38
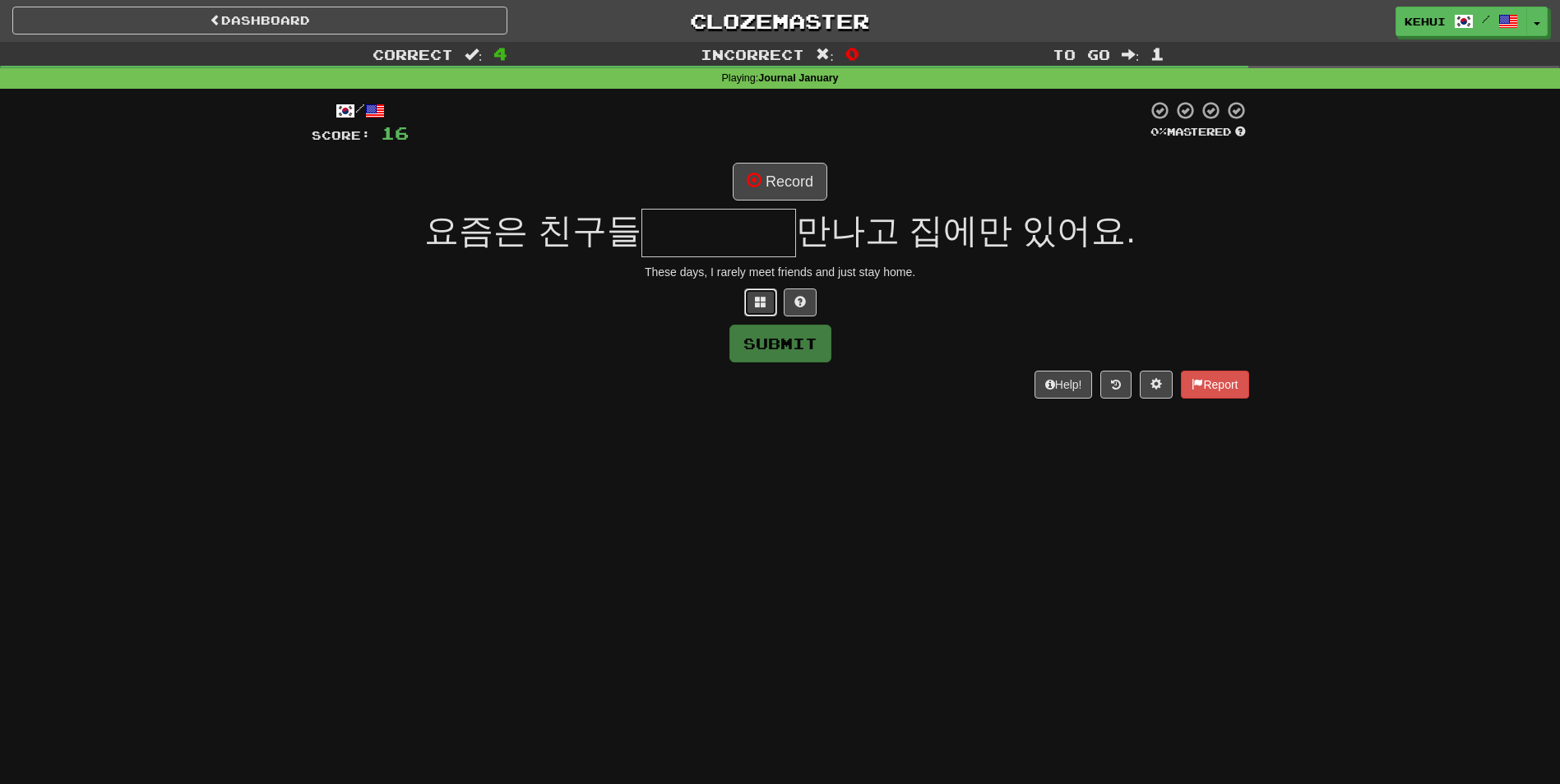
click at [757, 299] on span at bounding box center [760, 301] width 11 height 11
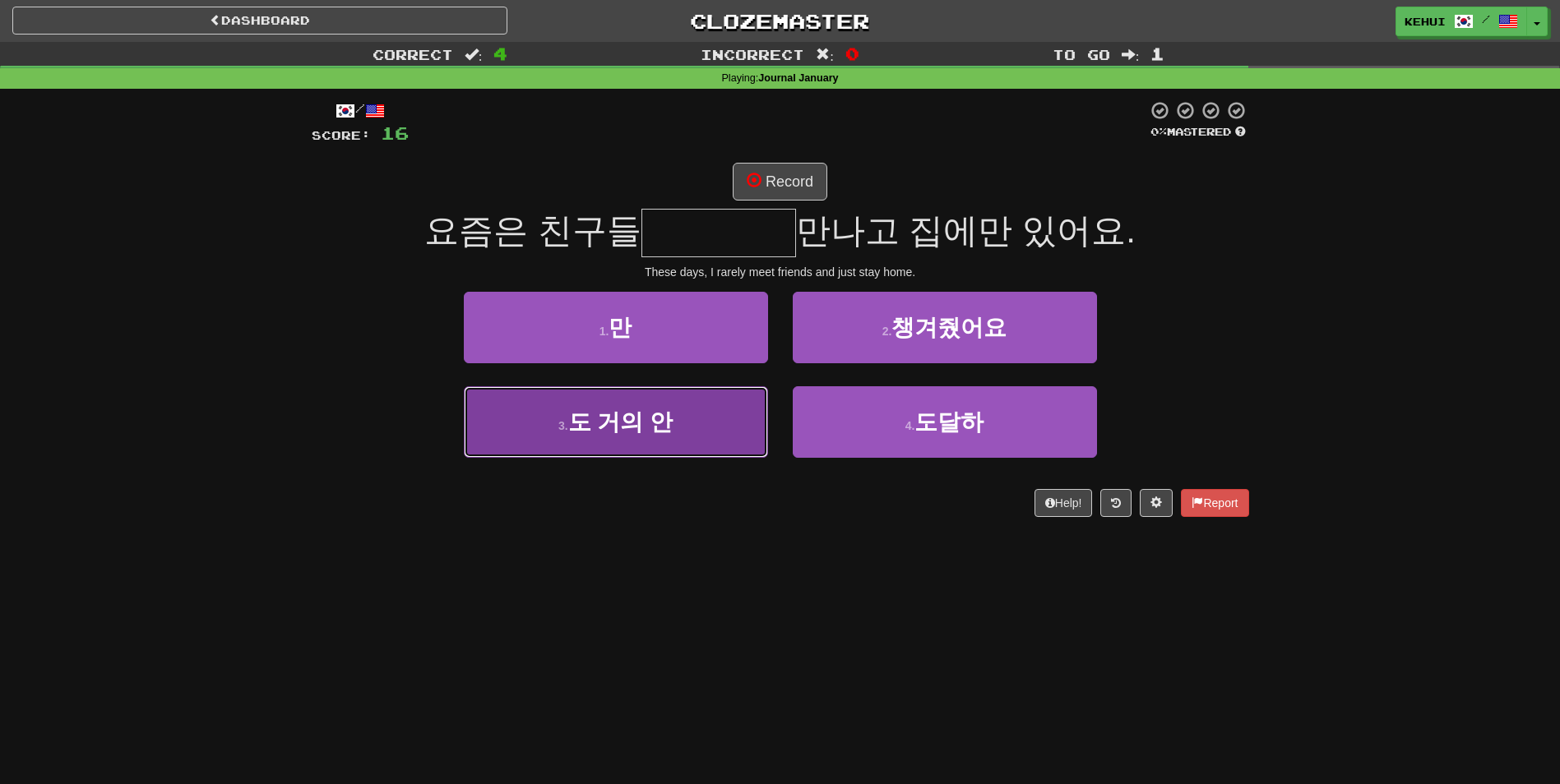
click at [587, 427] on span "도 거의 안" at bounding box center [621, 422] width 105 height 25
type input "******"
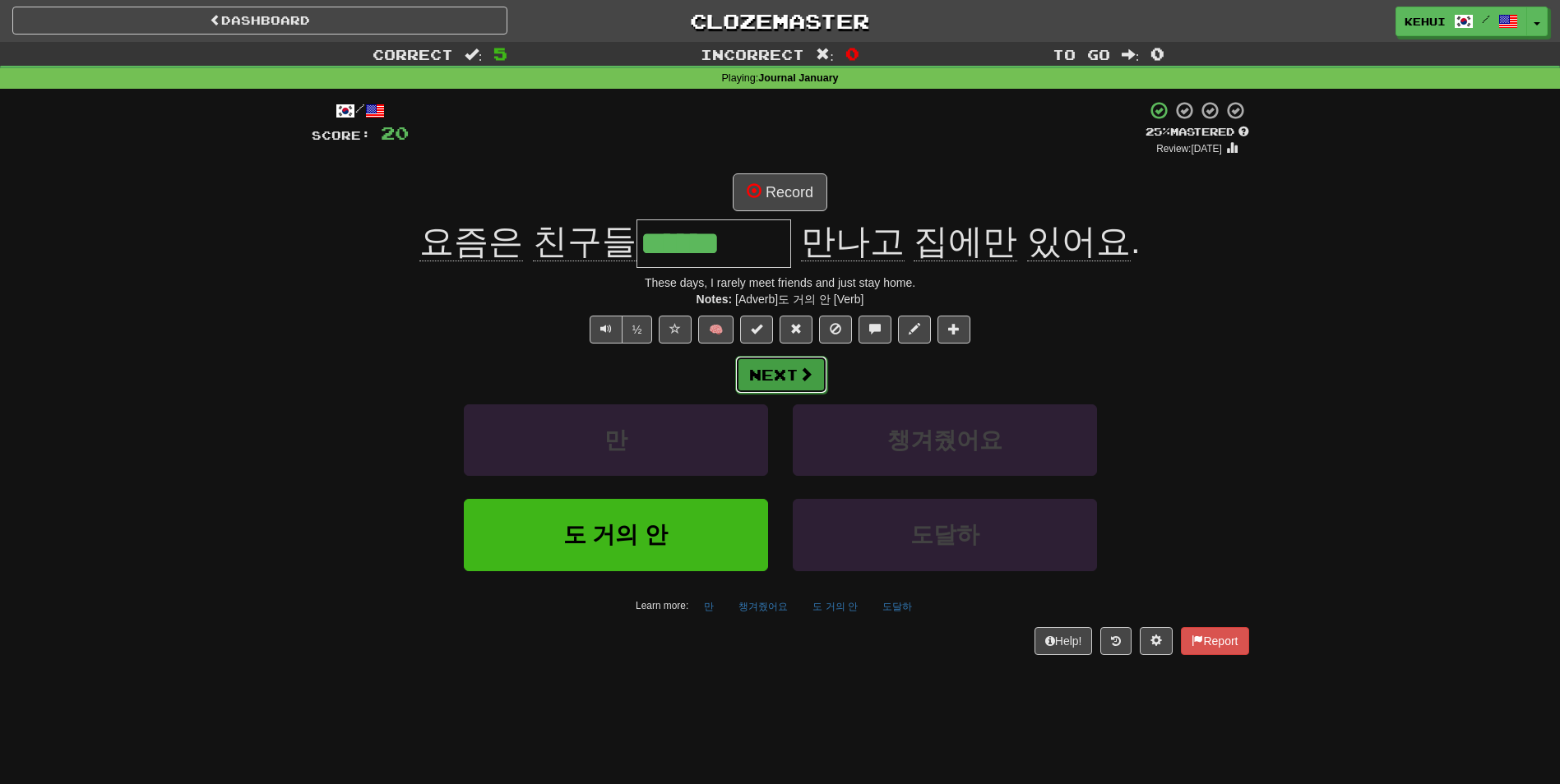
click at [801, 367] on span at bounding box center [805, 374] width 15 height 15
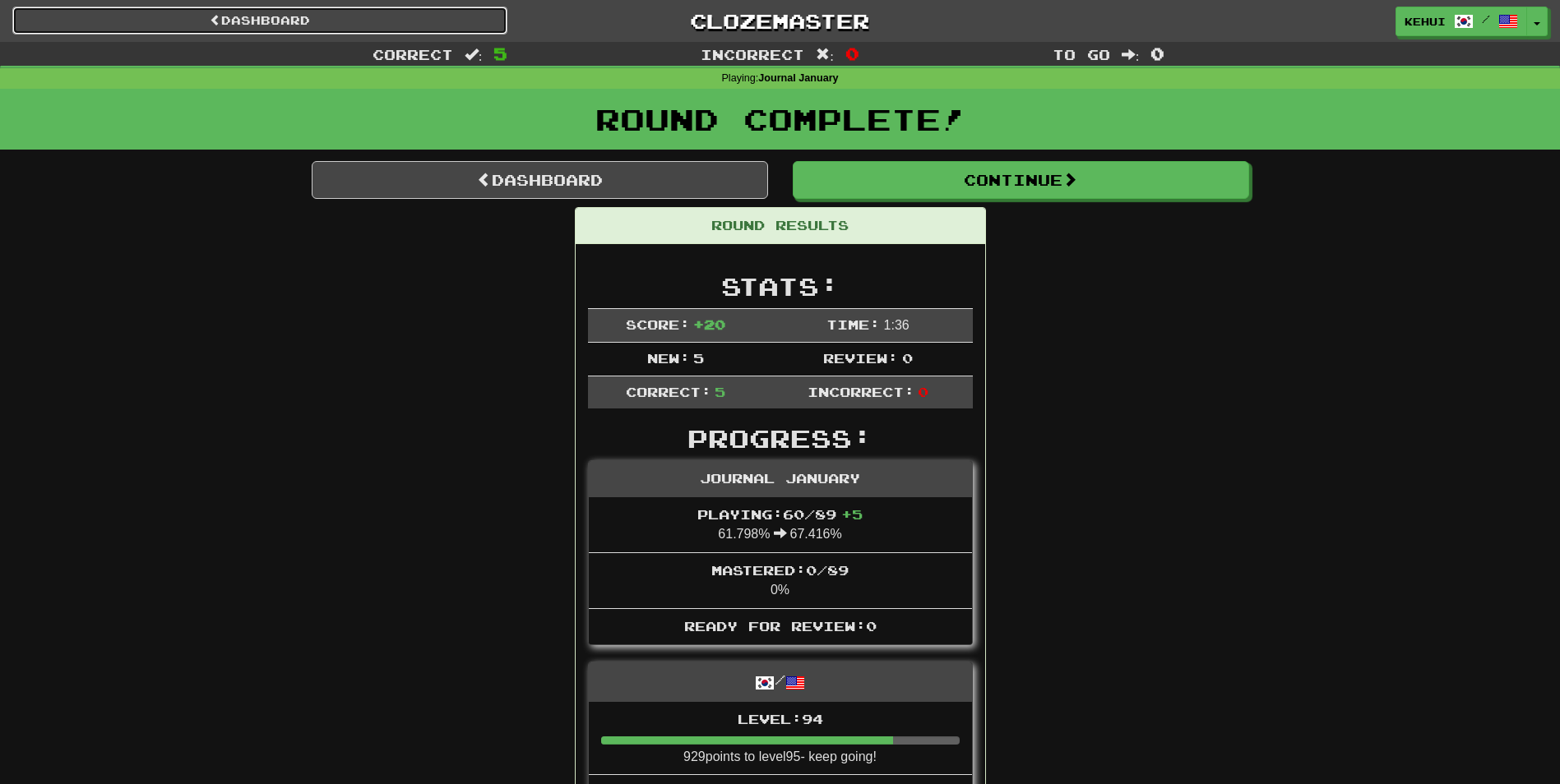
click at [313, 21] on link "Dashboard" at bounding box center [259, 21] width 495 height 28
